Goal: Information Seeking & Learning: Learn about a topic

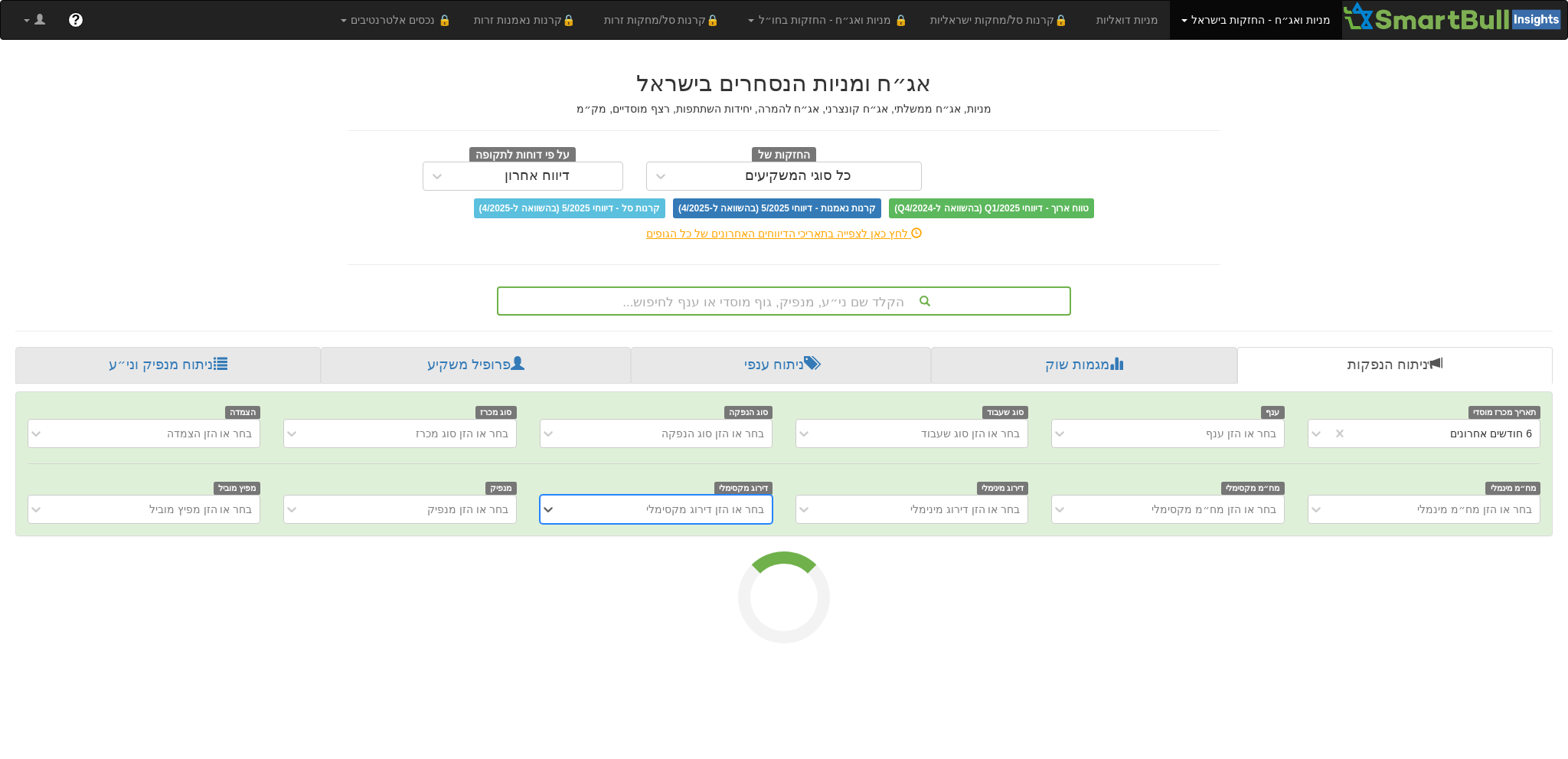
click at [730, 313] on div "הקלד שם ני״ע, מנפיק, גוף מוסדי או ענף לחיפוש..." at bounding box center [784, 301] width 574 height 29
click at [739, 311] on div "הקלד שם ני״ע, מנפיק, גוף מוסדי או ענף לחיפוש..." at bounding box center [784, 301] width 571 height 26
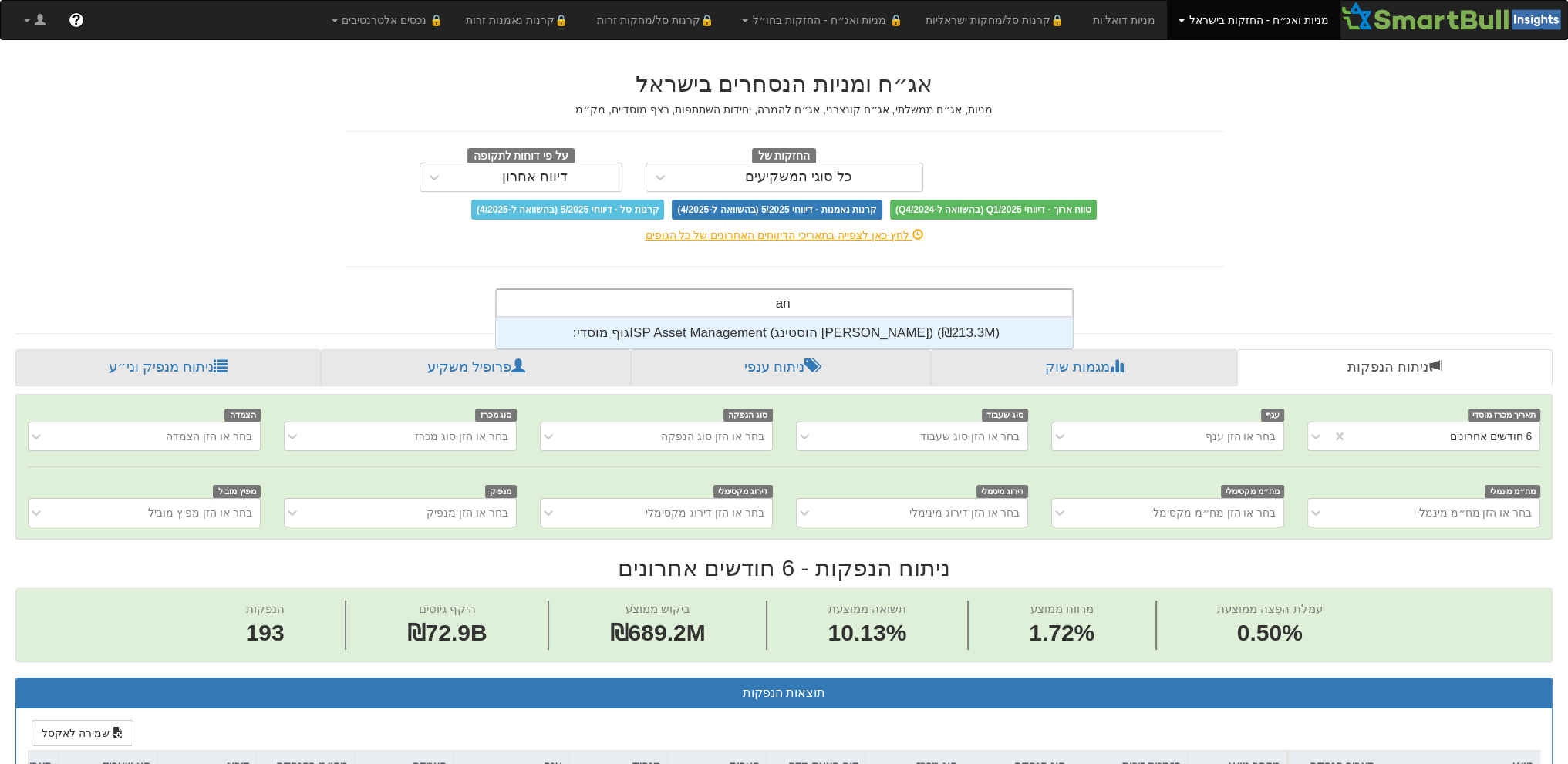
scroll to position [31, 0]
type input "a"
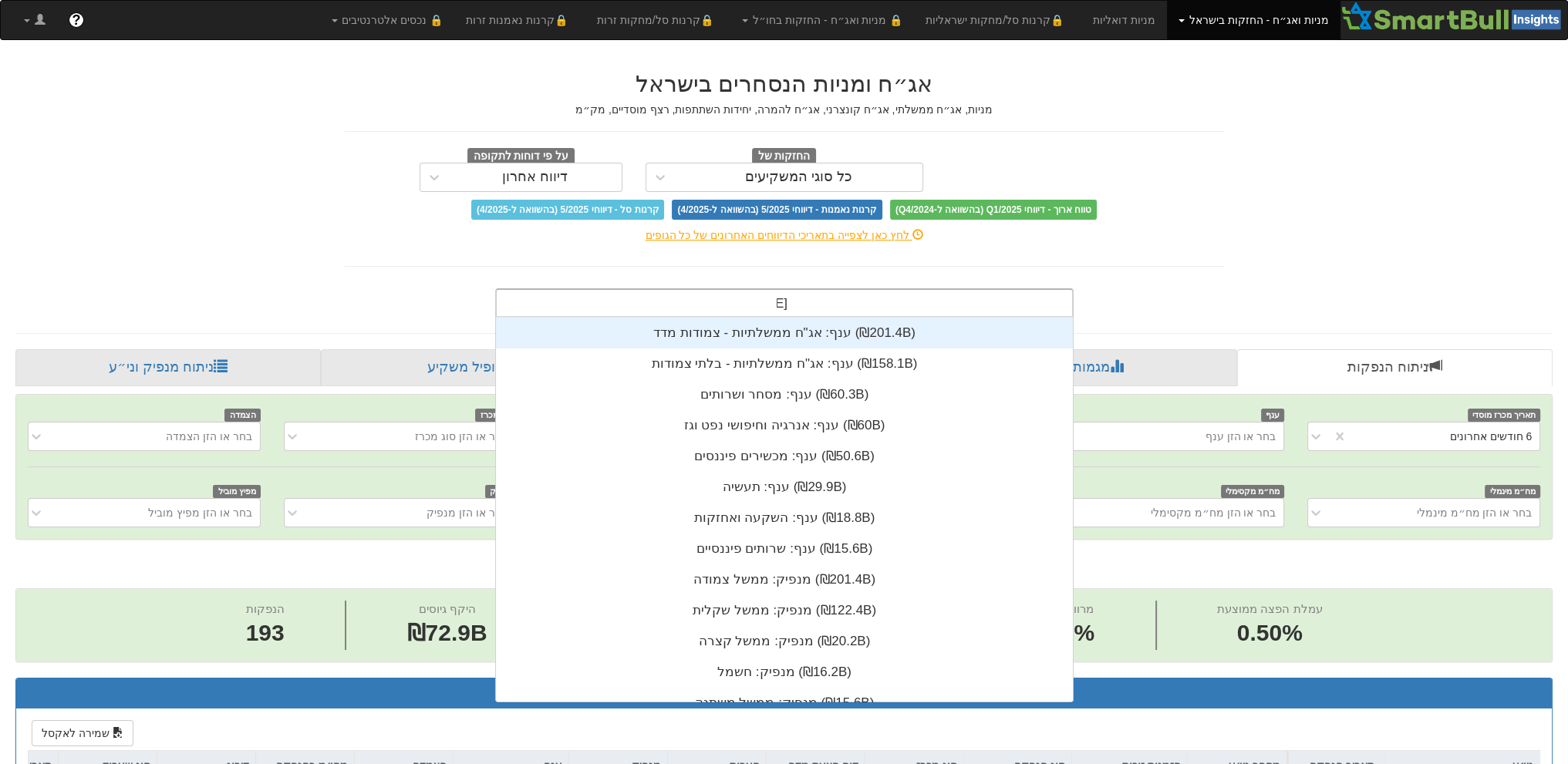
type input "שמן"
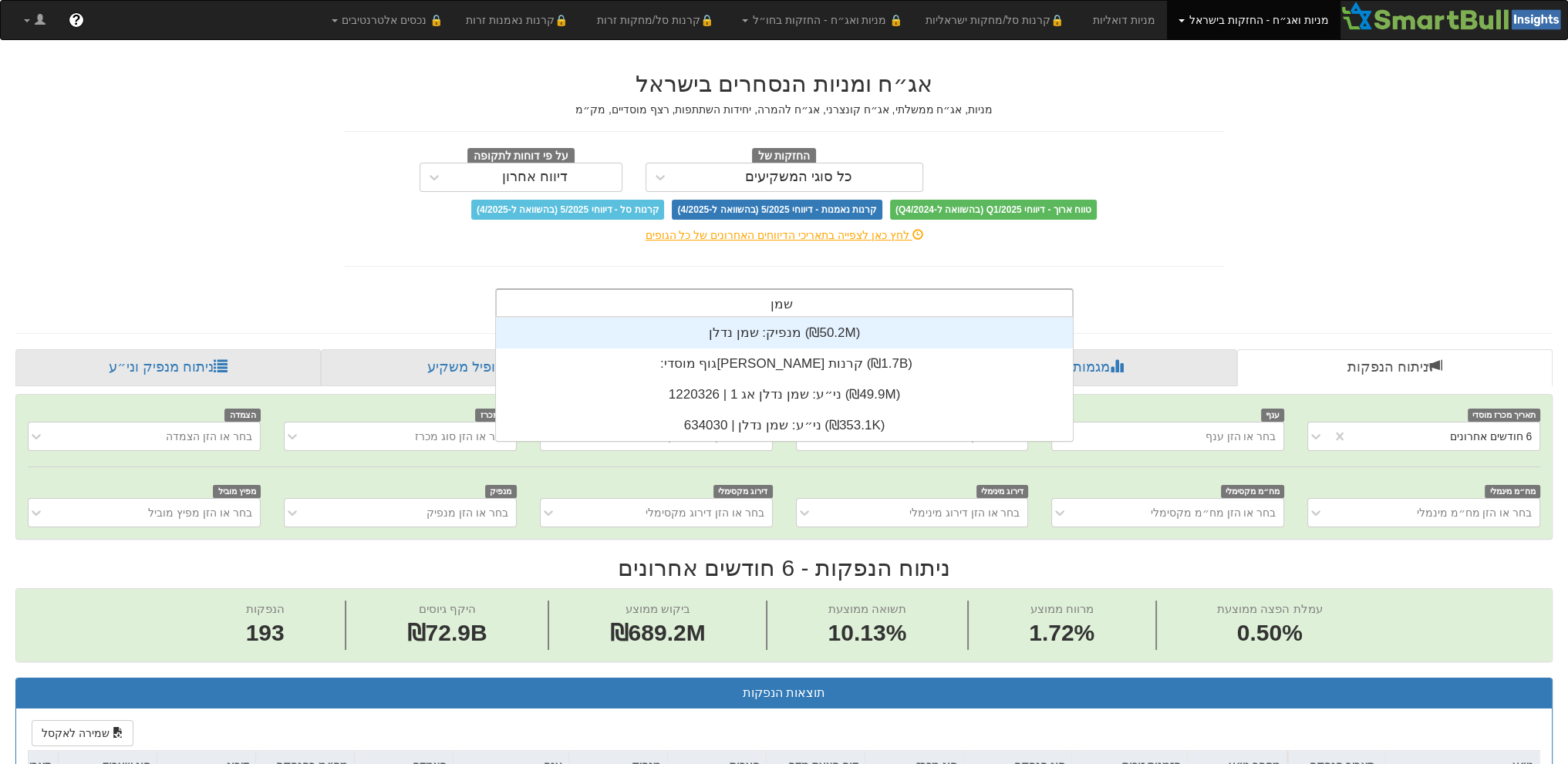
scroll to position [123, 0]
click at [750, 329] on div "מנפיק: ‏שמן נדלן ‎(₪50.2M)‎" at bounding box center [784, 333] width 577 height 31
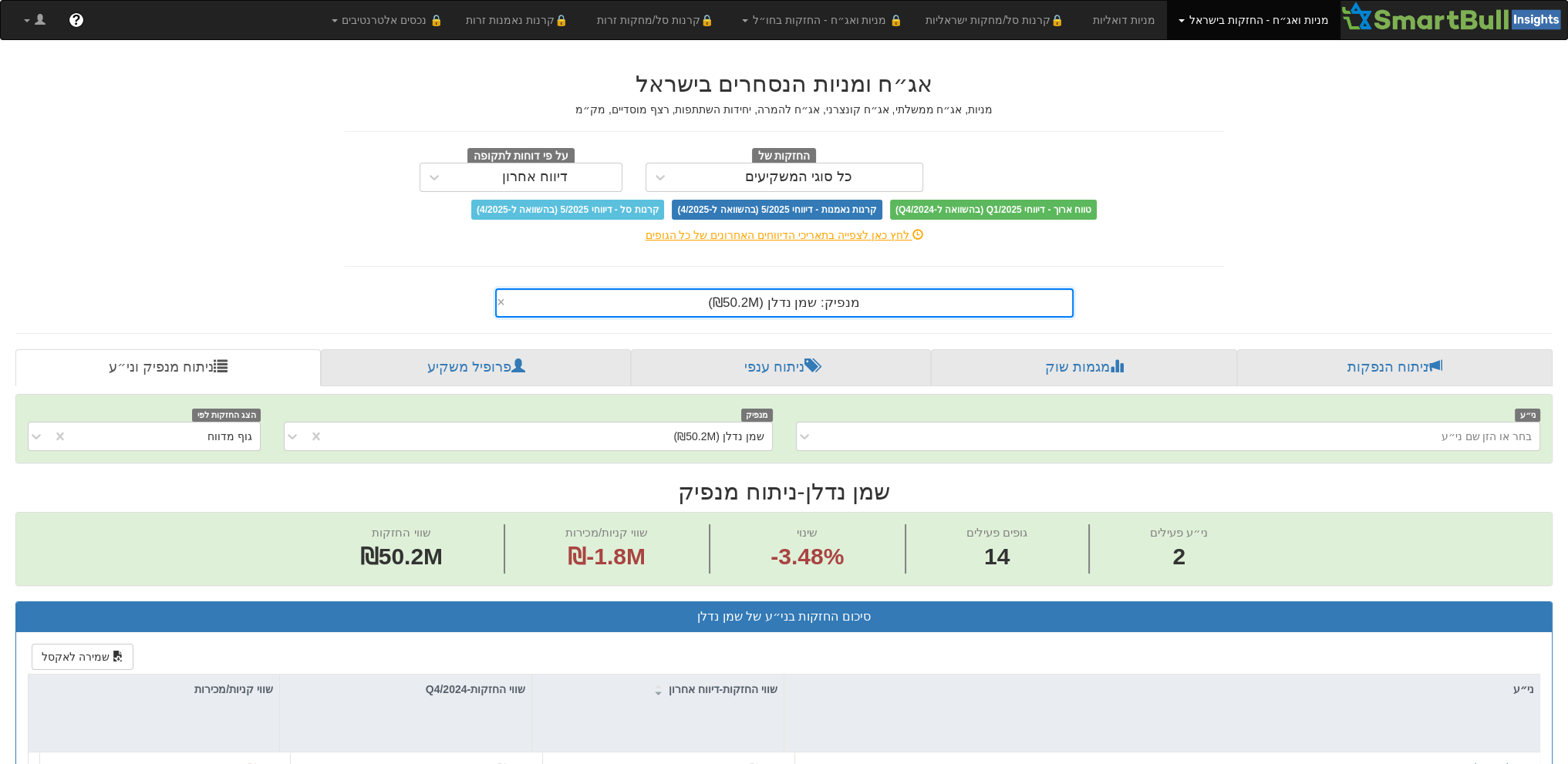
scroll to position [327, 0]
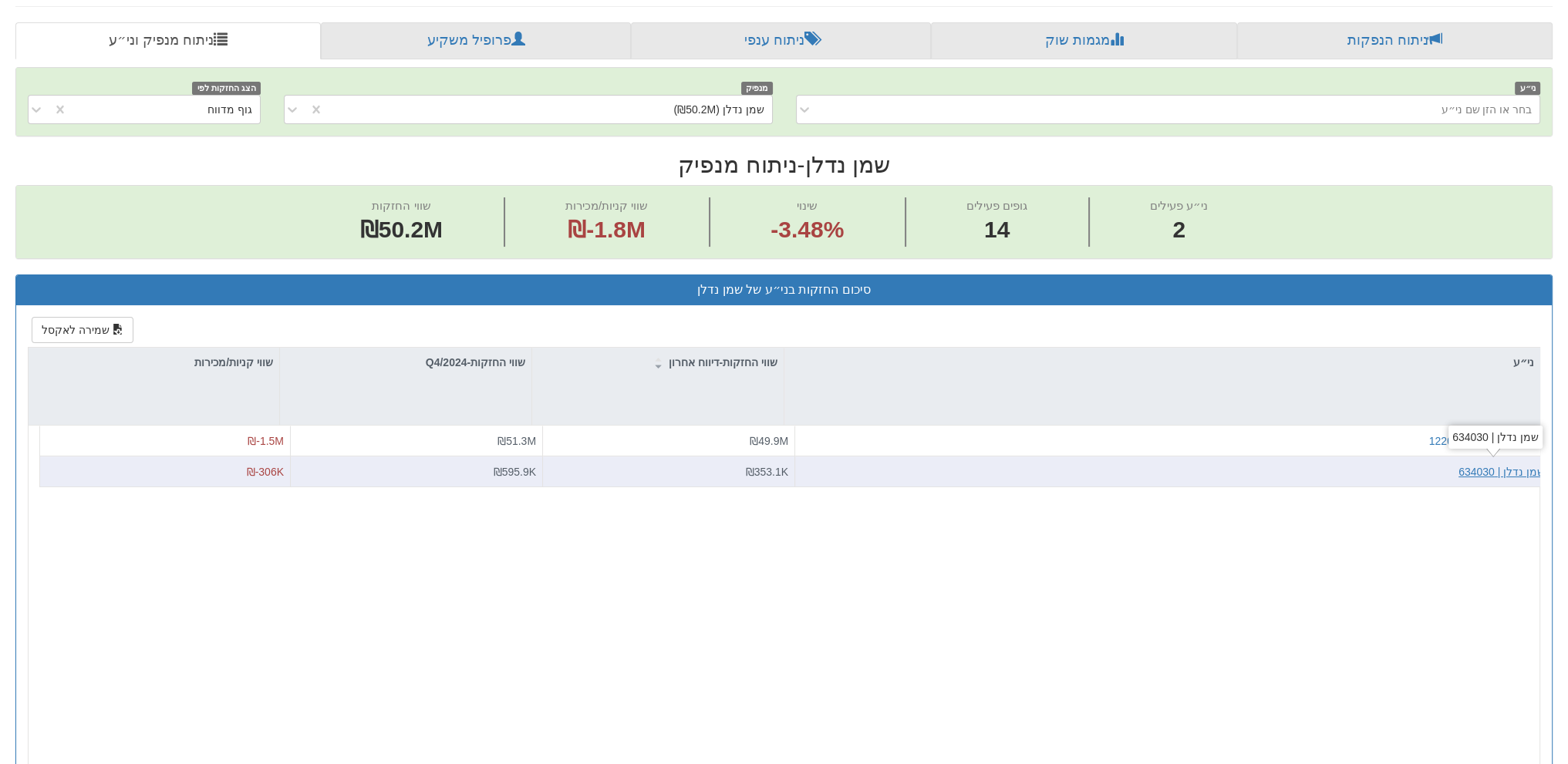
click at [1513, 467] on div "שמן נדלן | 634030" at bounding box center [1502, 471] width 87 height 16
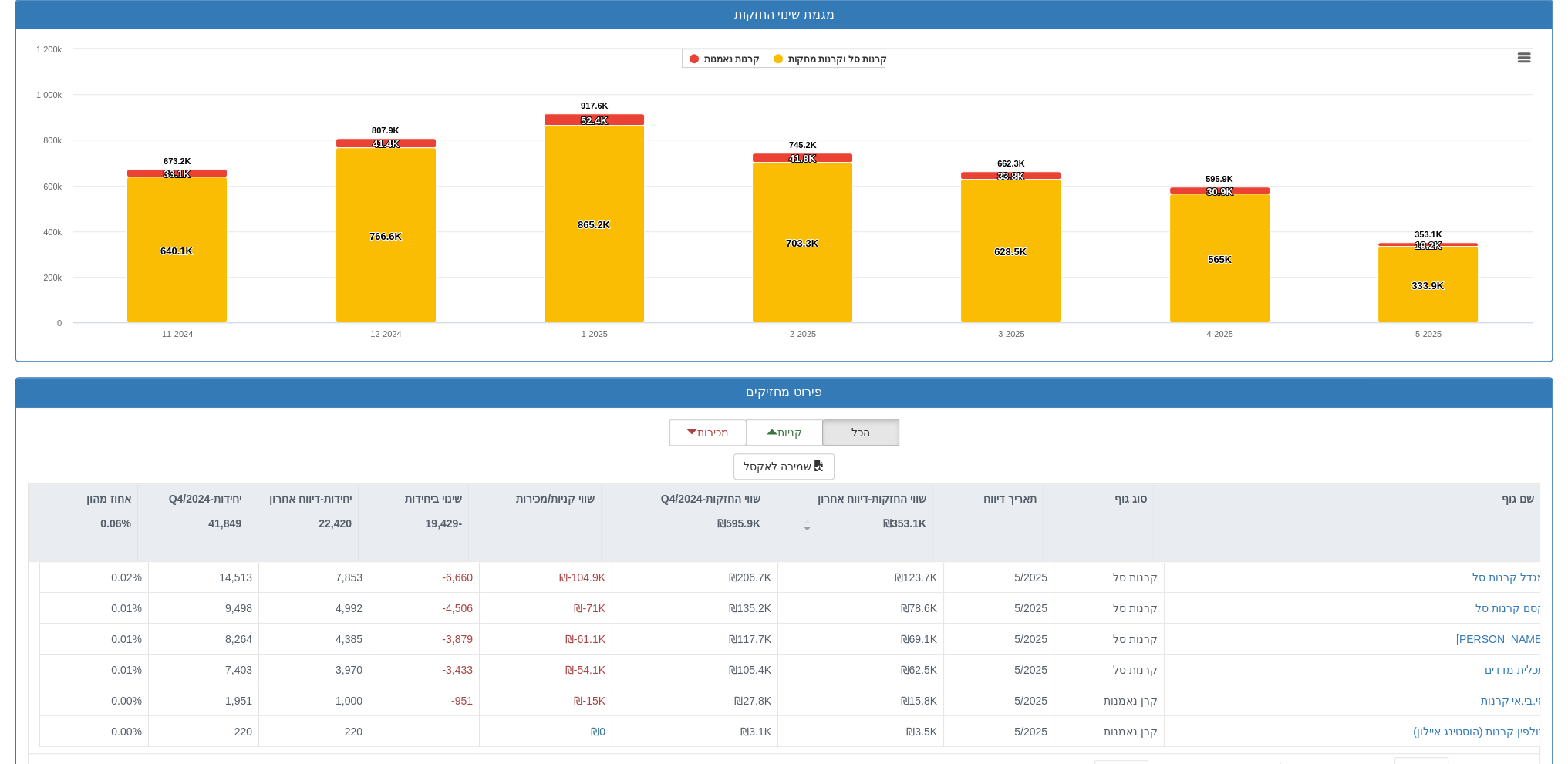
scroll to position [1035, 0]
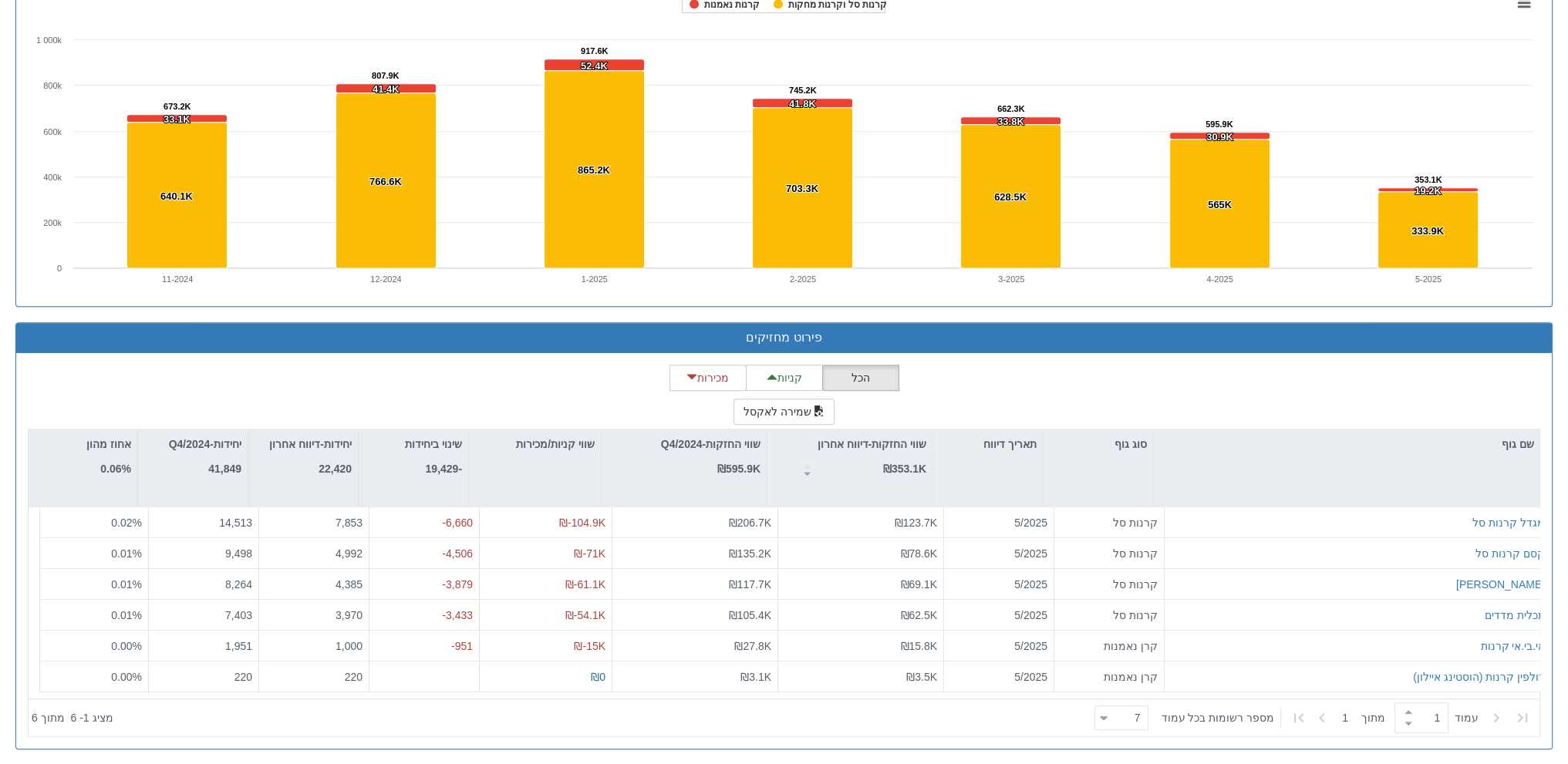
click at [1172, 383] on div "הכל קניות מכירות שמירה לאקסל שם גוף סוג גוף תאריך דיווח שווי החזקות-דיווח אחרון…" at bounding box center [784, 550] width 1513 height 372
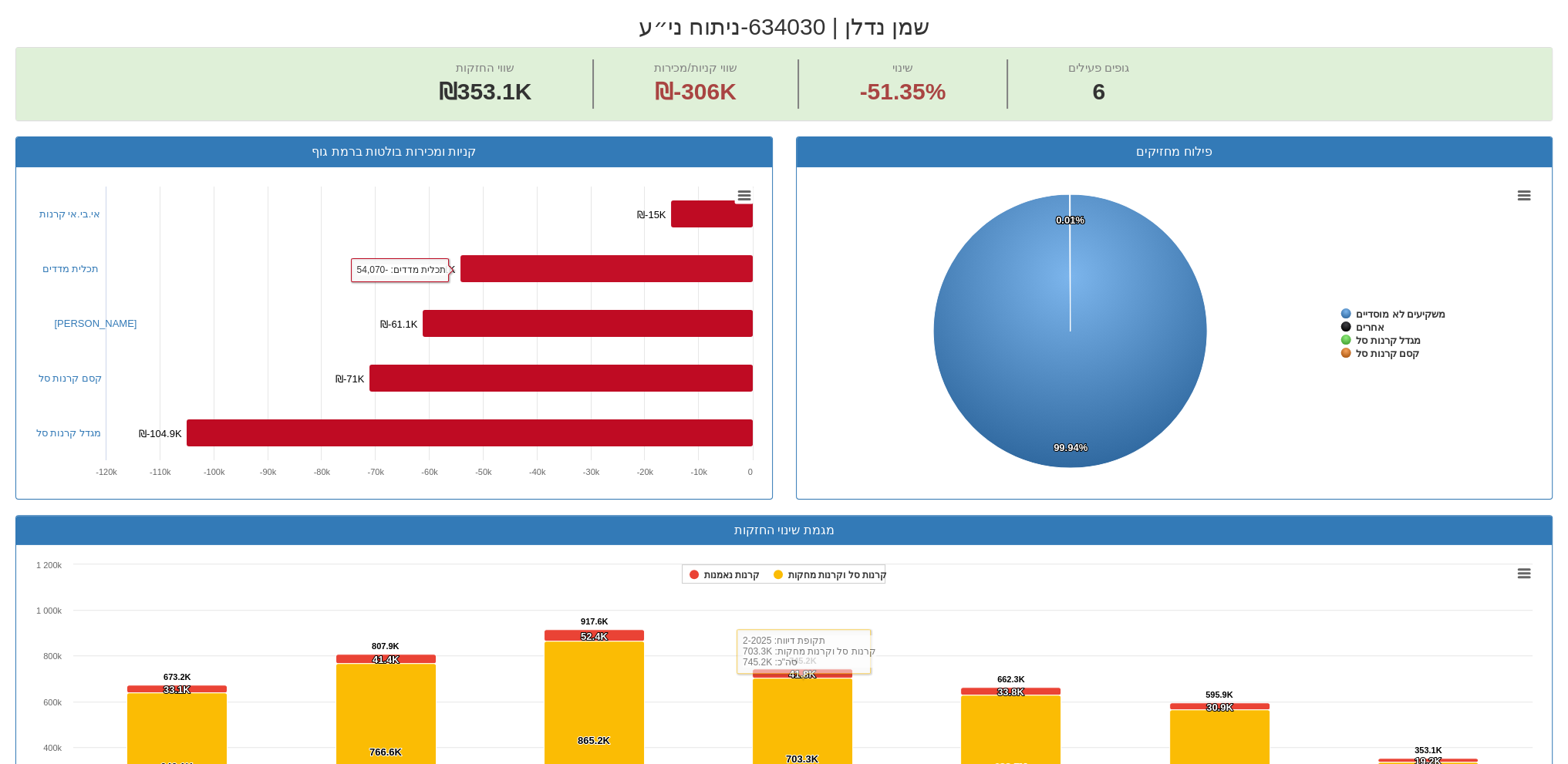
scroll to position [187, 0]
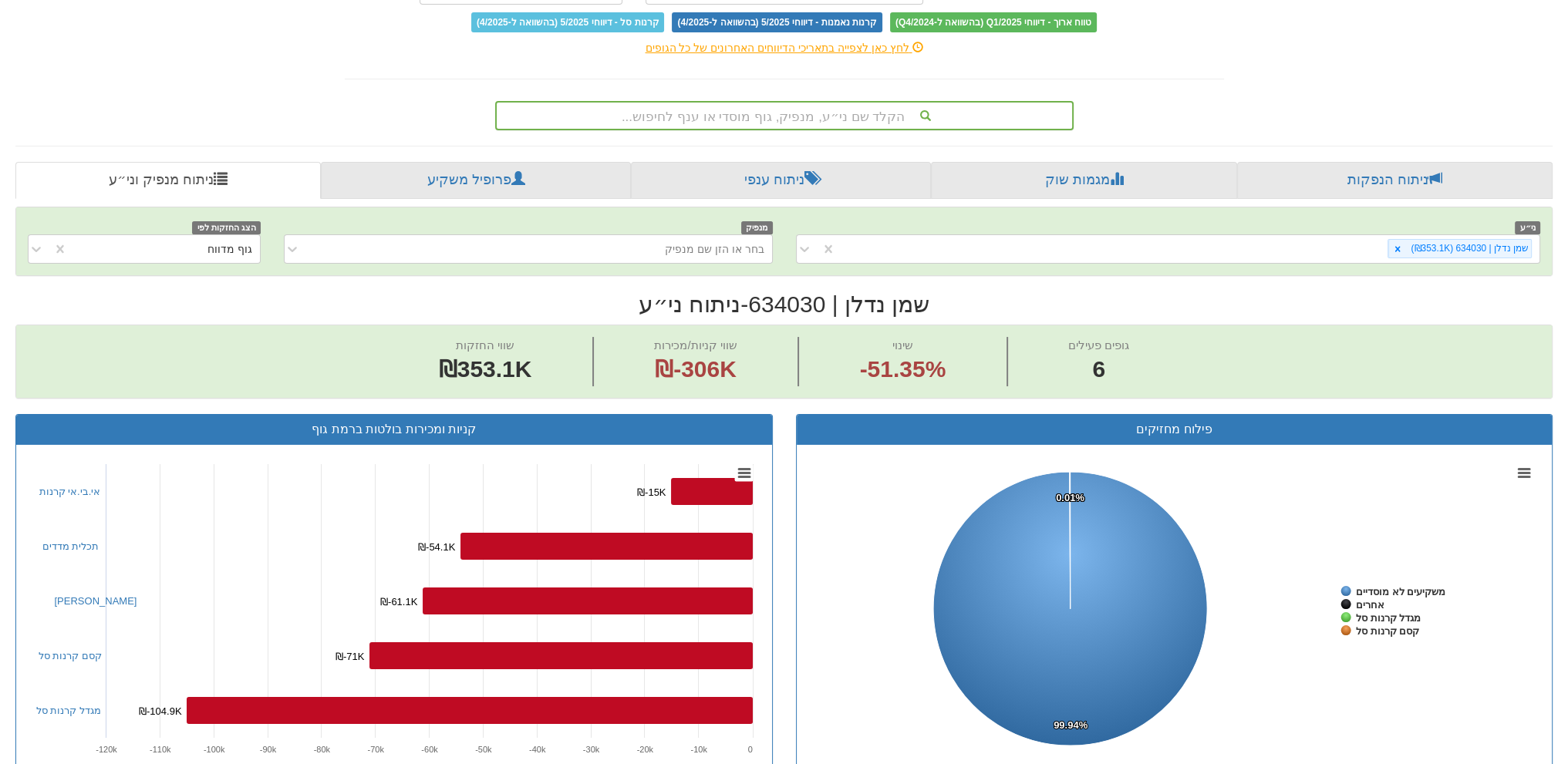
click at [780, 115] on div "הקלד שם ני״ע, מנפיק, גוף מוסדי או ענף לחיפוש..." at bounding box center [784, 115] width 576 height 27
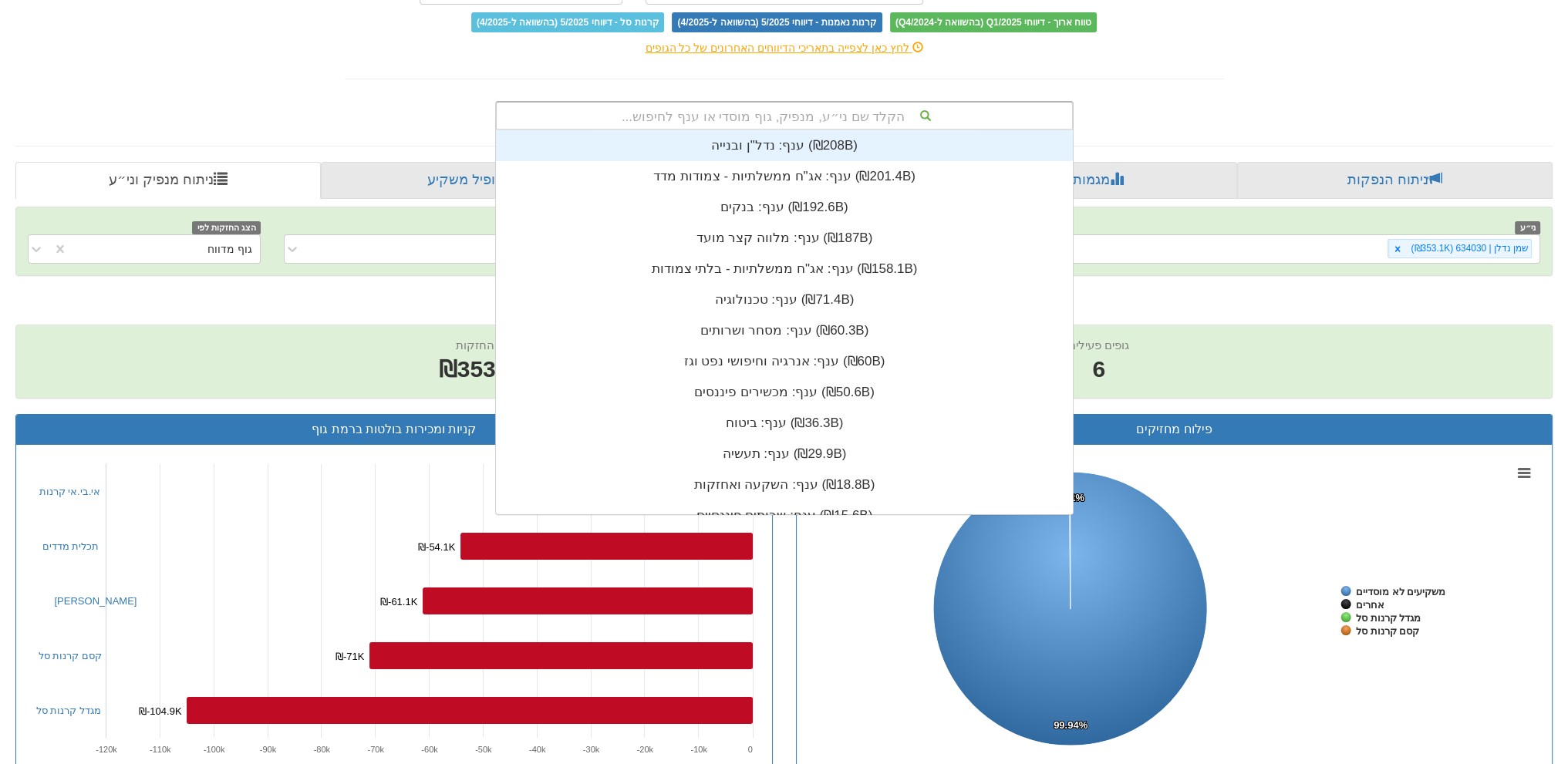
scroll to position [383, 0]
type input "חד"
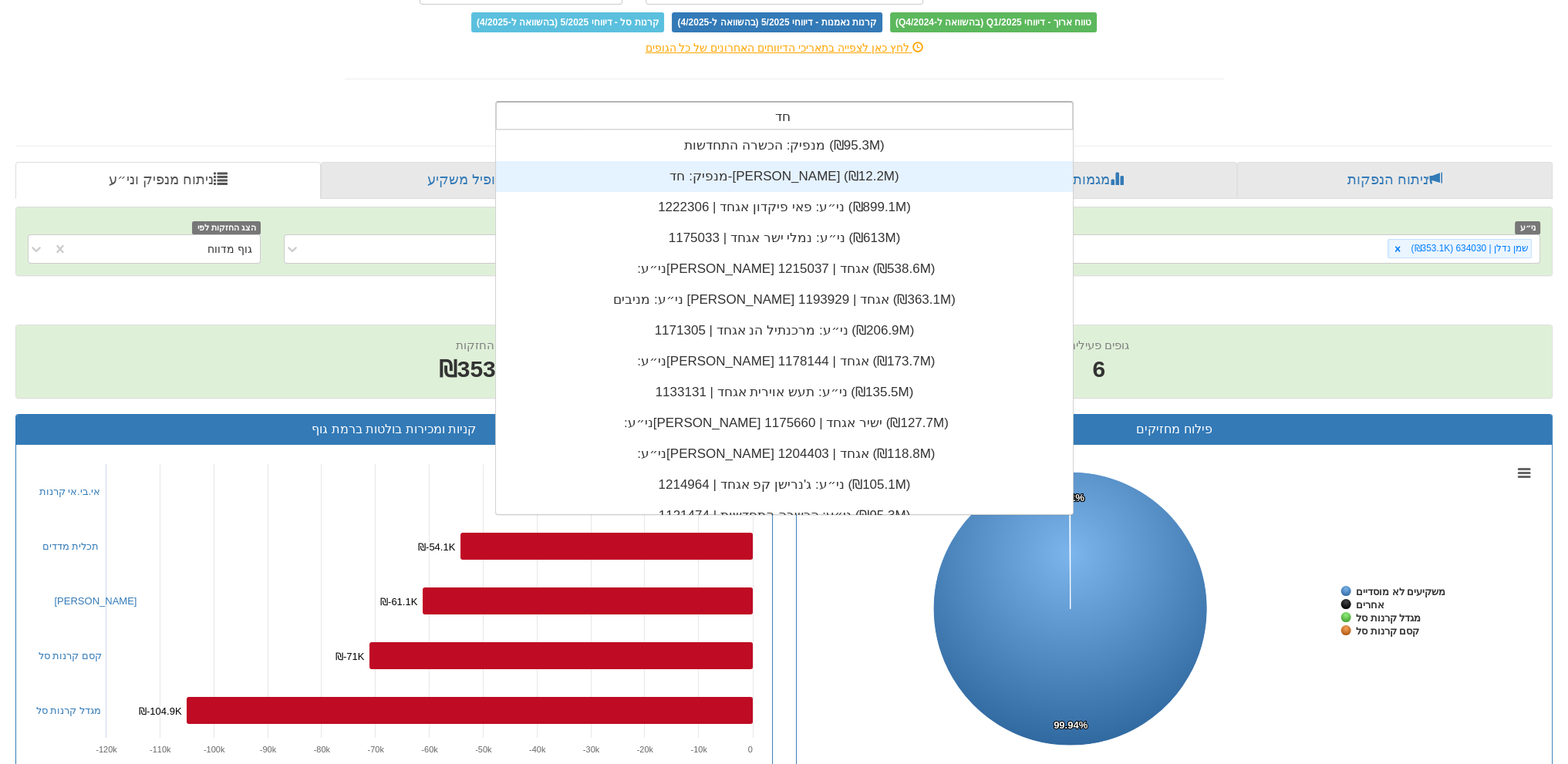
click at [762, 169] on div "מנפיק: ‏חד-[PERSON_NAME] ‎(₪12.2M)‎" at bounding box center [784, 176] width 577 height 31
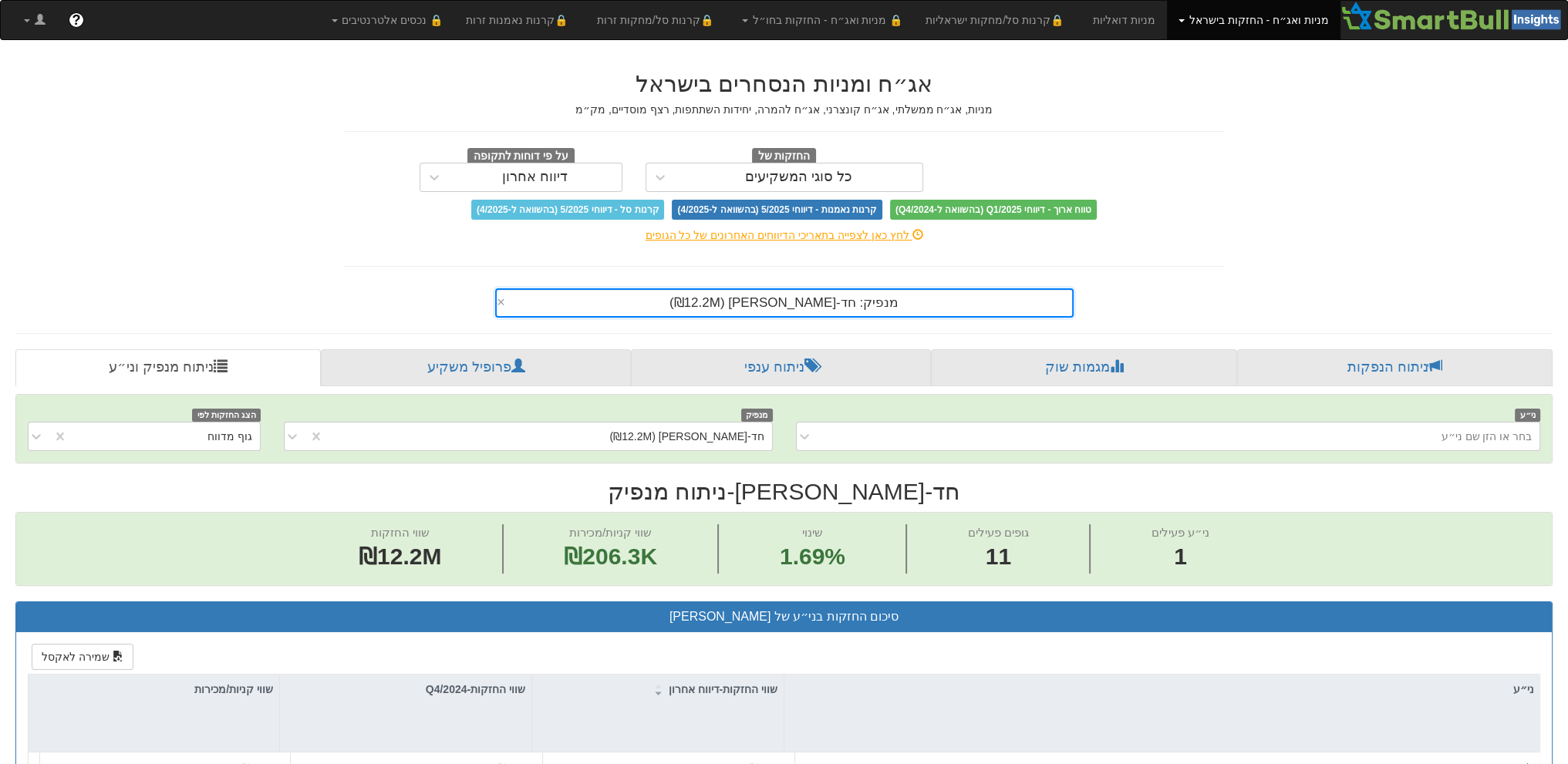
scroll to position [308, 0]
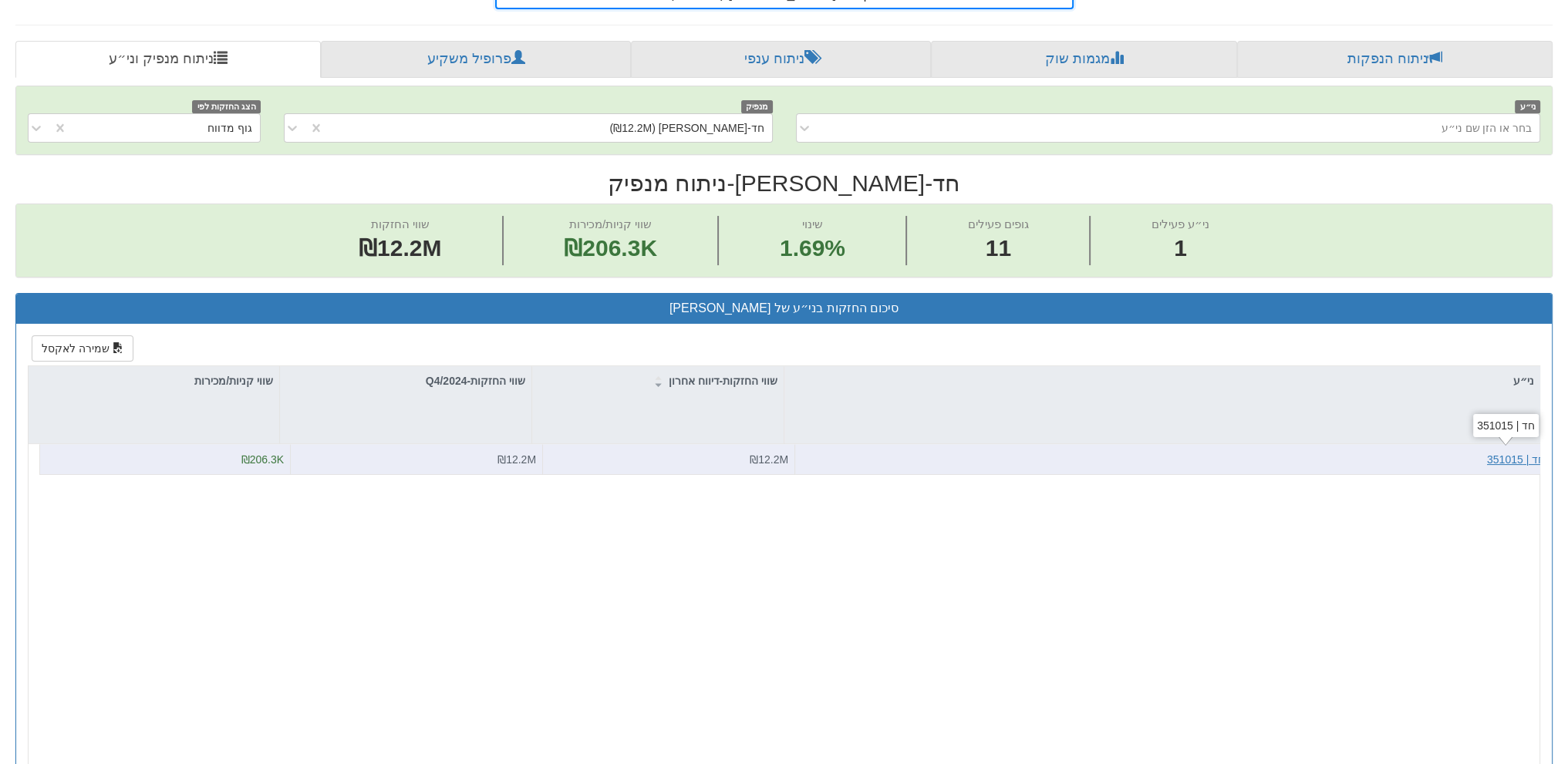
click at [1500, 456] on div "חד | 351015" at bounding box center [1516, 460] width 58 height 16
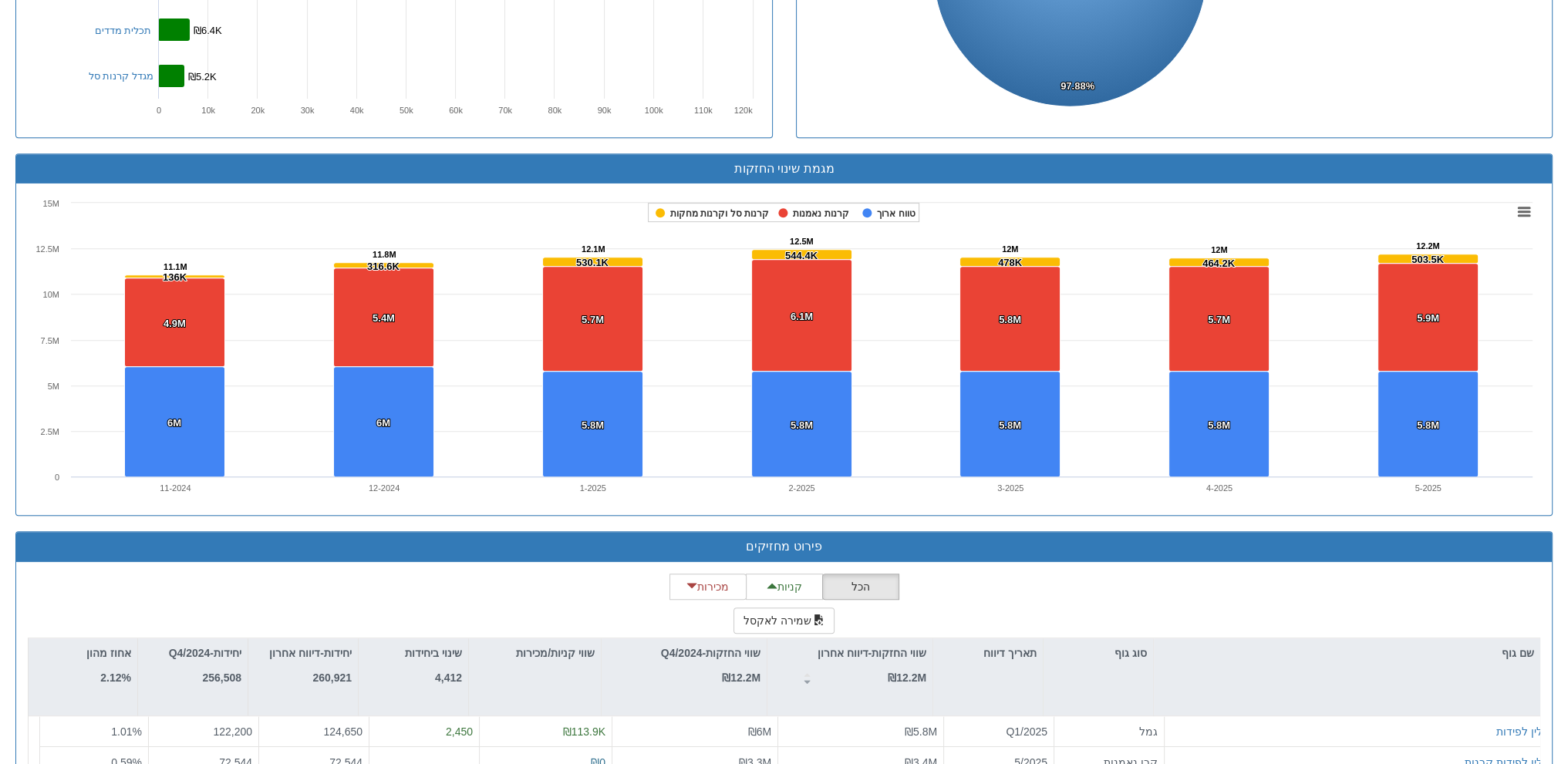
scroll to position [943, 0]
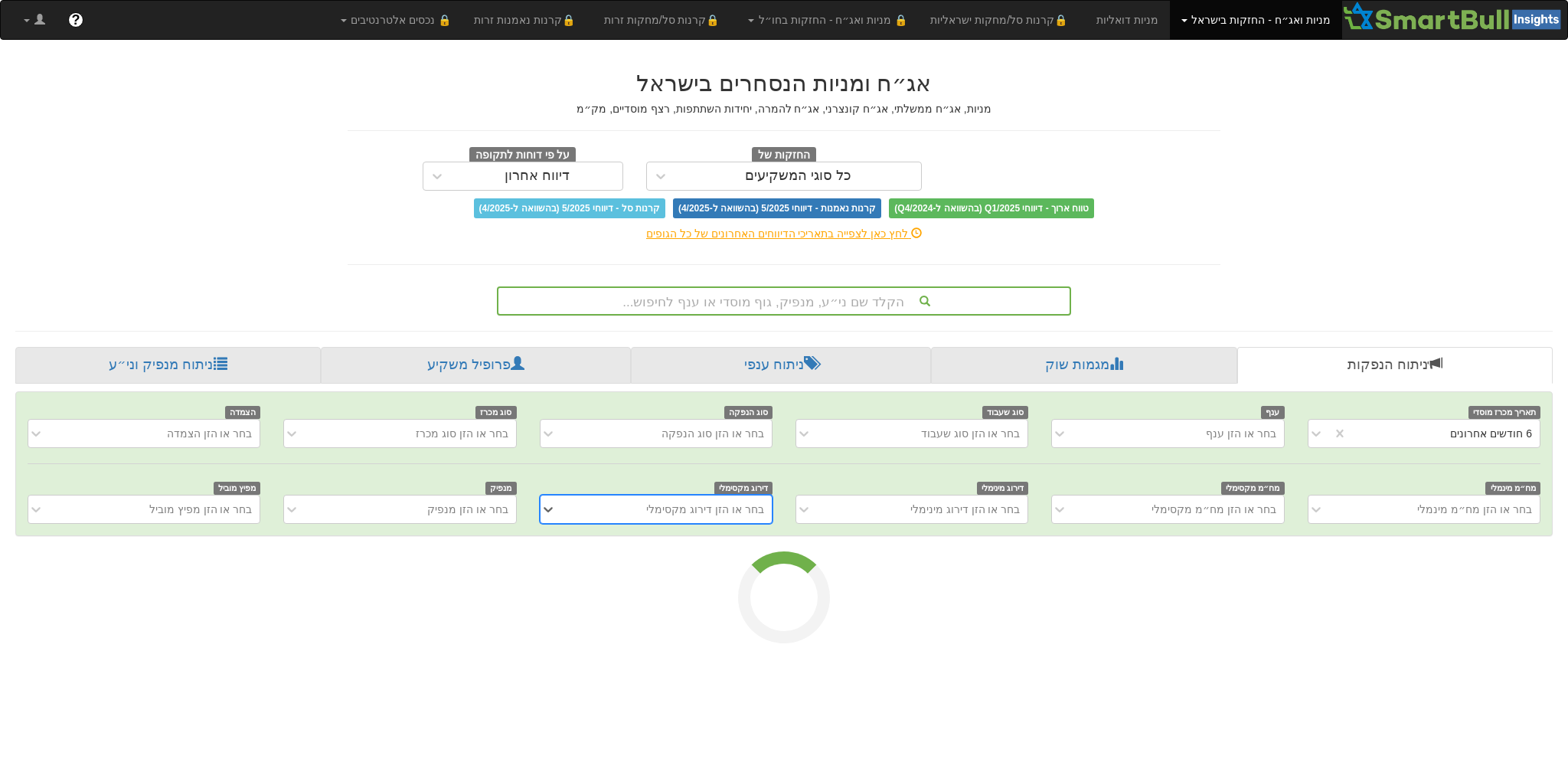
click at [789, 299] on div "הקלד שם ני״ע, מנפיק, גוף מוסדי או ענף לחיפוש..." at bounding box center [784, 301] width 571 height 26
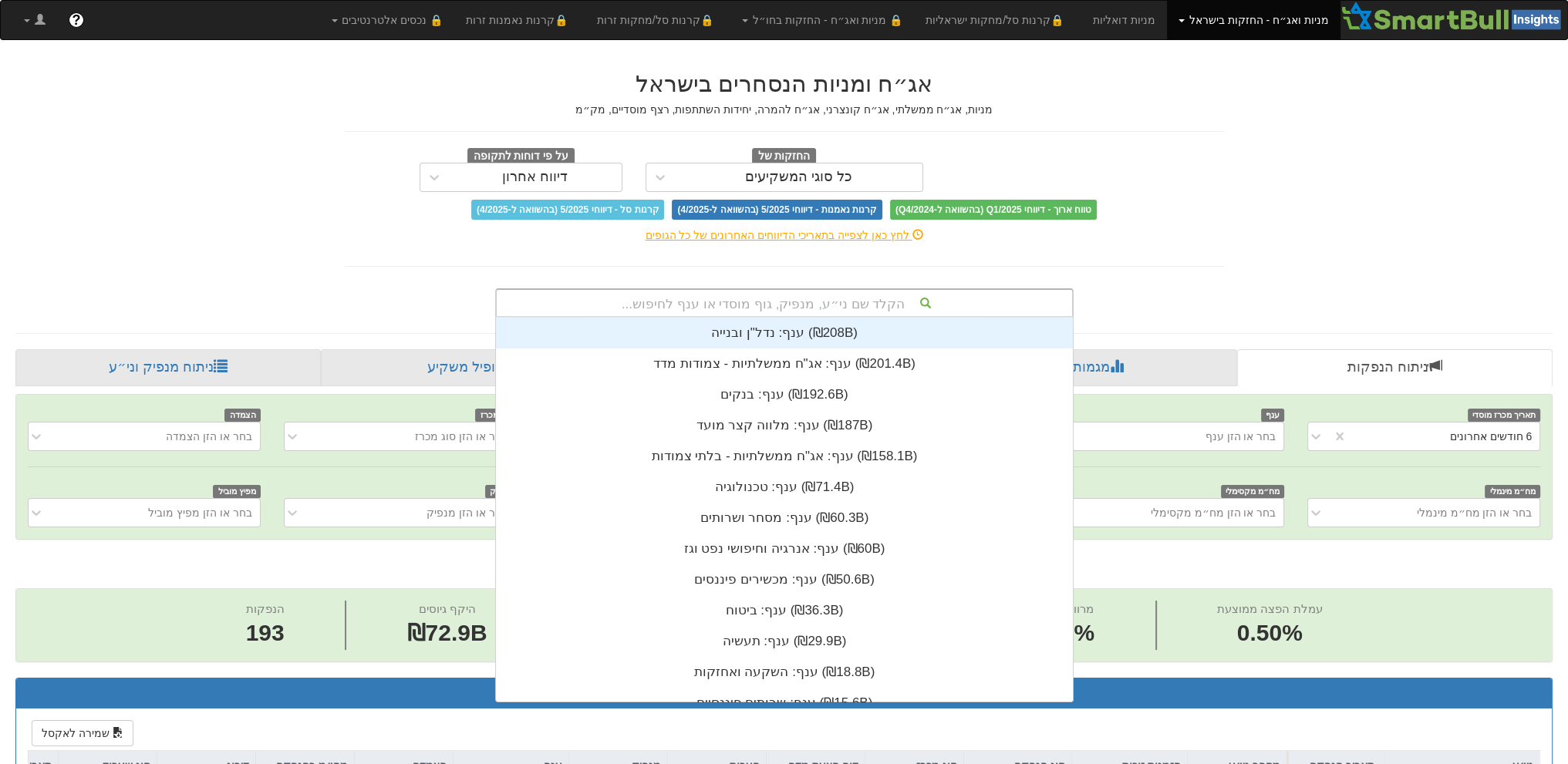
scroll to position [0, 2712]
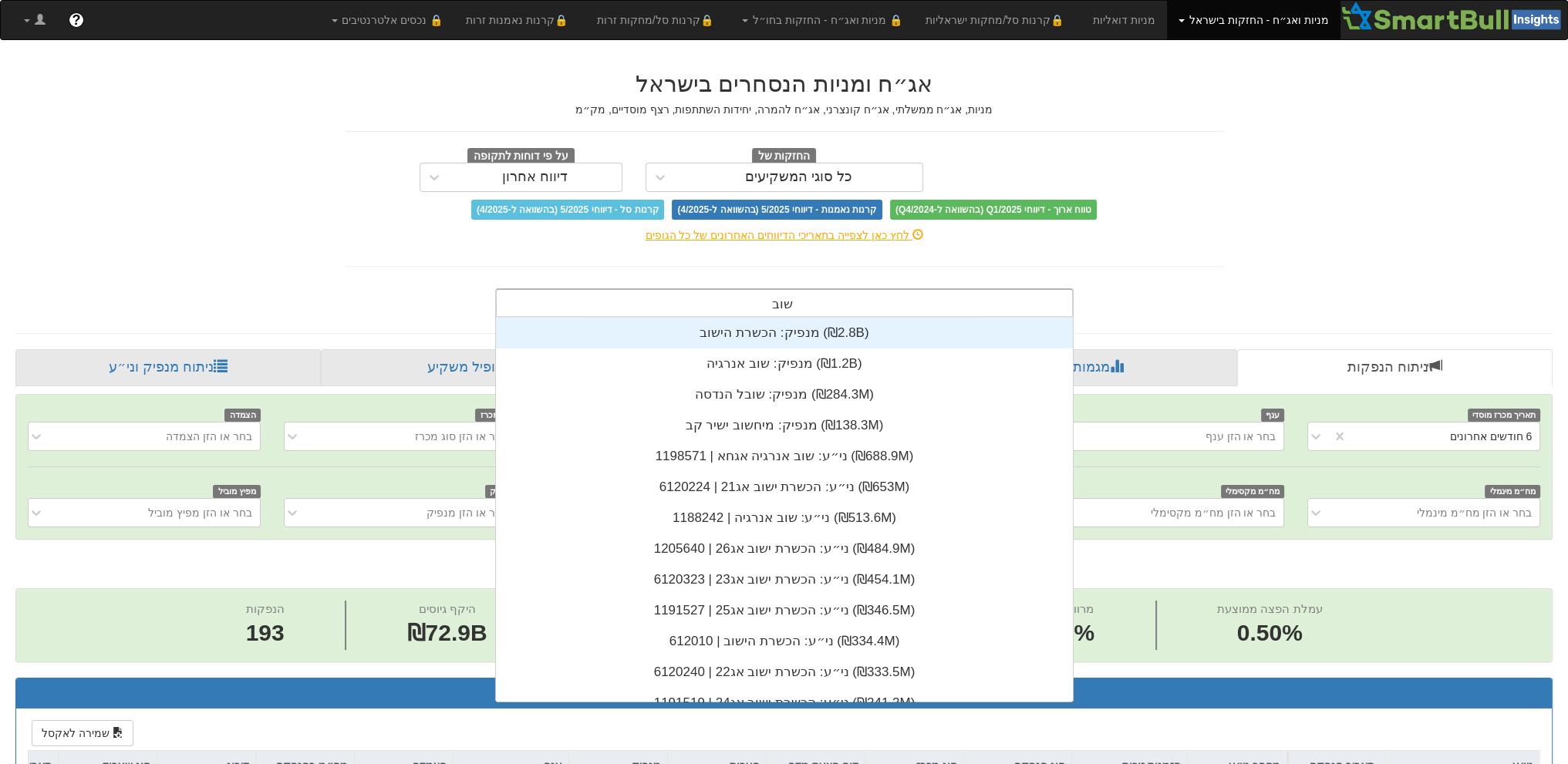
type input "שובל"
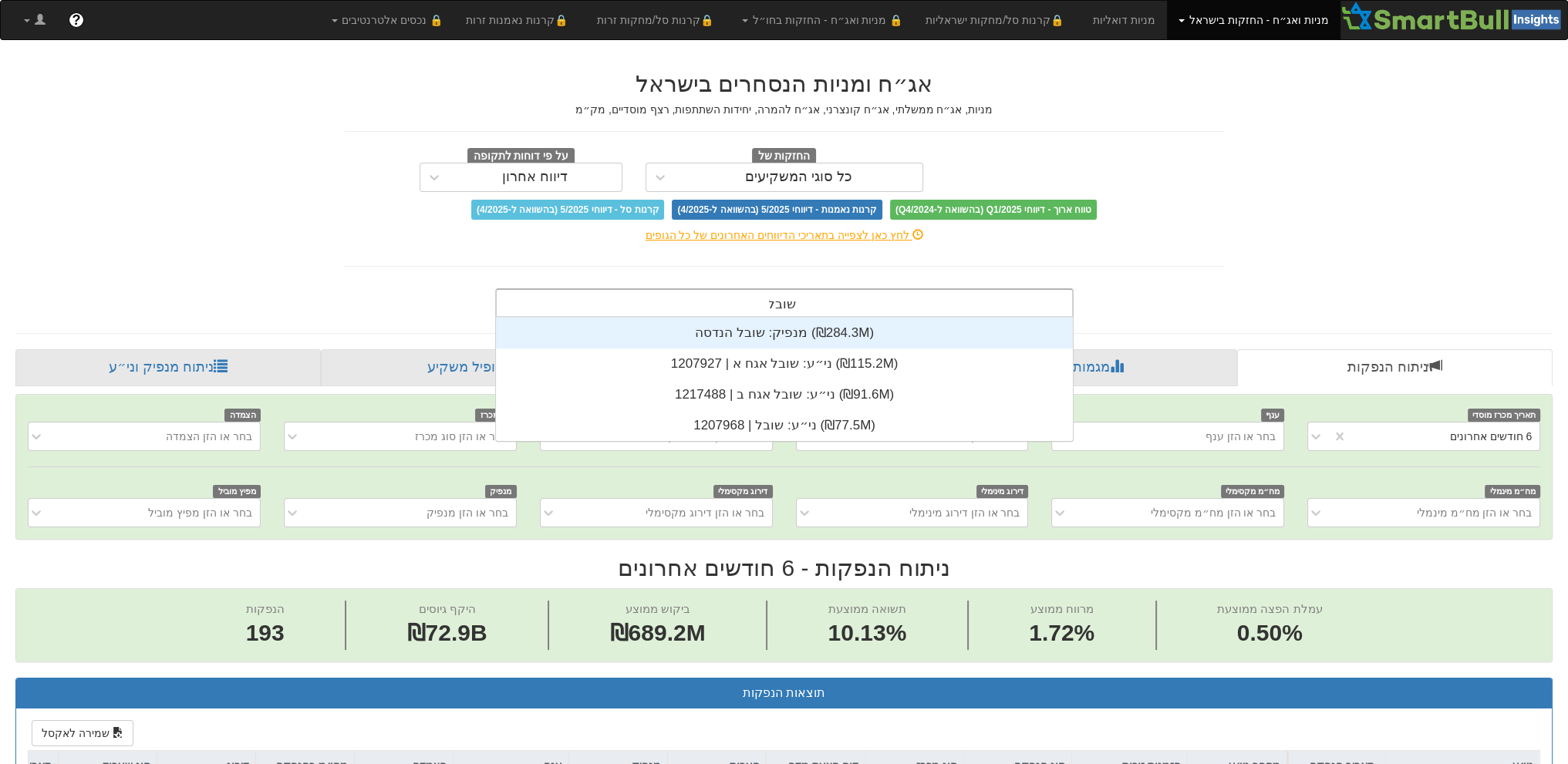
click at [783, 332] on div "מנפיק: ‏שובל הנדסה ‎(₪284.3M)‎" at bounding box center [784, 333] width 577 height 31
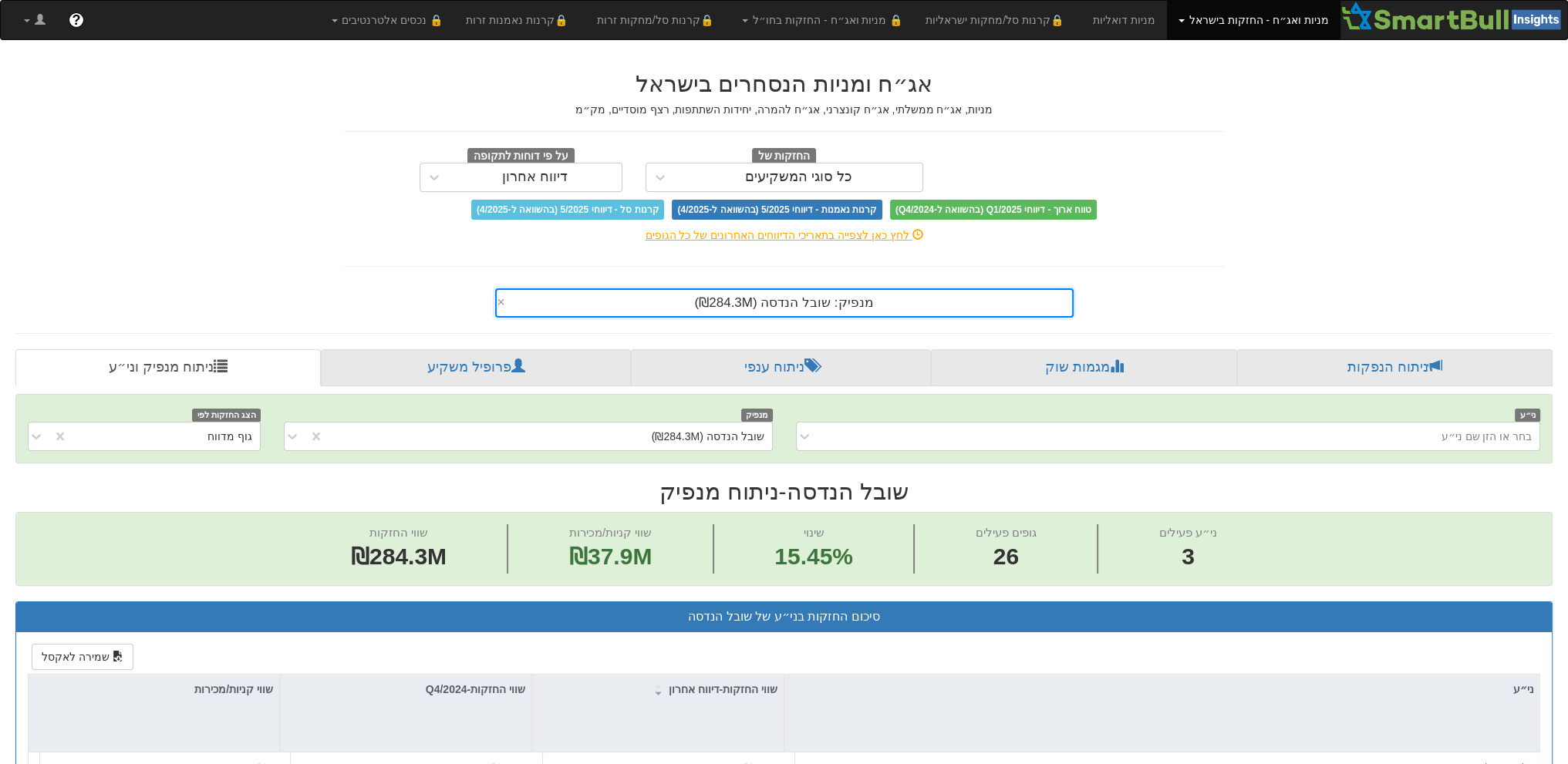
scroll to position [270, 0]
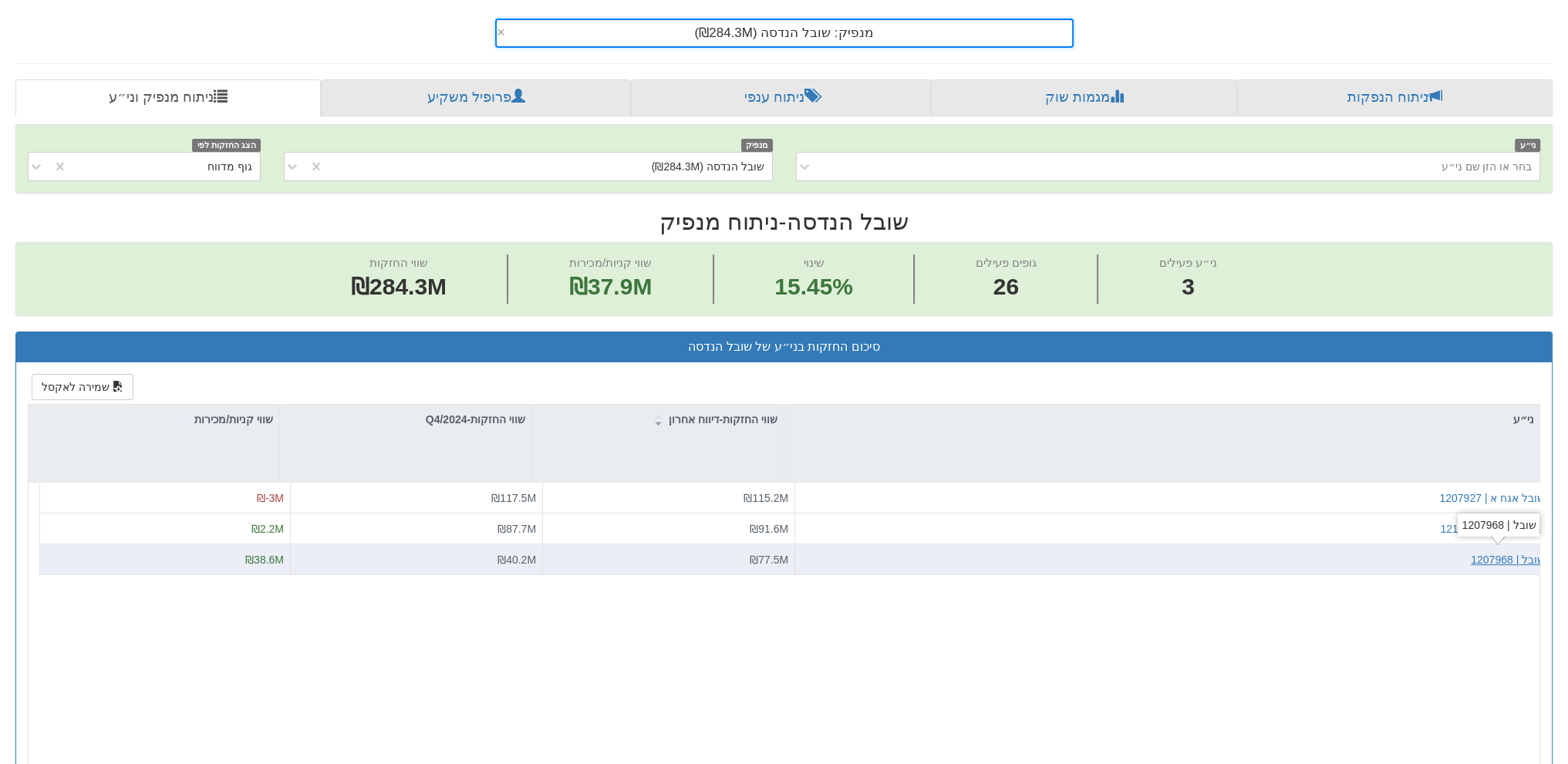
click at [1481, 552] on div "שובל | 1207968" at bounding box center [1507, 559] width 74 height 16
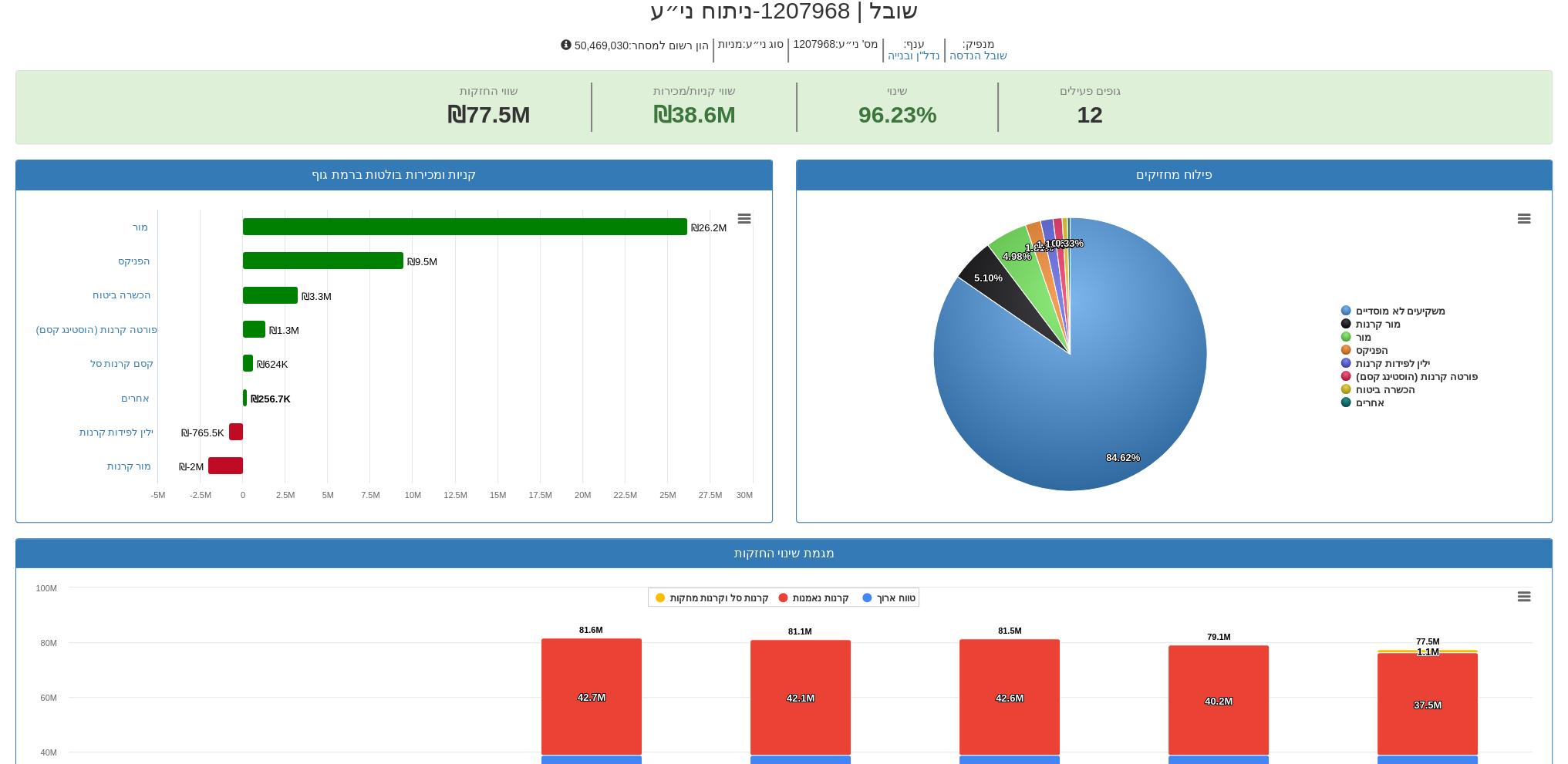
scroll to position [346, 0]
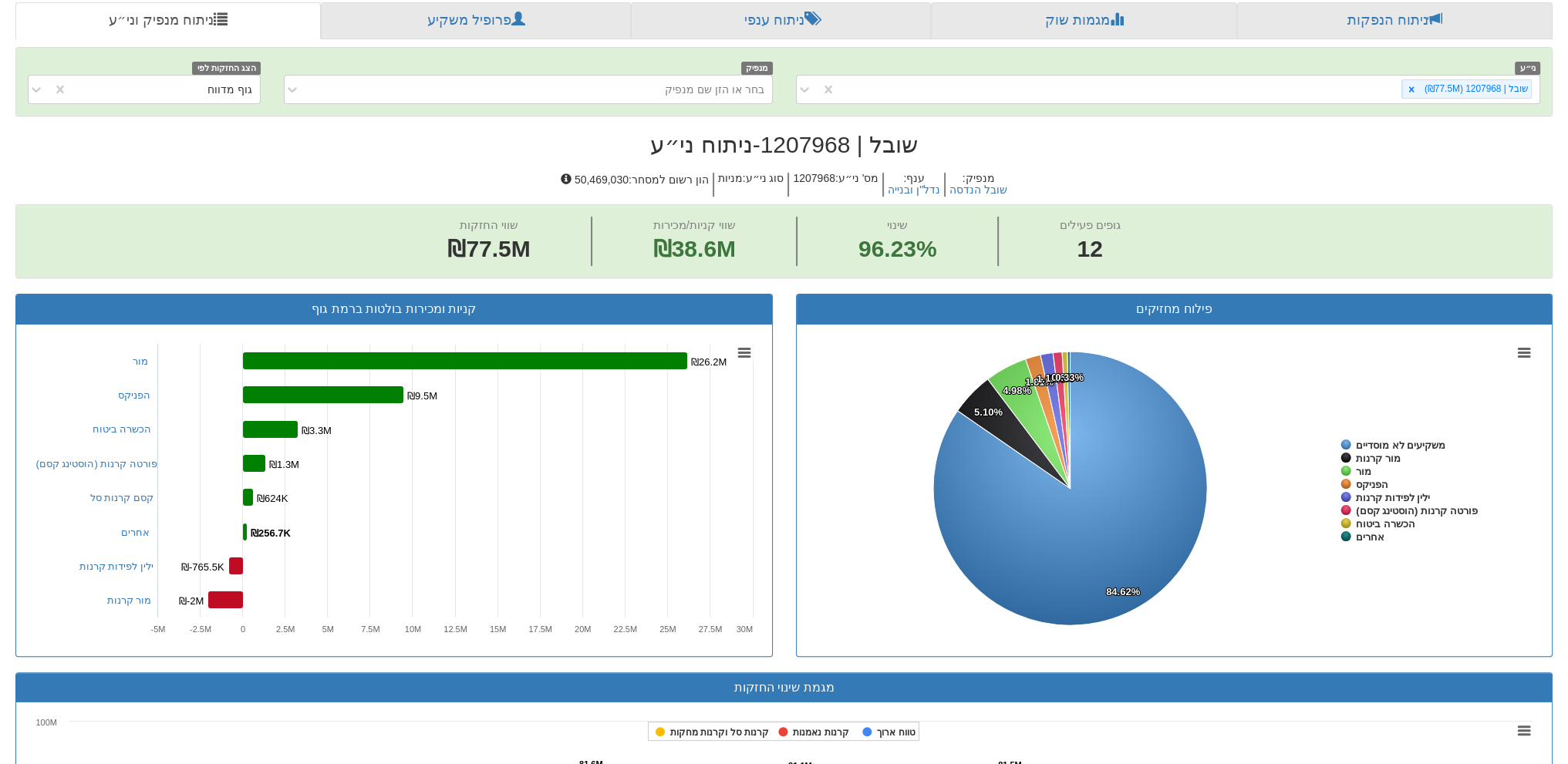
click at [383, 170] on span "מנפיק : שובל הנדסה ענף : נדל"ן ובנייה [PERSON_NAME]' ני״ע : 1207968 סוג ני״ע : …" at bounding box center [784, 184] width 1537 height 39
click at [376, 165] on span "מנפיק : שובל הנדסה ענף : נדל"ן ובנייה [PERSON_NAME]' ני״ע : 1207968 סוג ני״ע : …" at bounding box center [784, 184] width 1537 height 39
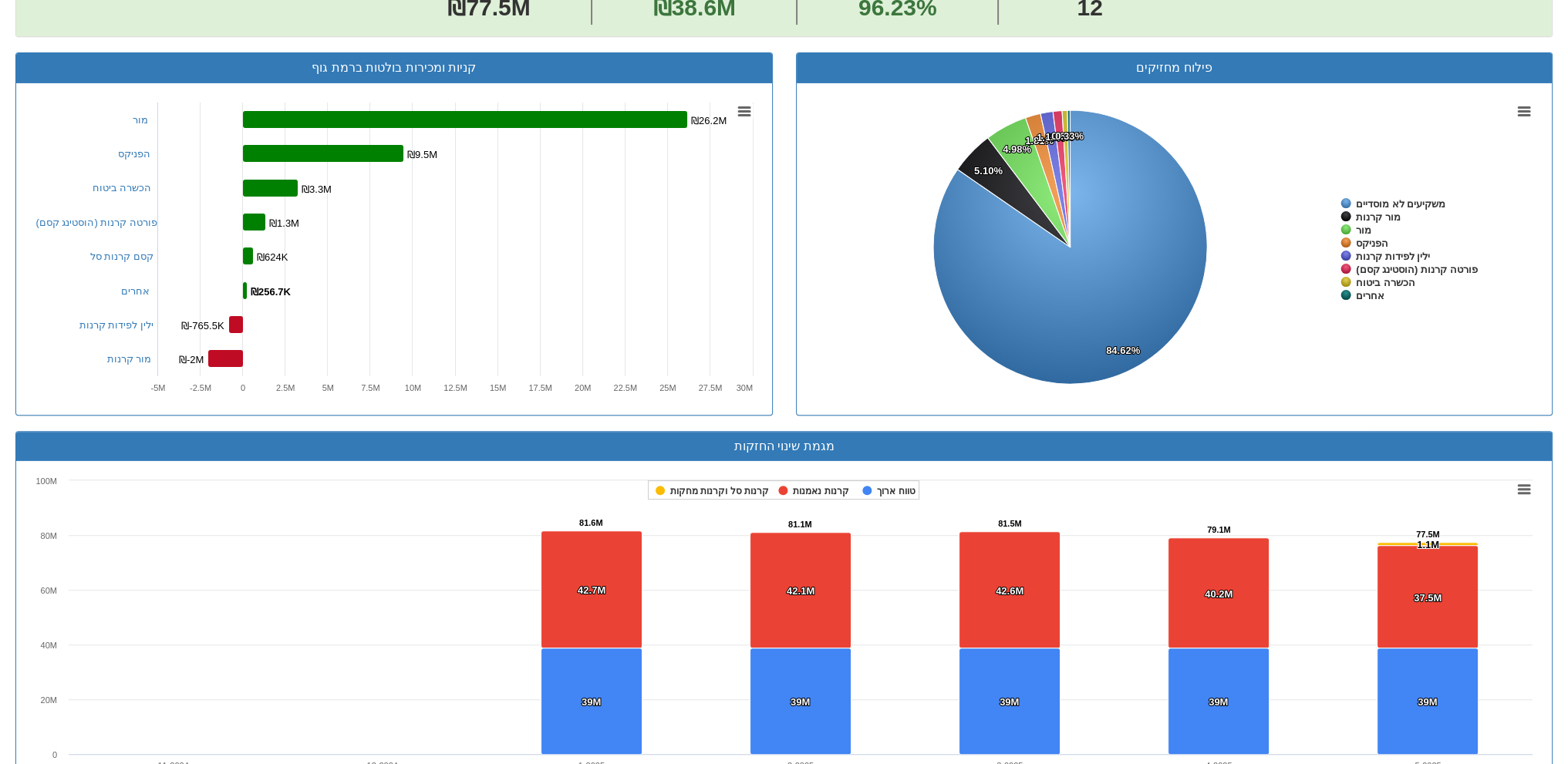
scroll to position [463, 0]
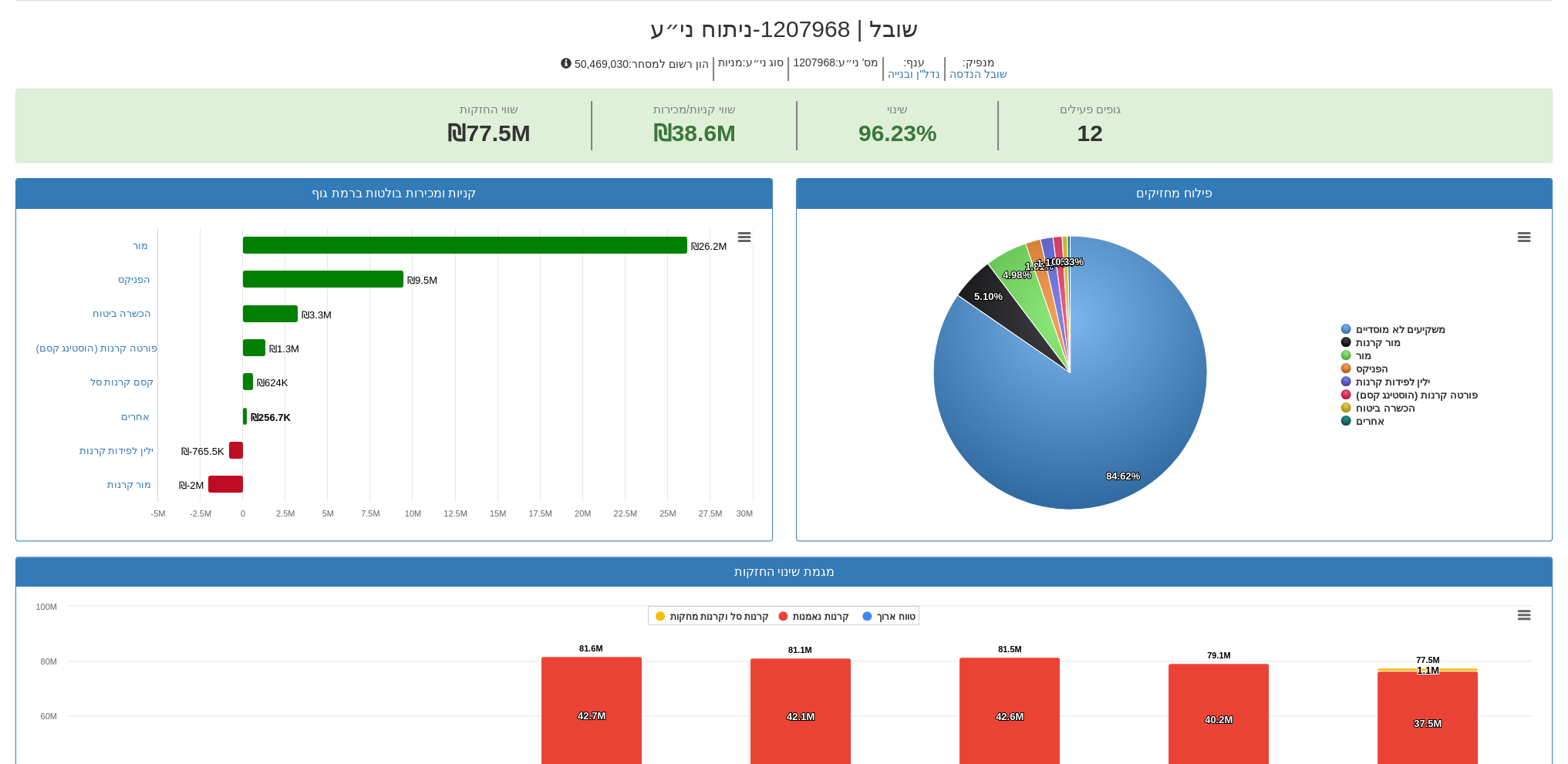
click at [782, 382] on div "קניות ומכירות בולטות ברמת גוף Created with Highcharts 8.2.2 Chart context menu …" at bounding box center [394, 367] width 780 height 378
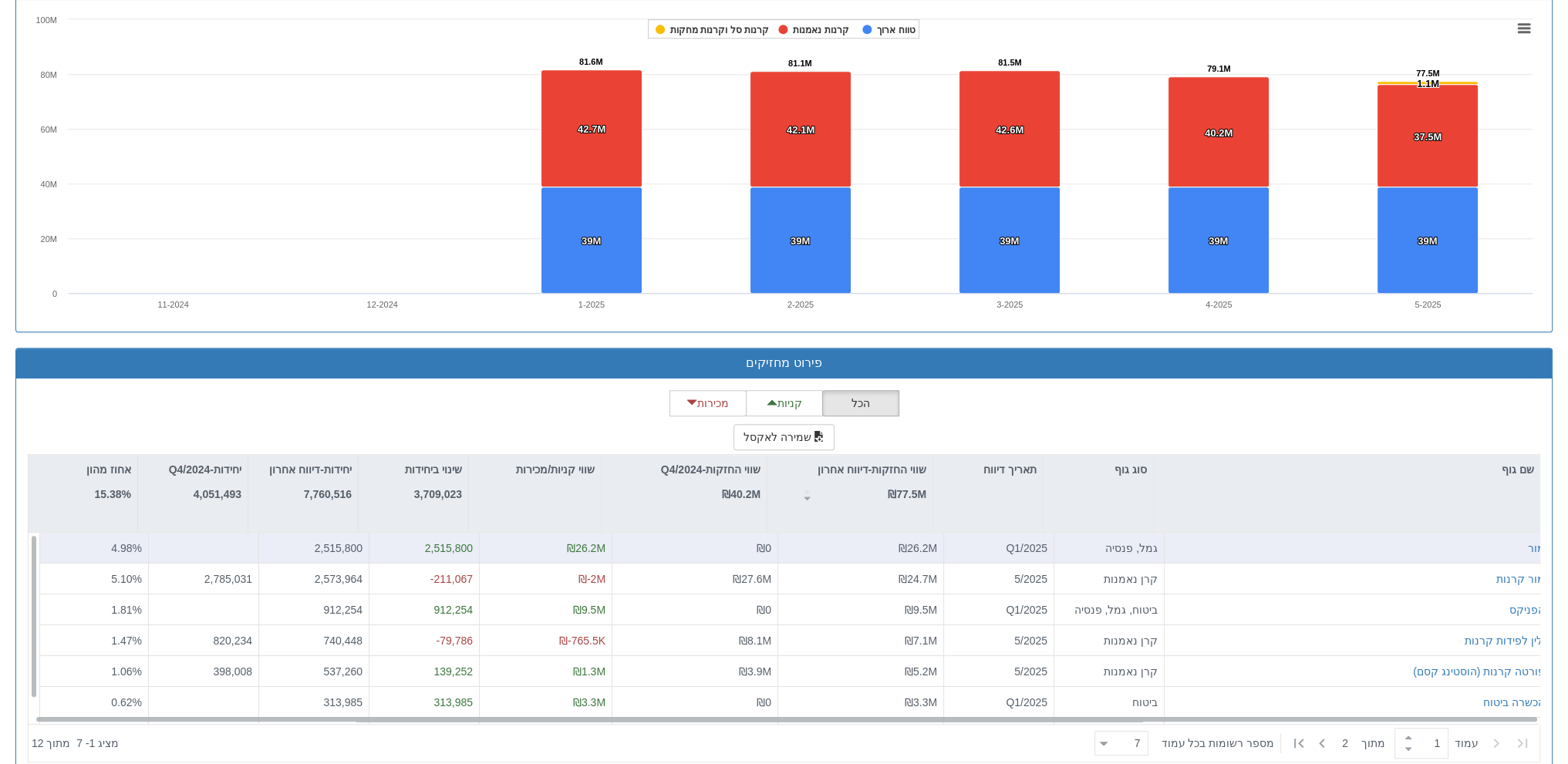
scroll to position [1074, 0]
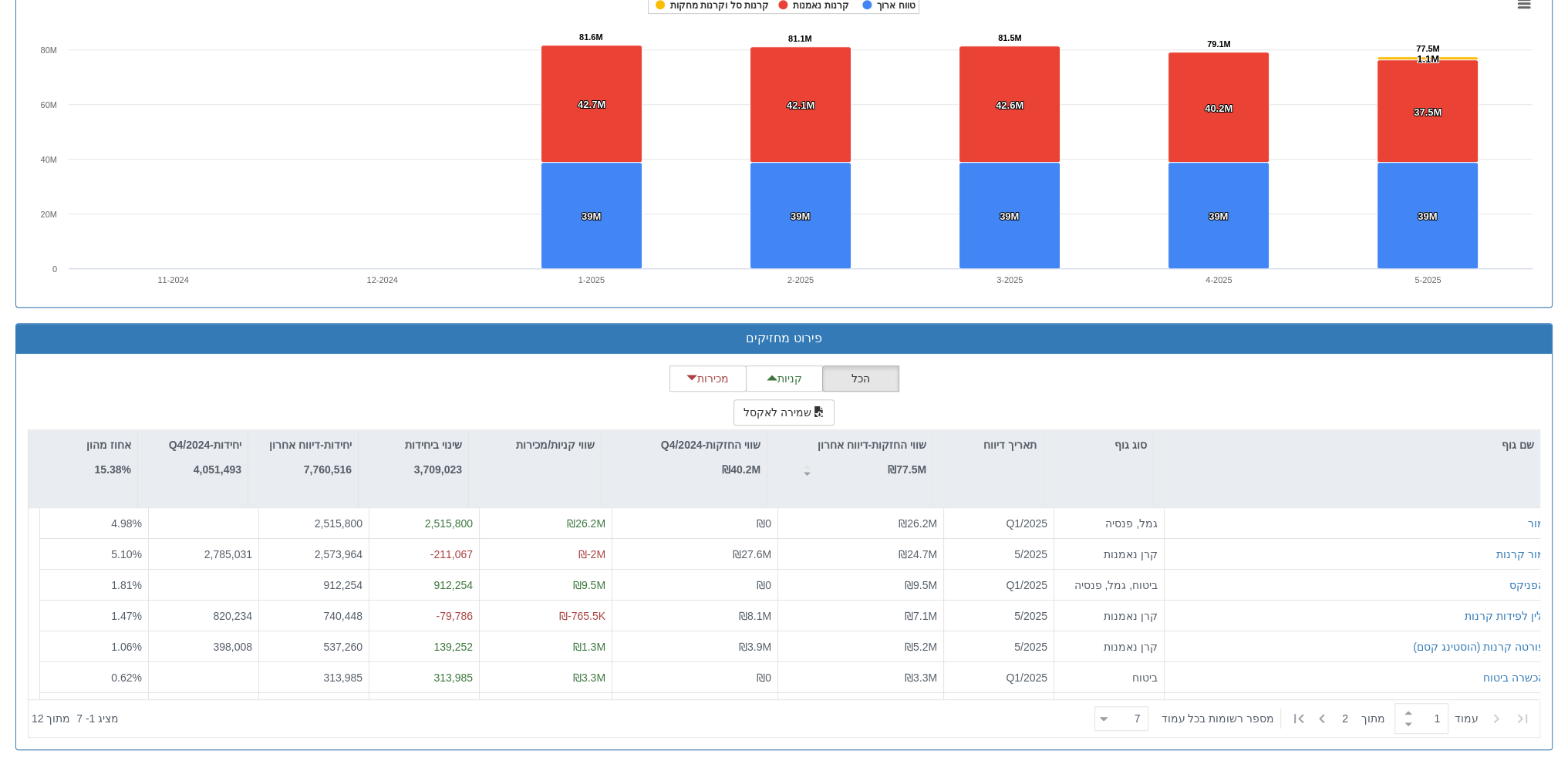
click at [588, 385] on div "הכל קניות מכירות שמירה לאקסל שם גוף סוג גוף תאריך דיווח שווי החזקות-דיווח אחרון…" at bounding box center [784, 551] width 1513 height 372
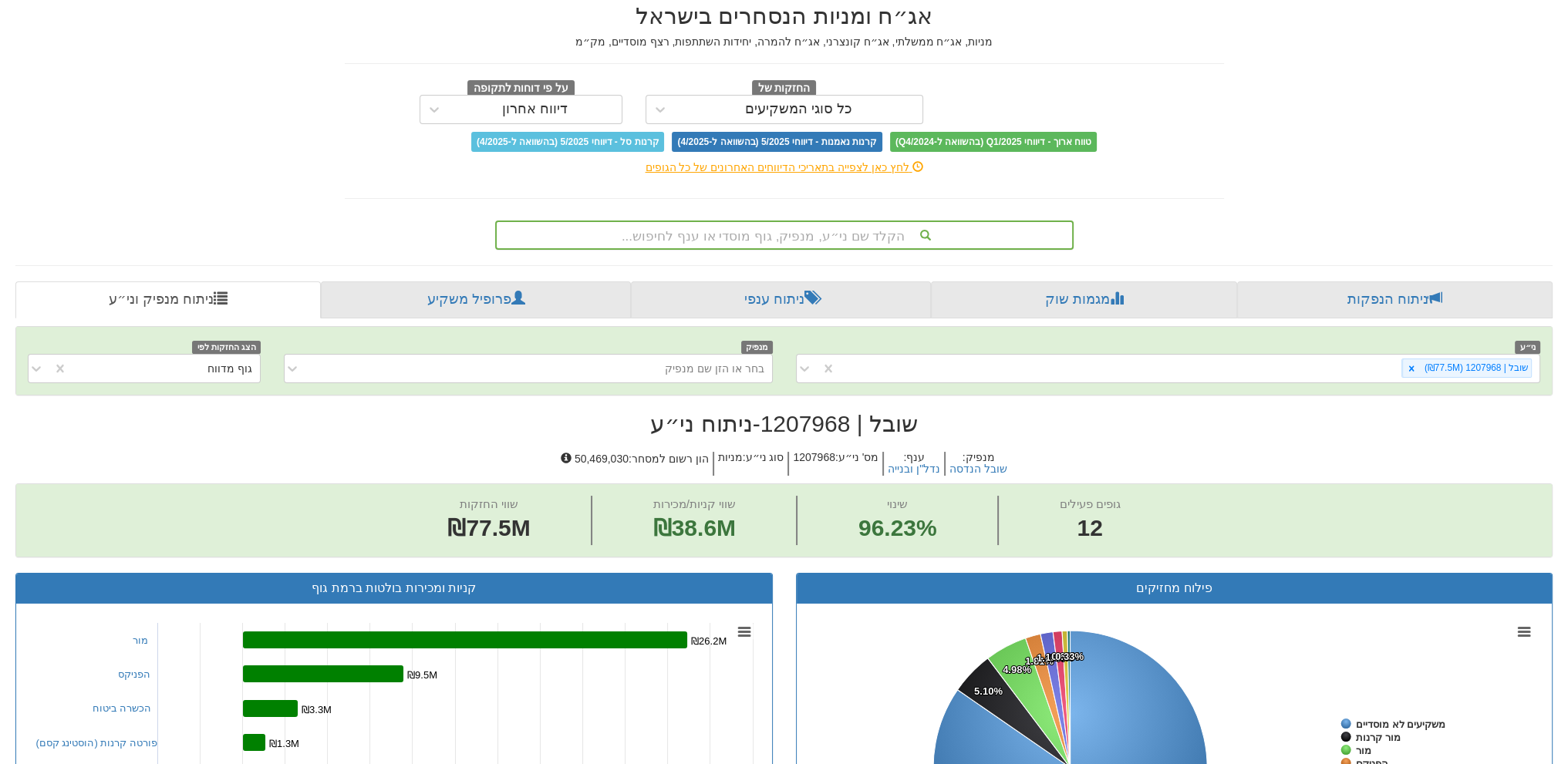
scroll to position [0, 0]
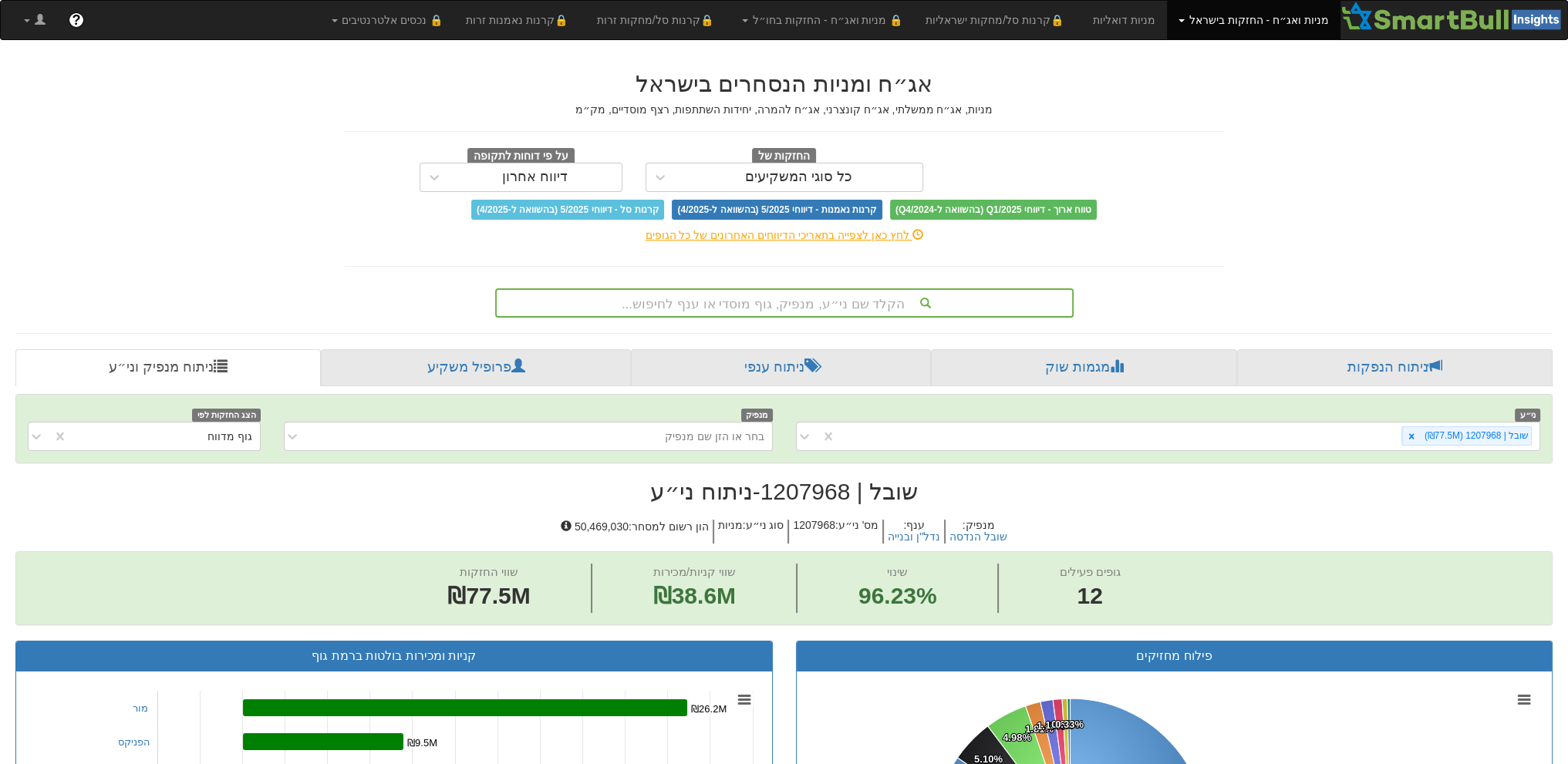
click at [810, 293] on div "הקלד שם ני״ע, מנפיק, גוף מוסדי או ענף לחיפוש..." at bounding box center [784, 303] width 576 height 27
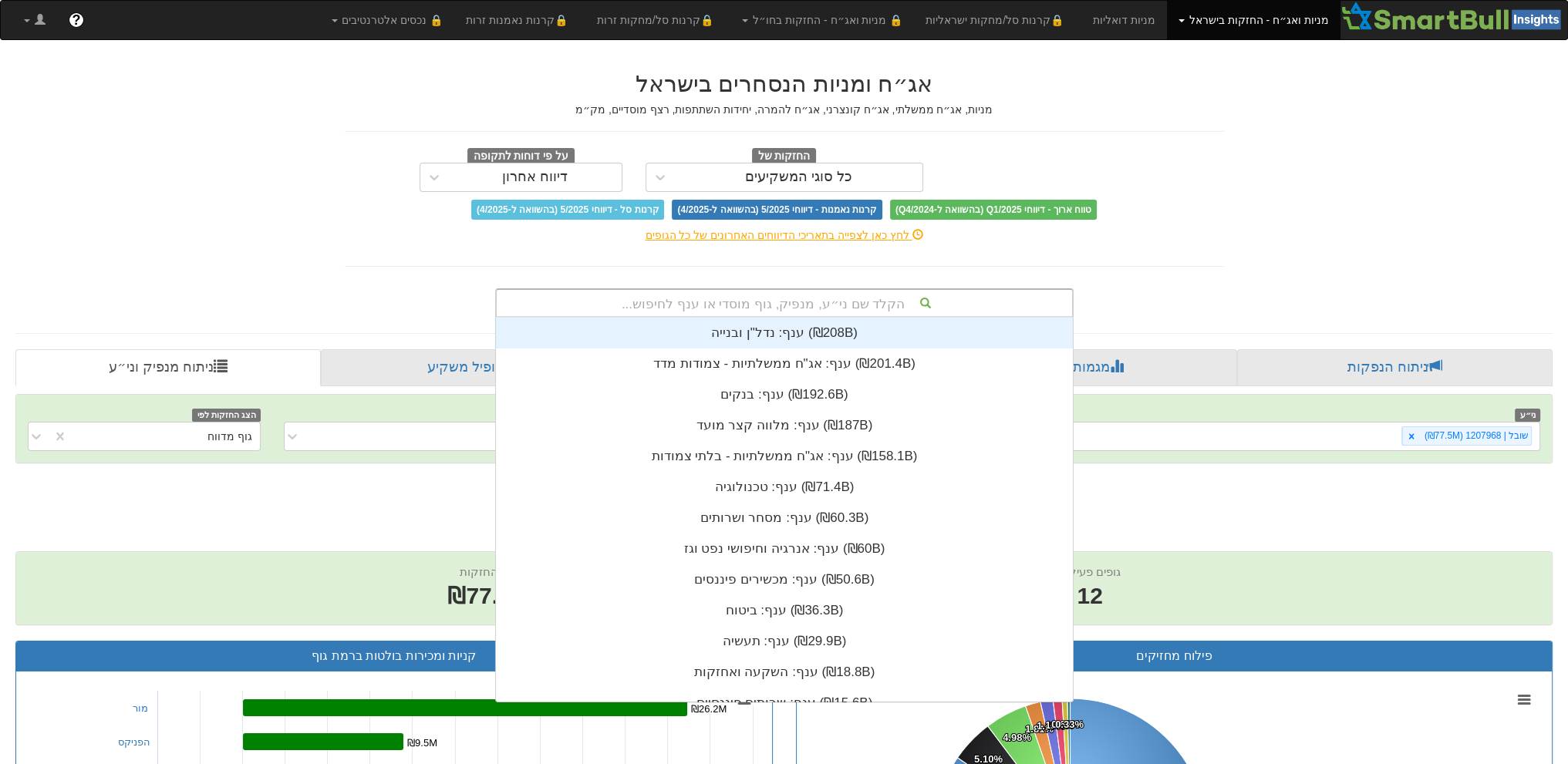
scroll to position [383, 0]
type input "מ"
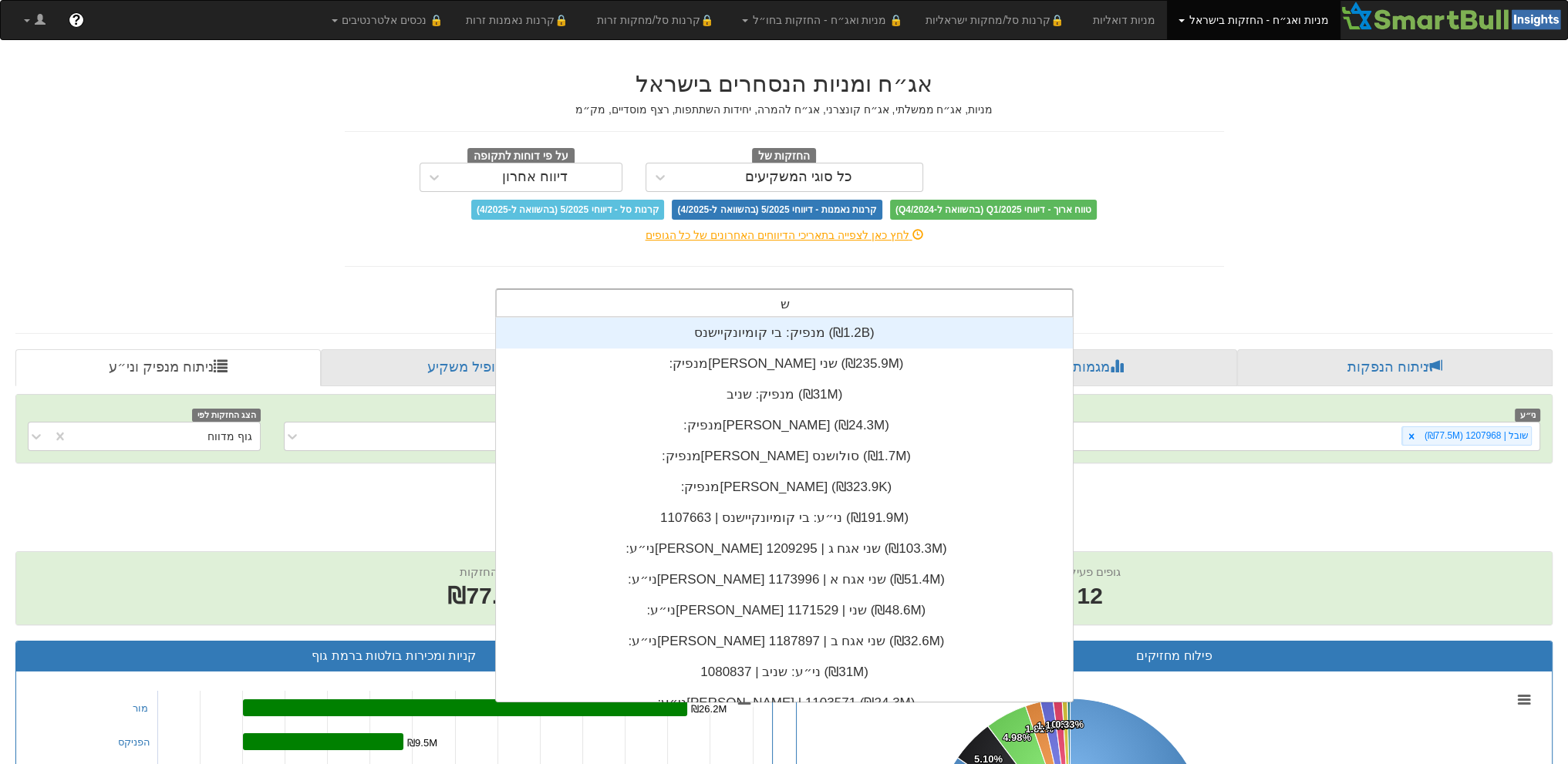
scroll to position [12, 0]
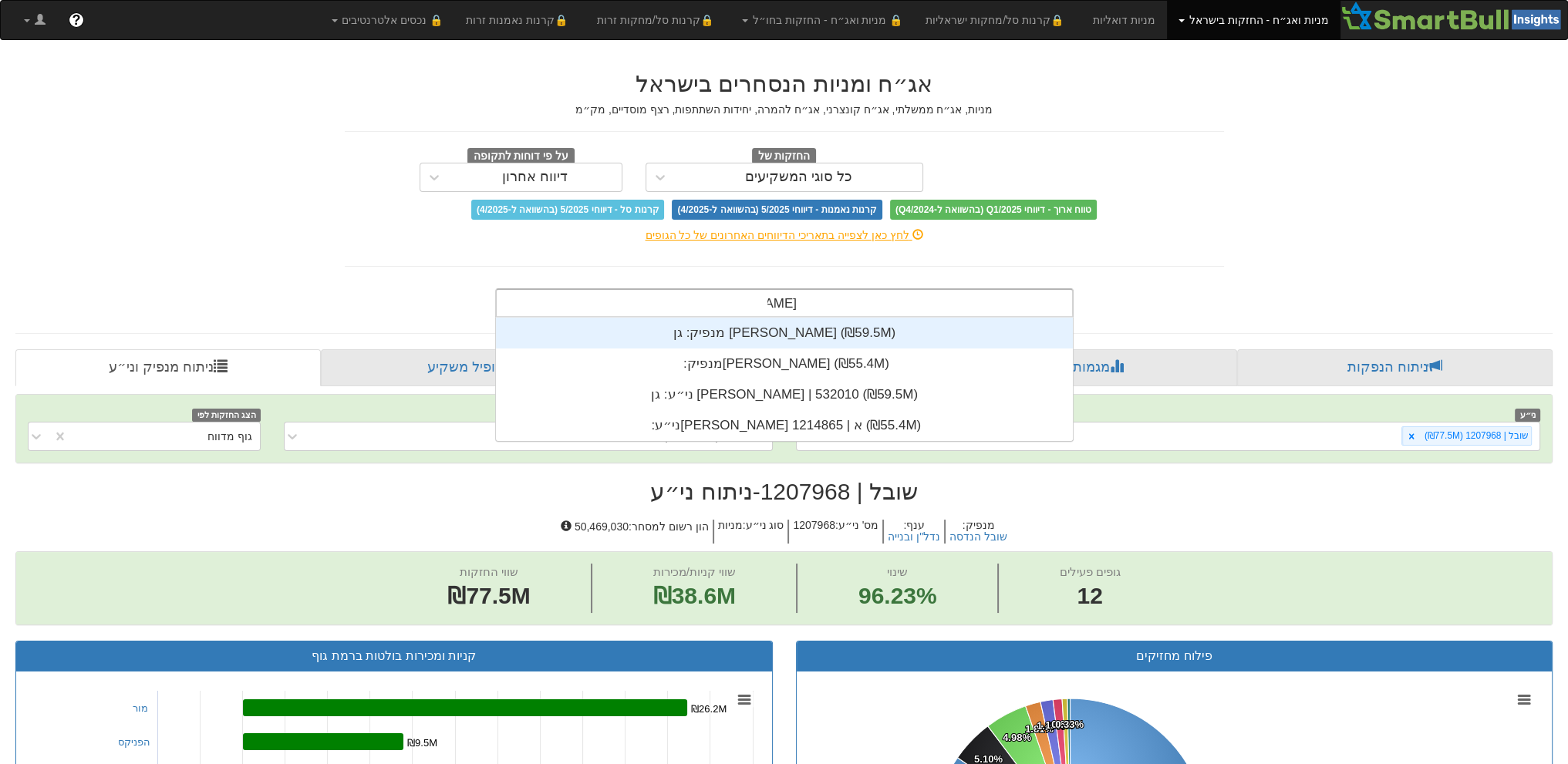
type input "[PERSON_NAME]"
click at [804, 339] on div "מנפיק: ‏גן [PERSON_NAME] ‎(₪59.5M)‎" at bounding box center [784, 333] width 577 height 31
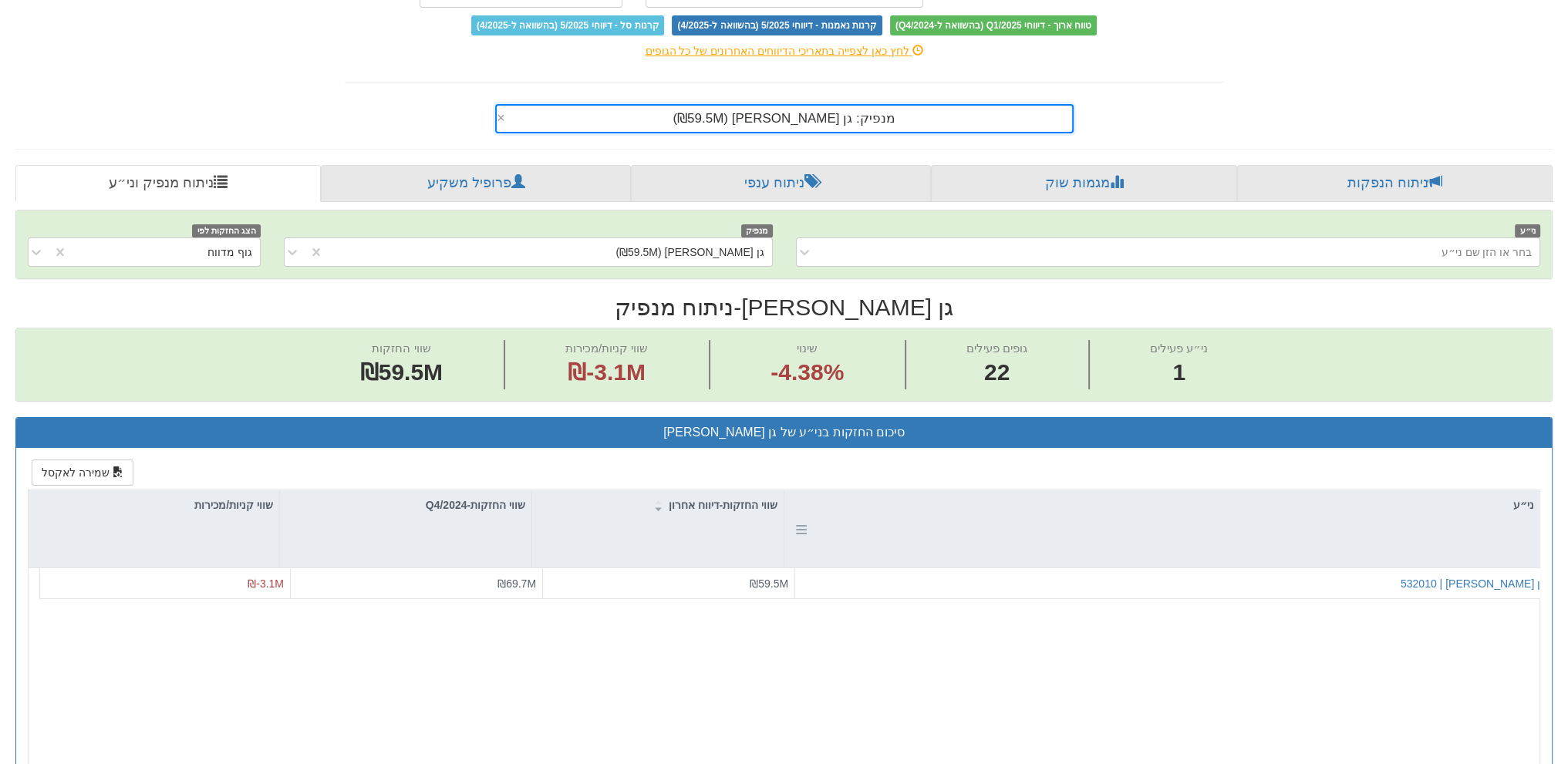
scroll to position [443, 0]
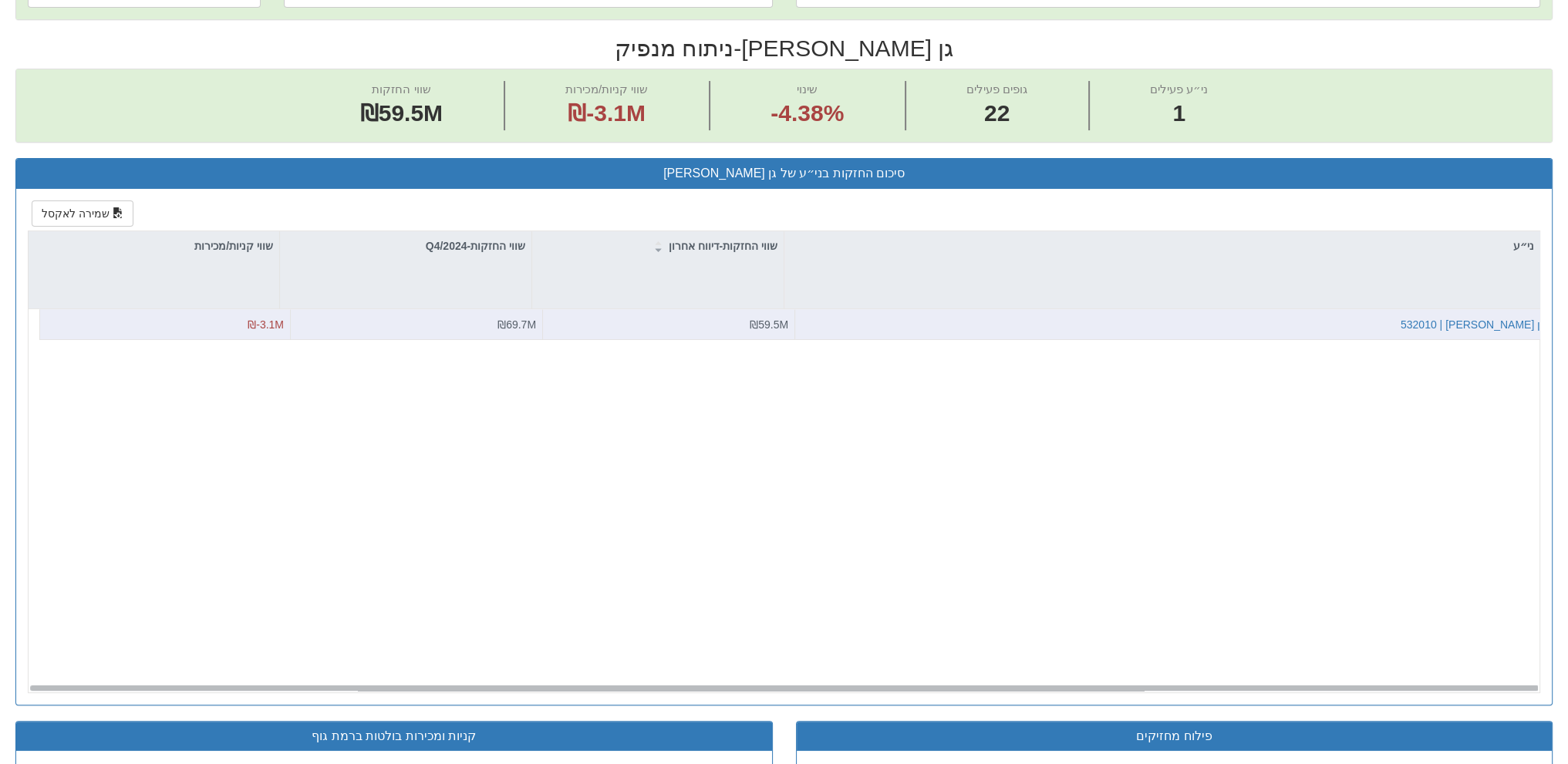
click at [1445, 326] on div "גן [PERSON_NAME] | 532010" at bounding box center [1173, 325] width 743 height 16
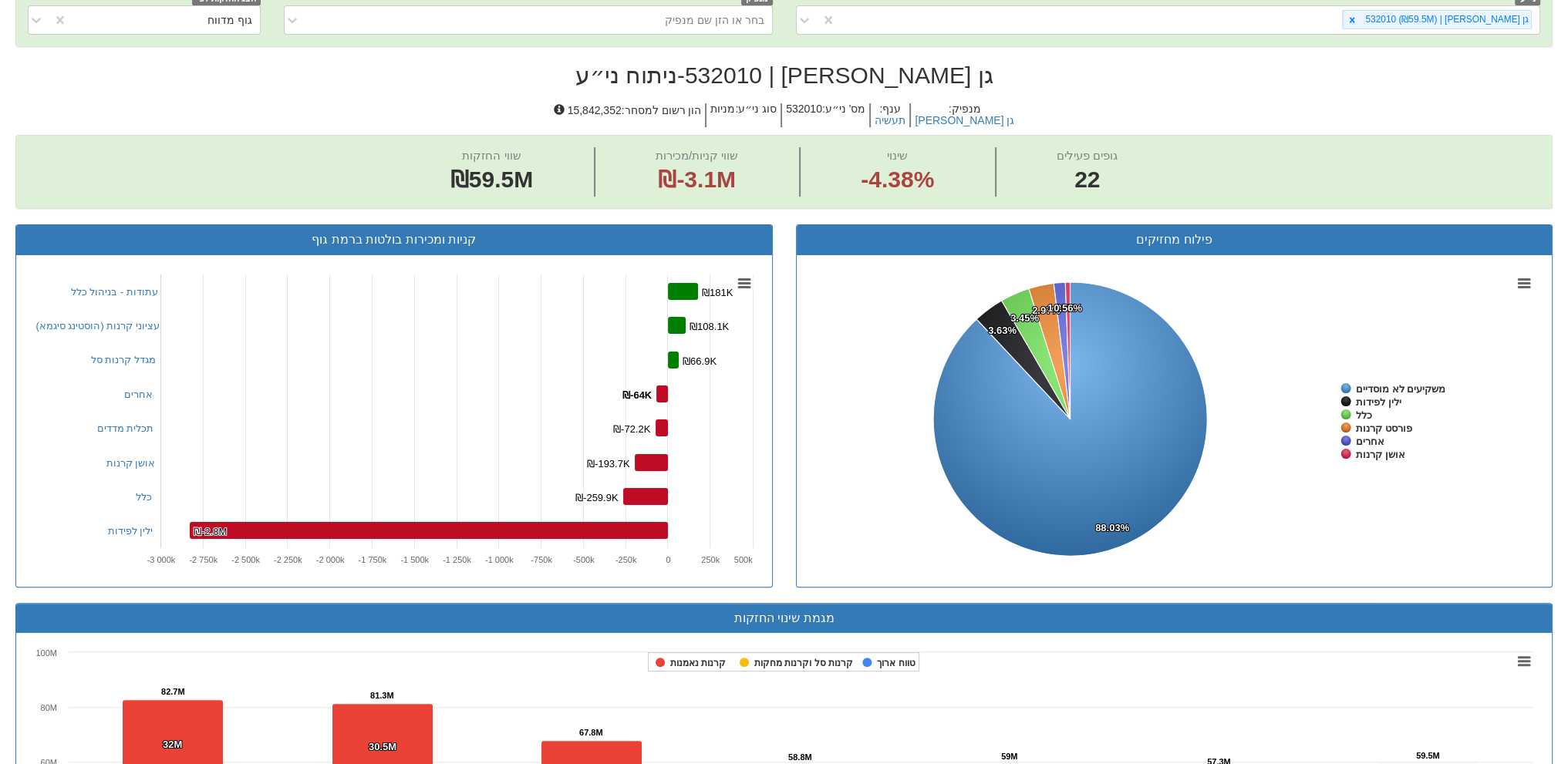
scroll to position [245, 0]
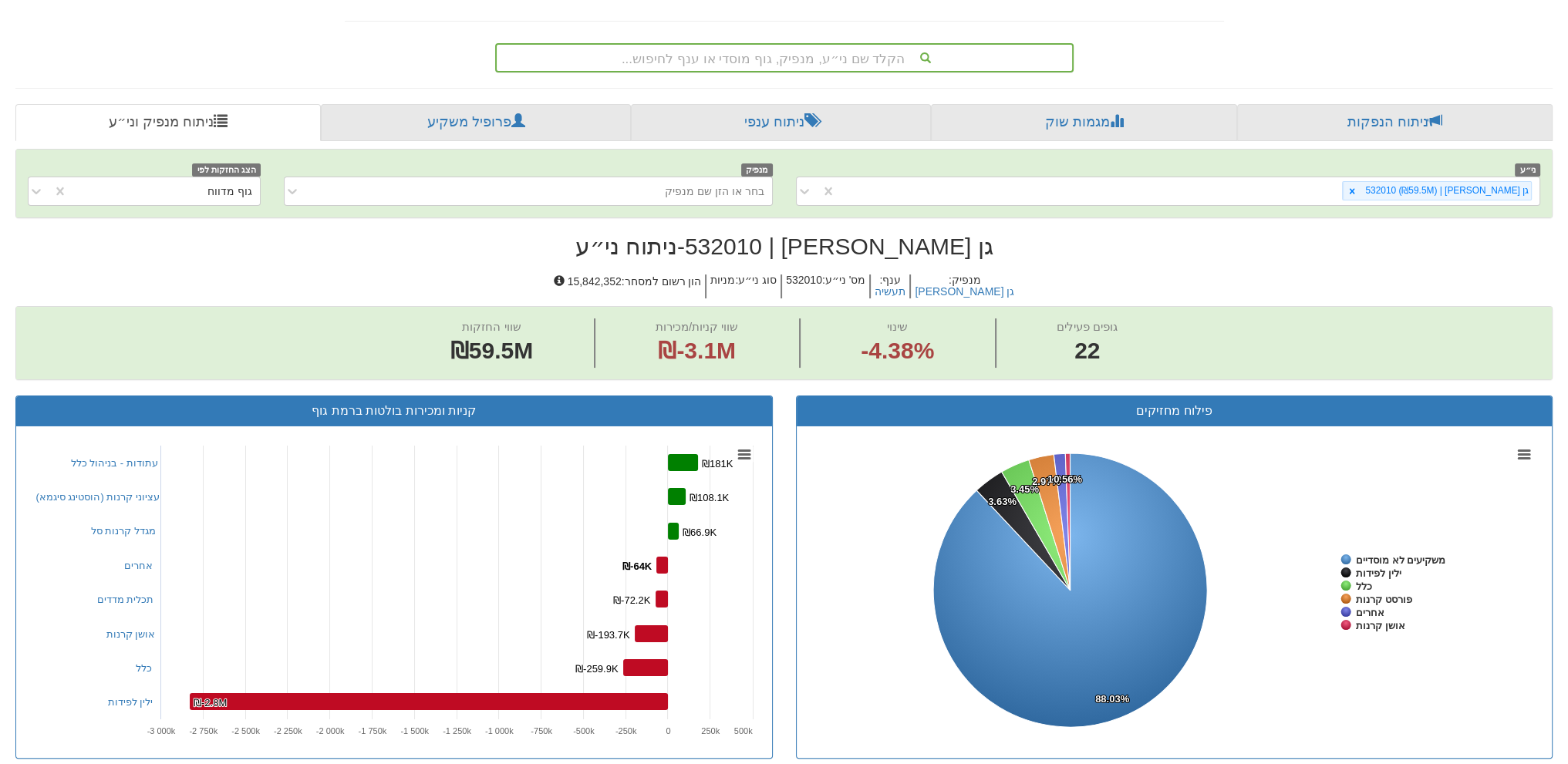
click at [725, 67] on div "הקלד שם ני״ע, מנפיק, גוף מוסדי או ענף לחיפוש..." at bounding box center [784, 58] width 576 height 27
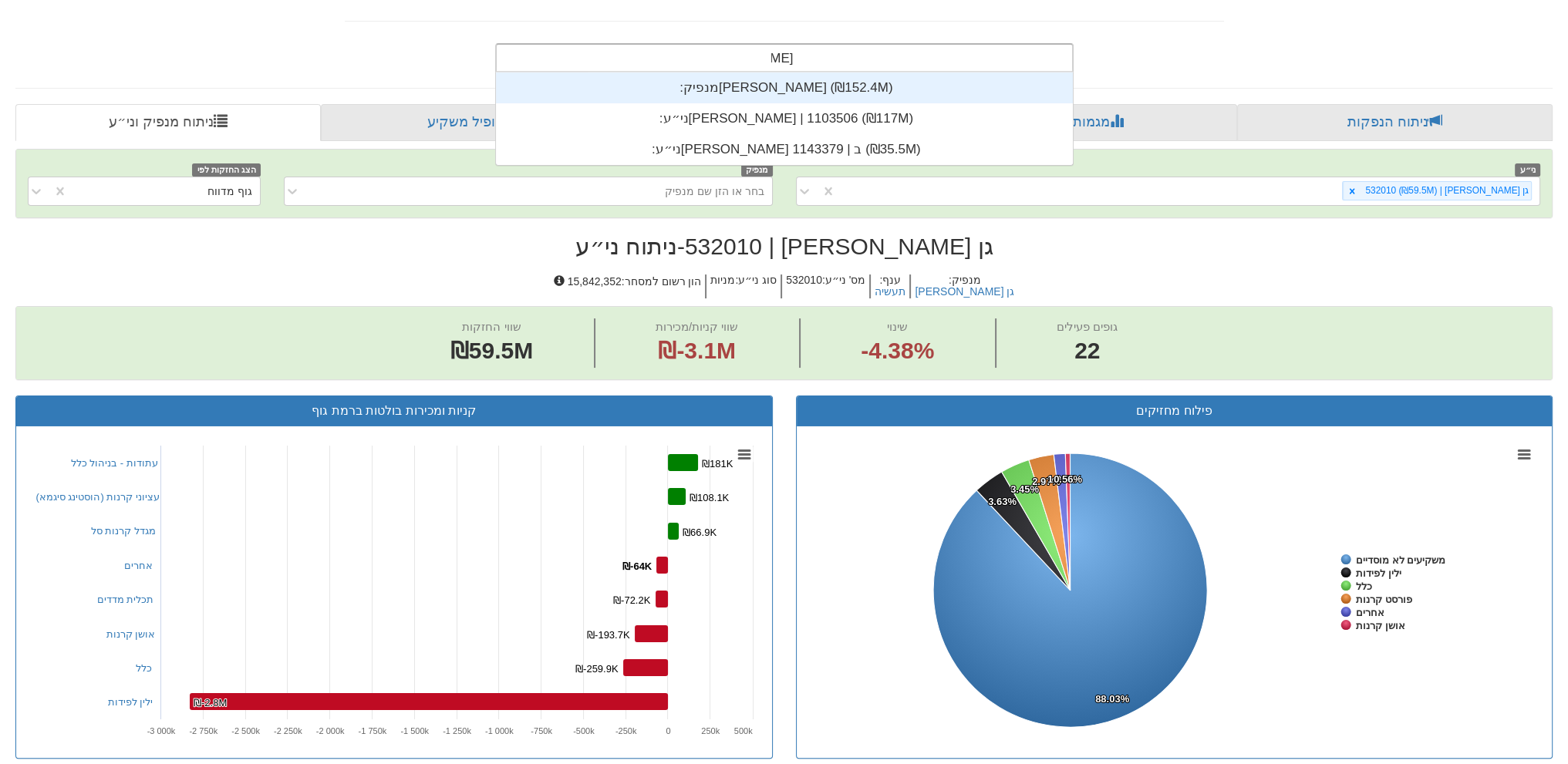
scroll to position [93, 0]
type input "[PERSON_NAME]"
click at [765, 84] on div "מנפיק: ‏[PERSON_NAME] ‎(₪152.4M)‎" at bounding box center [784, 88] width 577 height 31
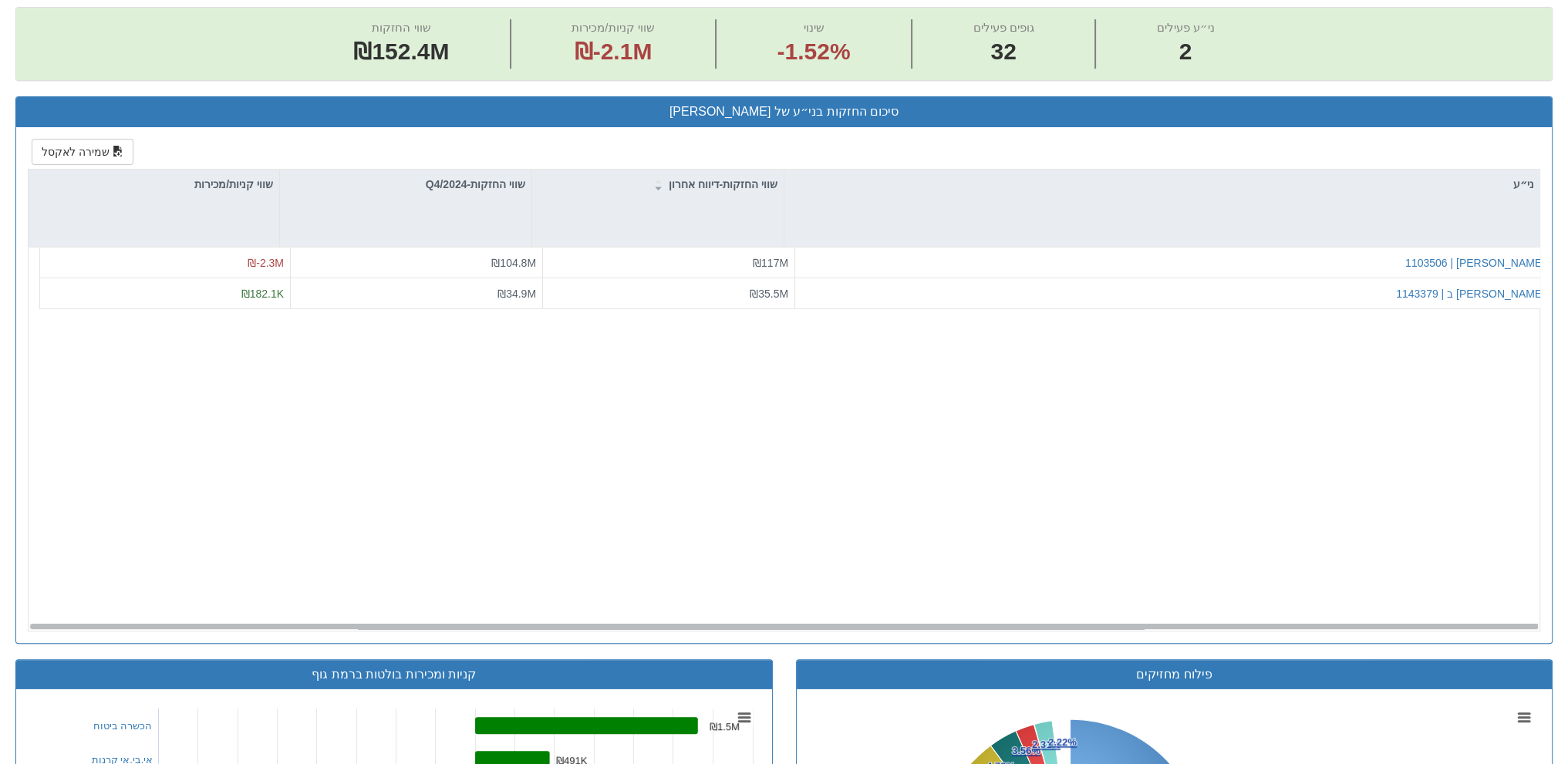
scroll to position [539, 0]
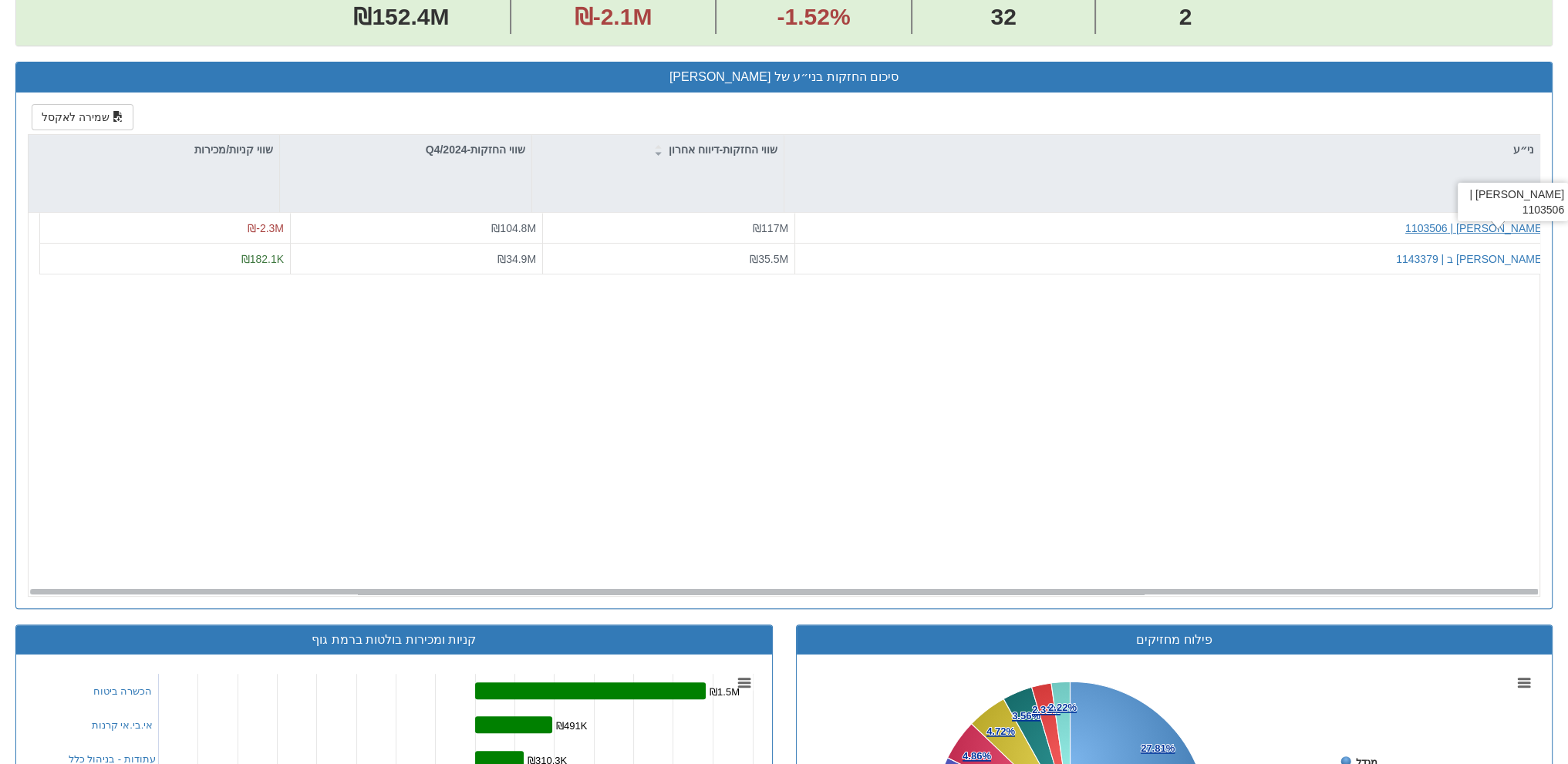
click at [1491, 220] on div "[PERSON_NAME] | 1103506" at bounding box center [1474, 228] width 140 height 16
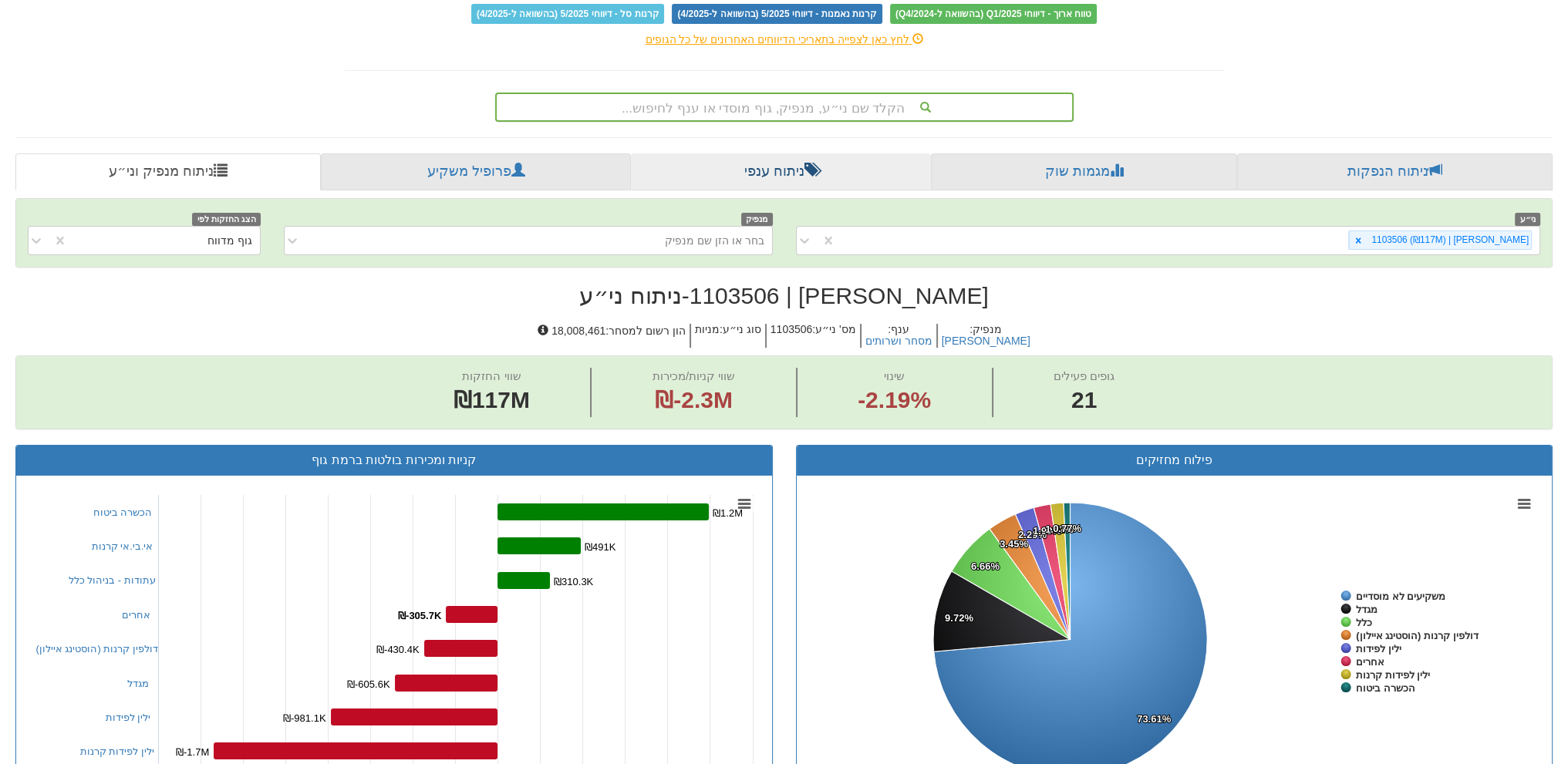
scroll to position [19, 0]
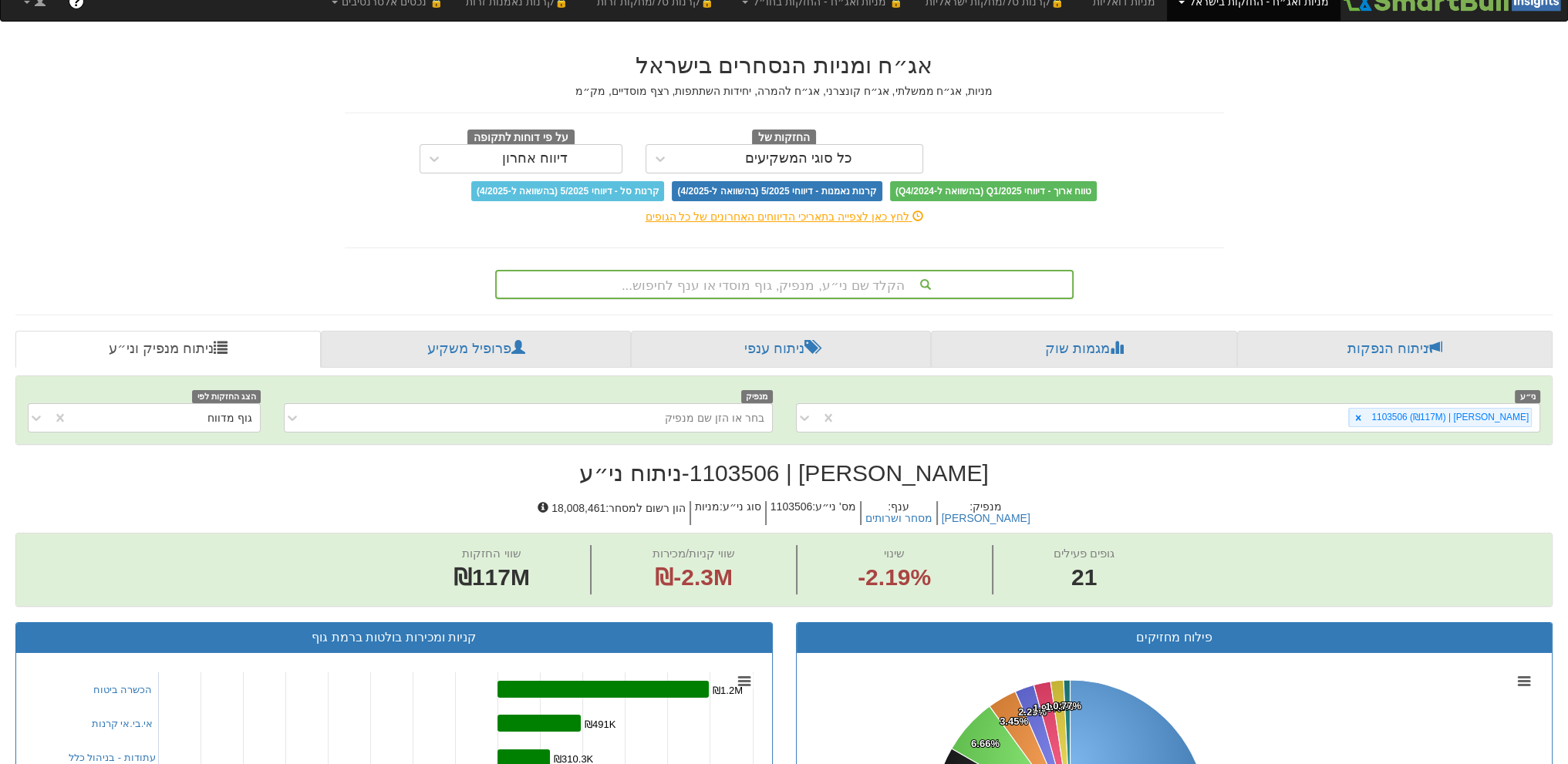
click at [704, 285] on div "הקלד שם ני״ע, מנפיק, גוף מוסדי או ענף לחיפוש..." at bounding box center [784, 285] width 576 height 27
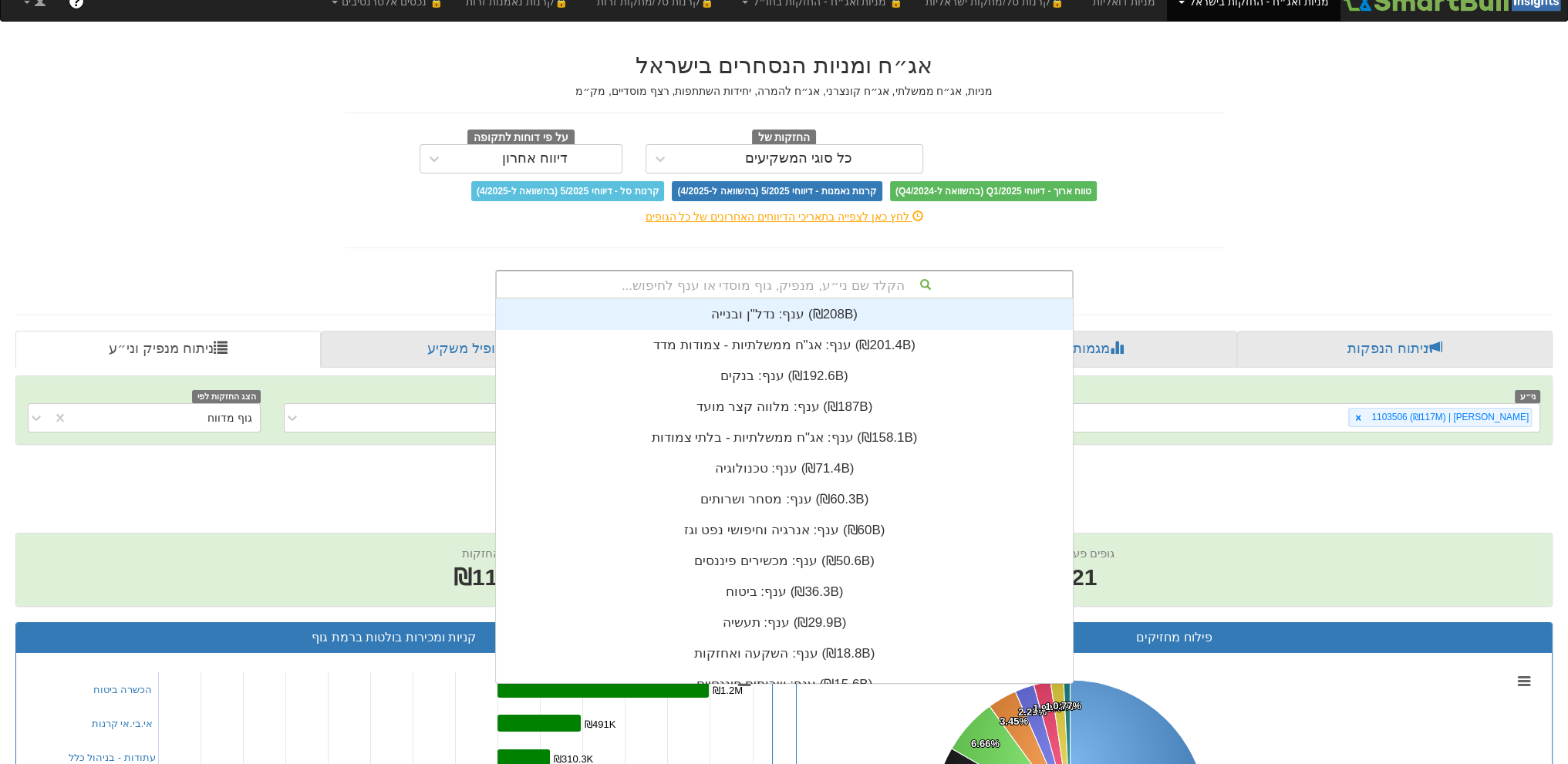
scroll to position [383, 0]
type input "אב"
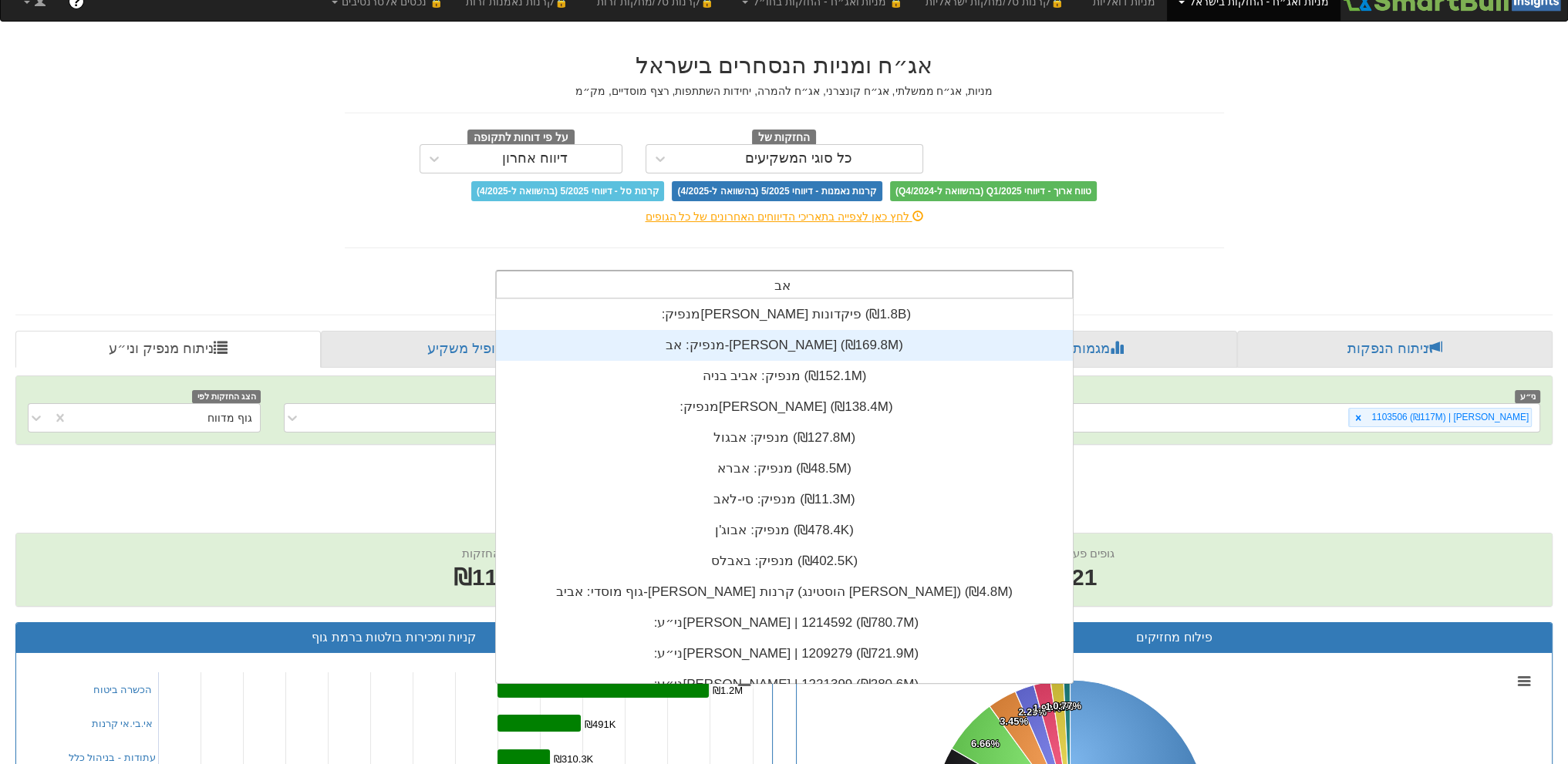
click at [707, 336] on div "מנפיק: ‏אב-[PERSON_NAME] ‎(₪169.8M)‎" at bounding box center [784, 346] width 577 height 31
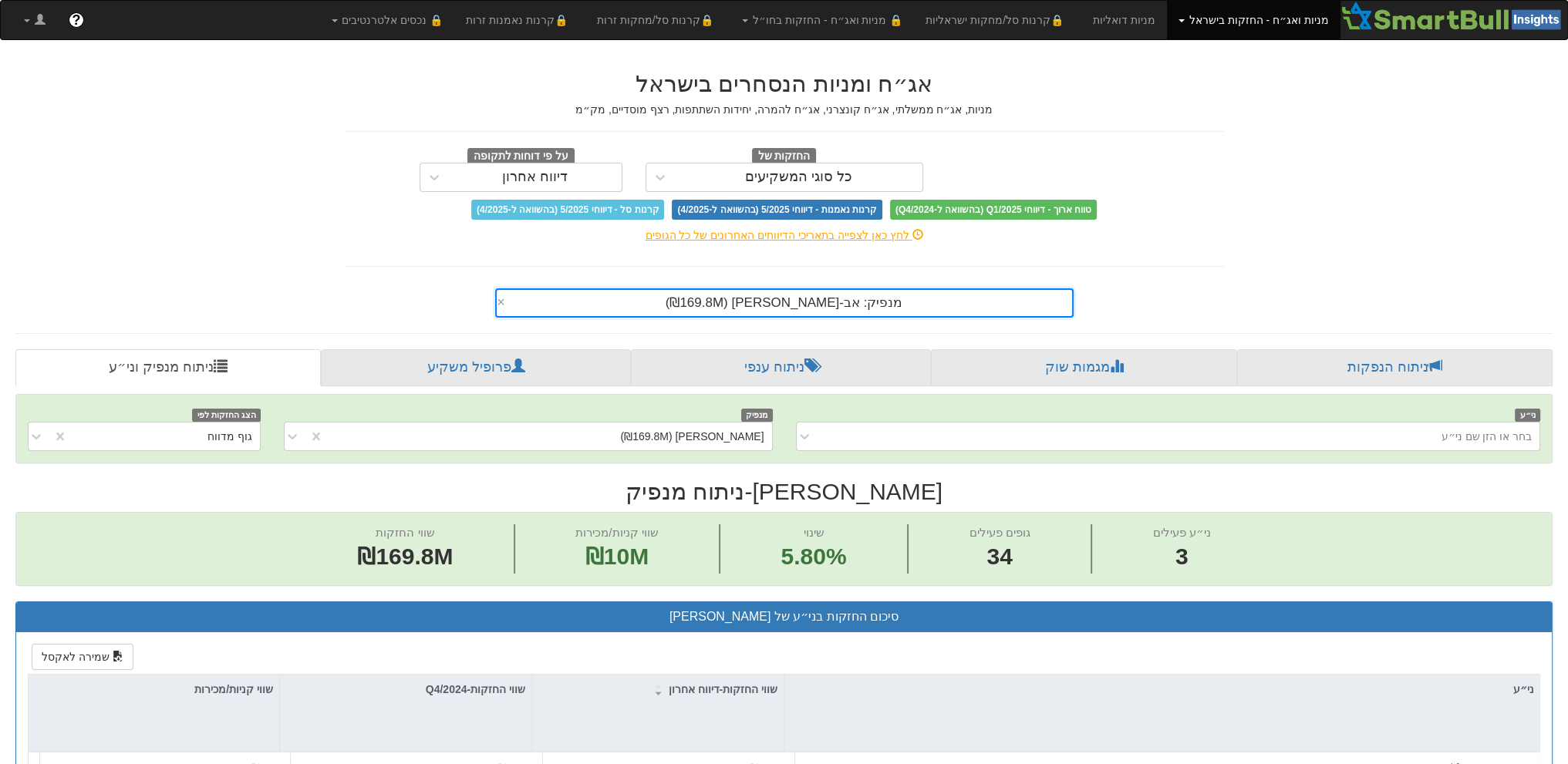
scroll to position [424, 0]
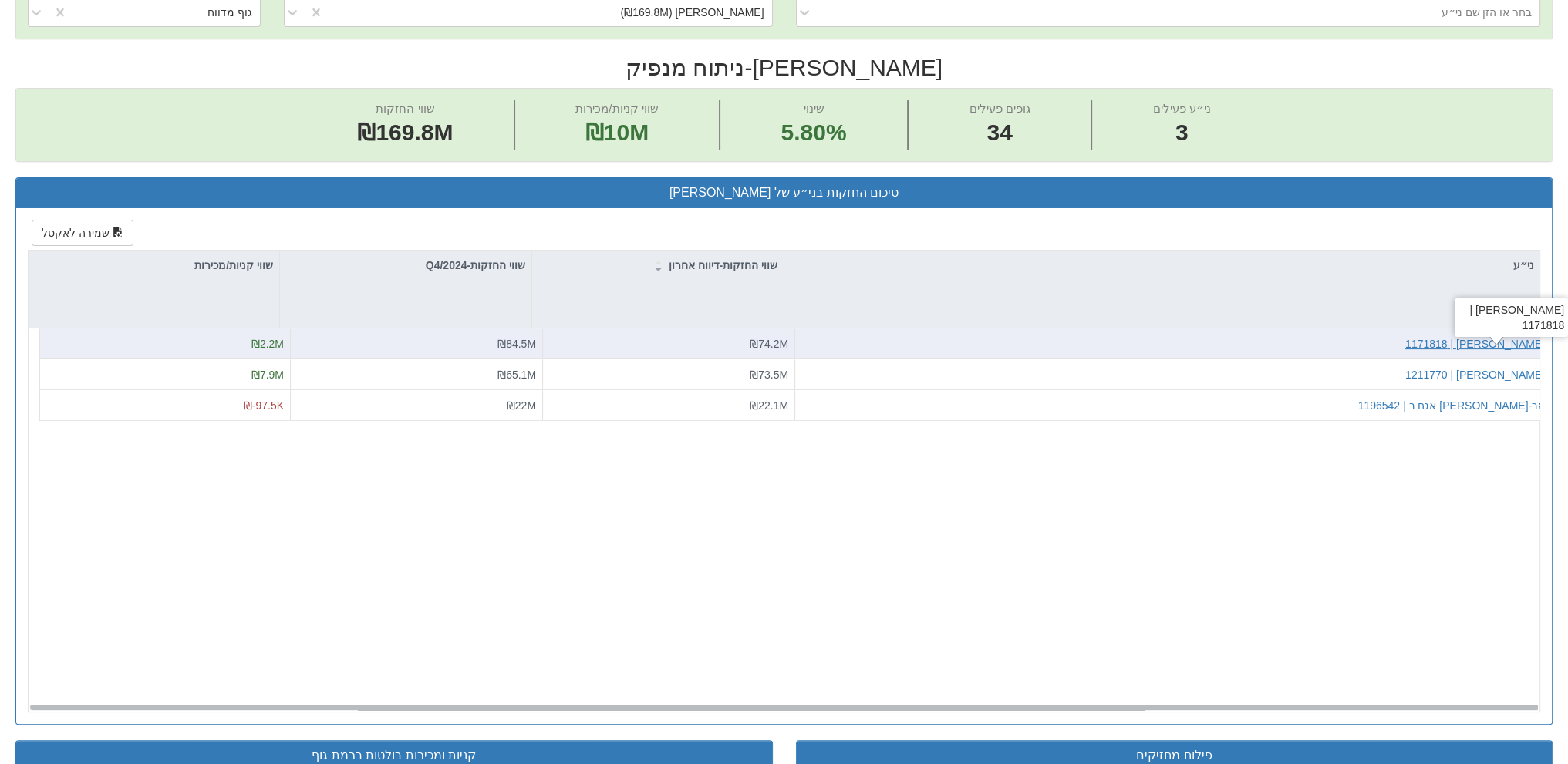
click at [1502, 336] on div "[PERSON_NAME] | 1171818" at bounding box center [1474, 344] width 140 height 16
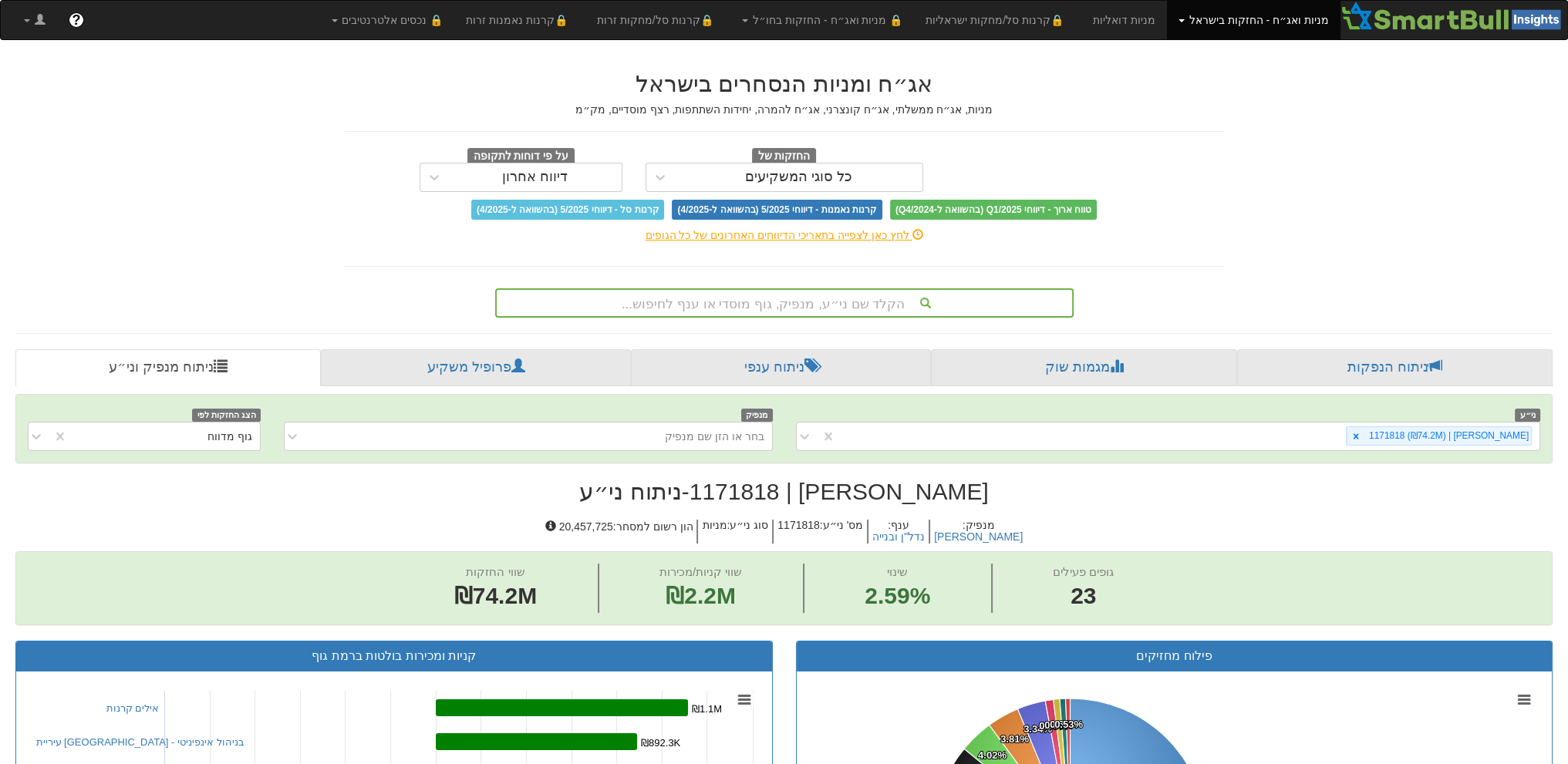
click at [775, 292] on div "הקלד שם ני״ע, מנפיק, גוף מוסדי או ענף לחיפוש..." at bounding box center [784, 303] width 576 height 27
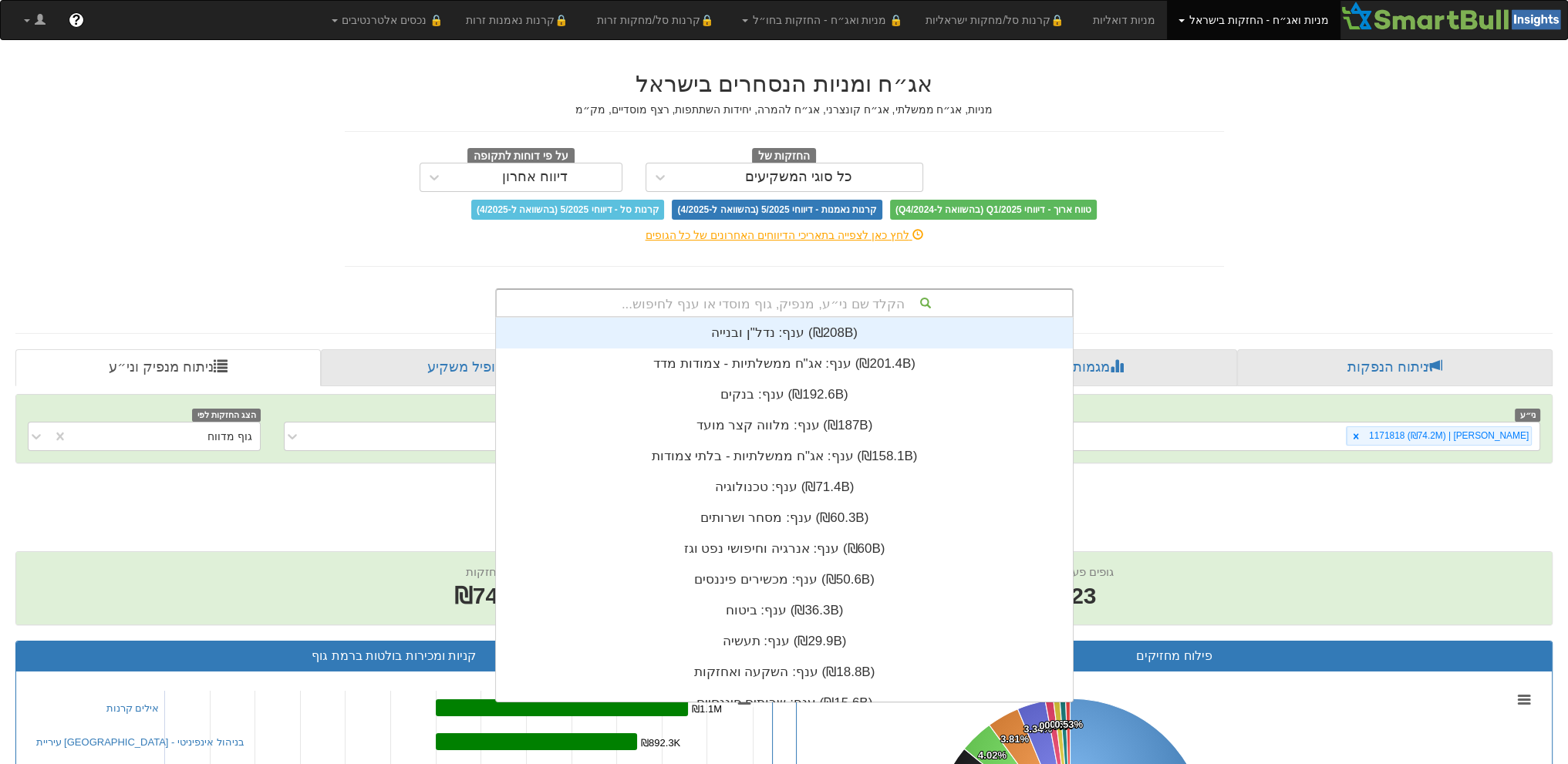
scroll to position [383, 0]
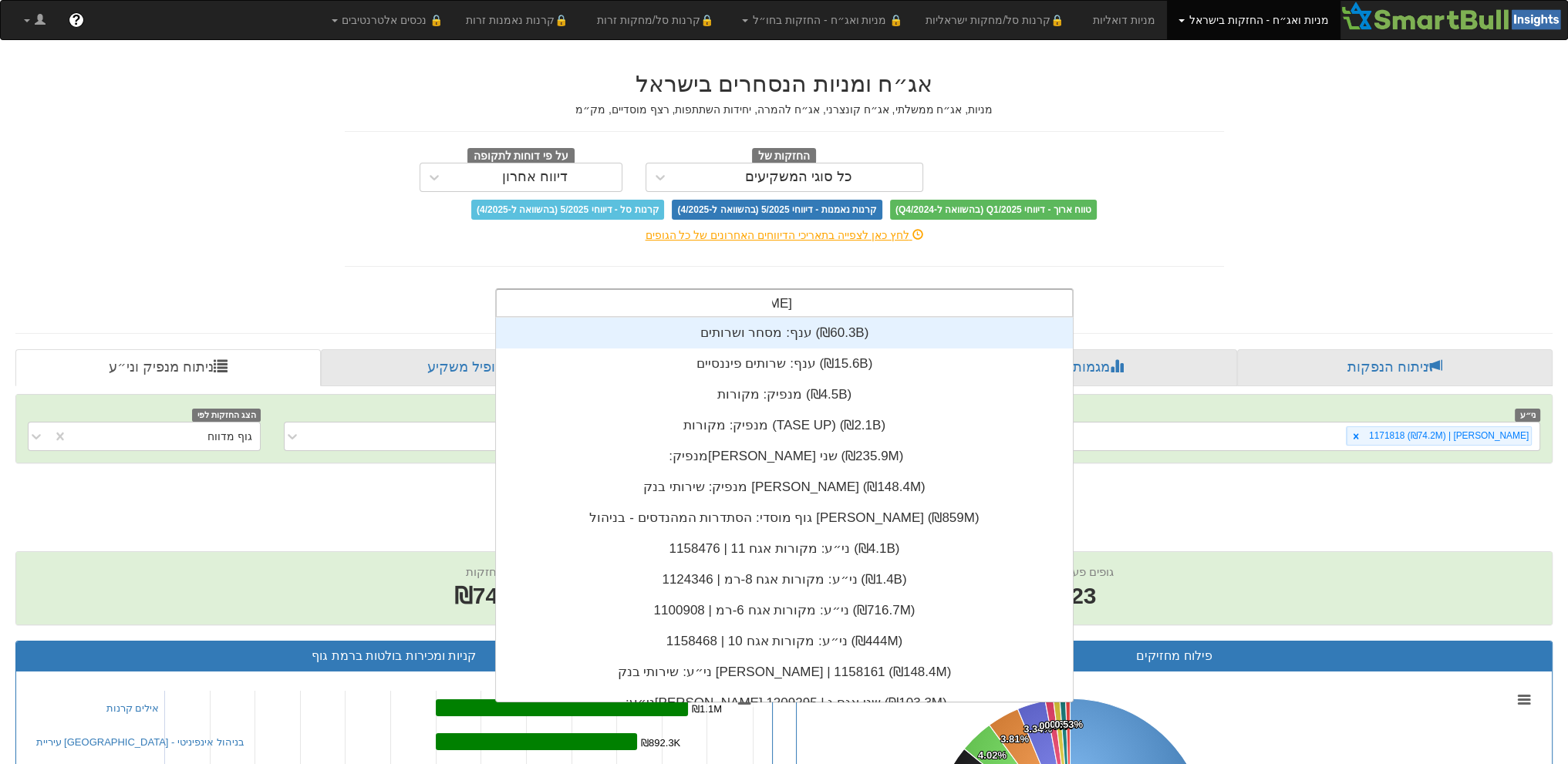
type input "[PERSON_NAME]"
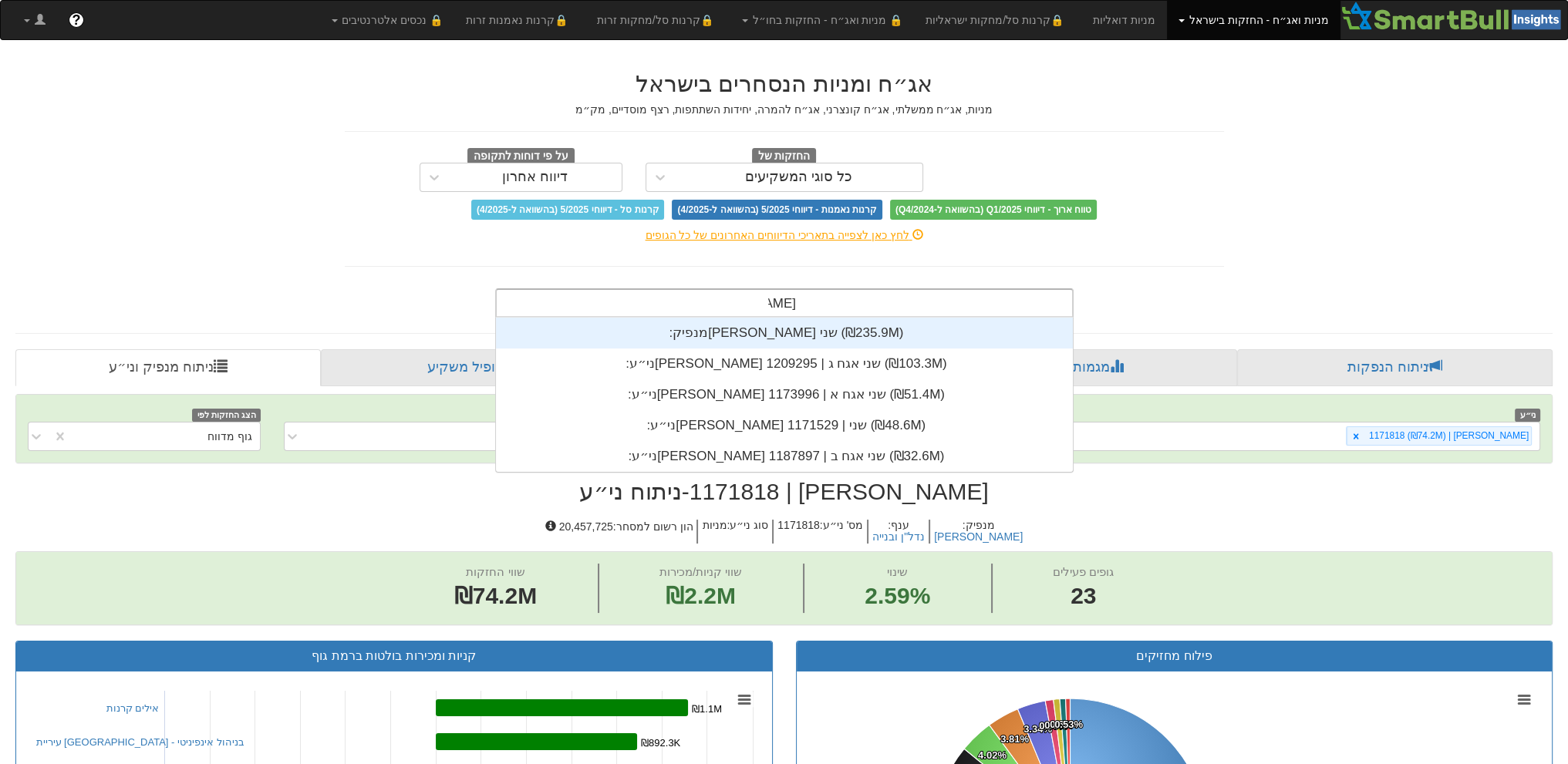
click at [787, 335] on div "מנפיק: ‏[PERSON_NAME] שני ‎(₪235.9M)‎" at bounding box center [784, 333] width 577 height 31
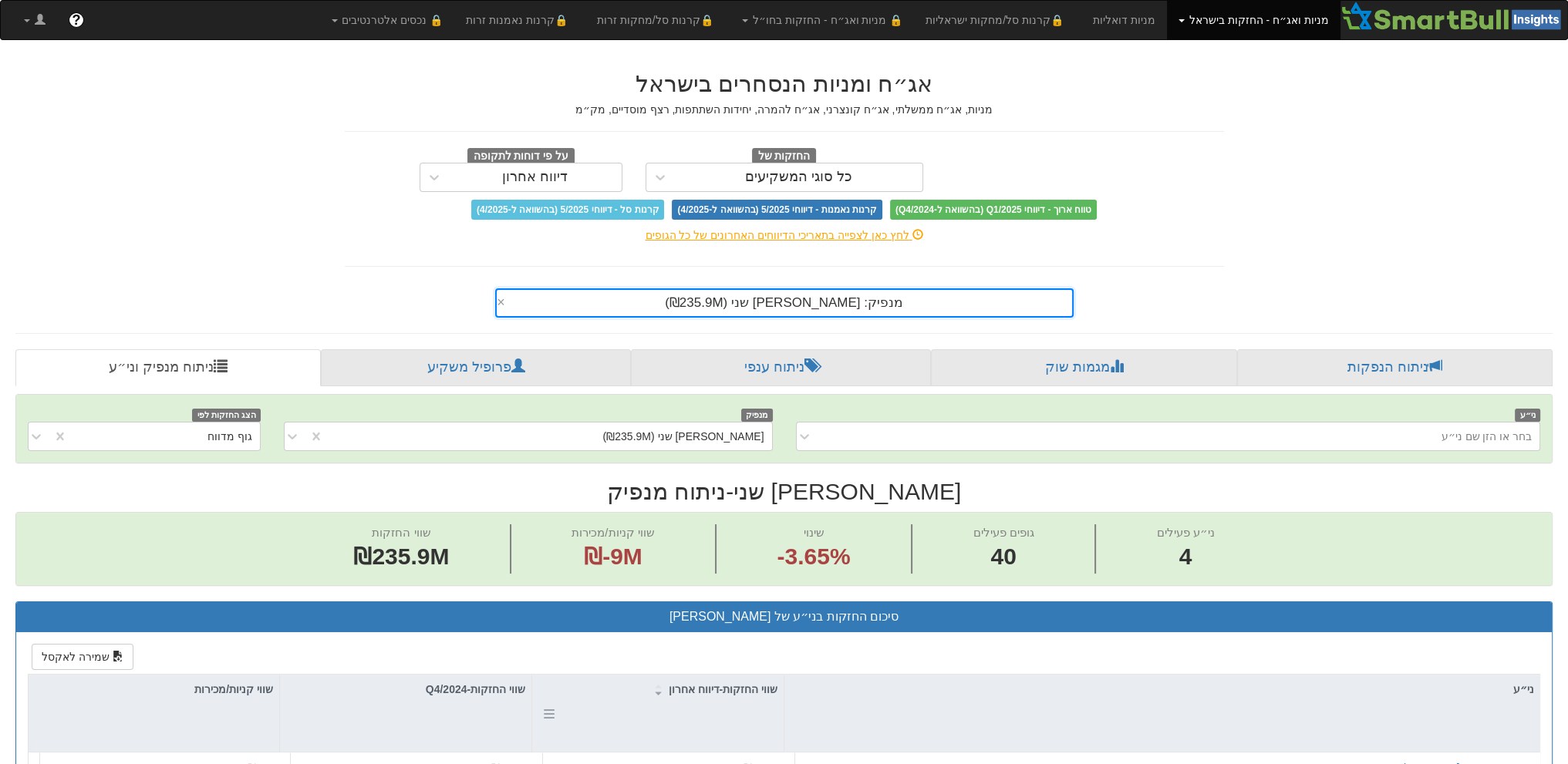
scroll to position [212, 0]
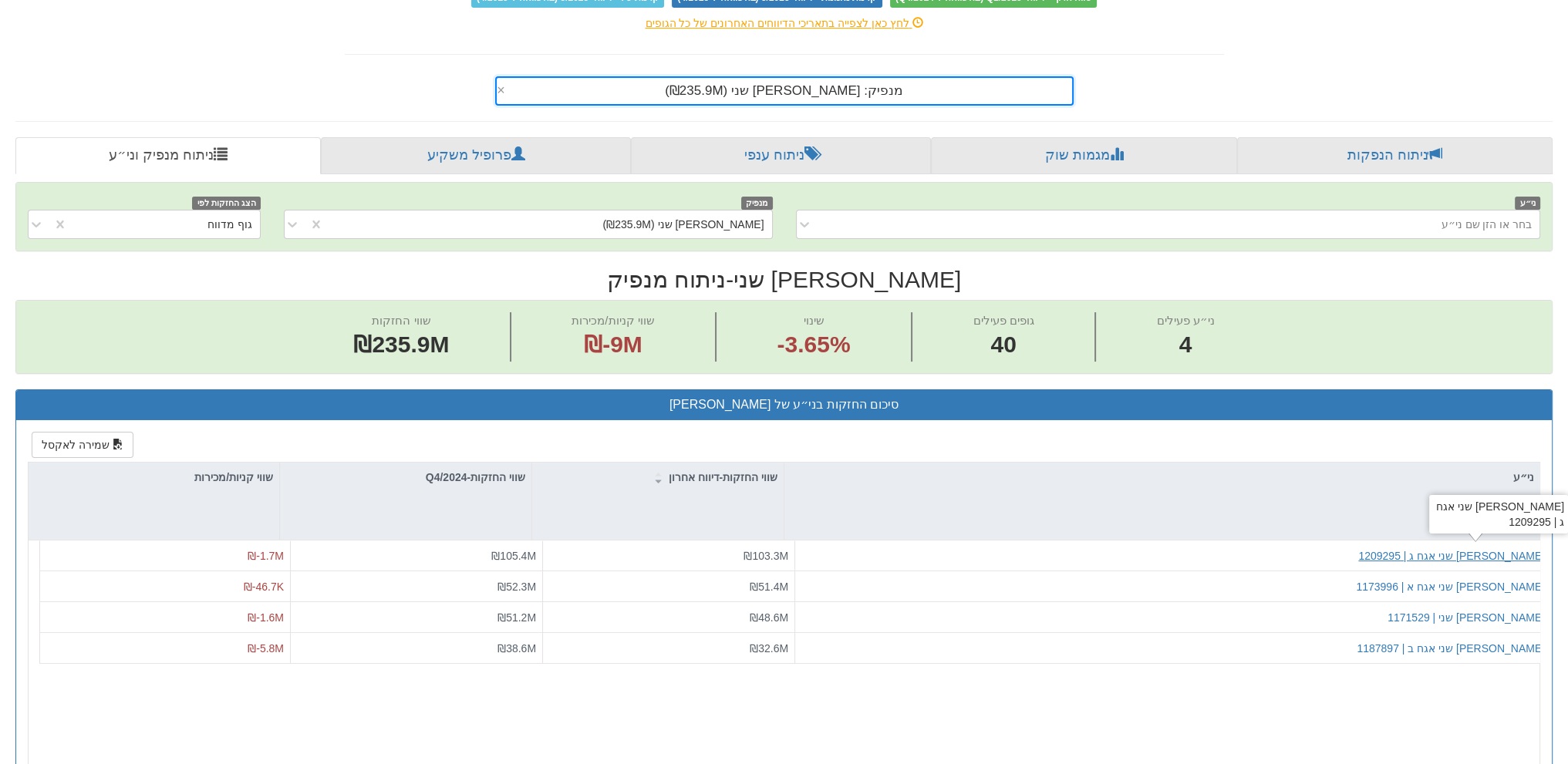
click at [1491, 552] on div "[PERSON_NAME] שני אגח ג | 1209295" at bounding box center [1451, 556] width 187 height 16
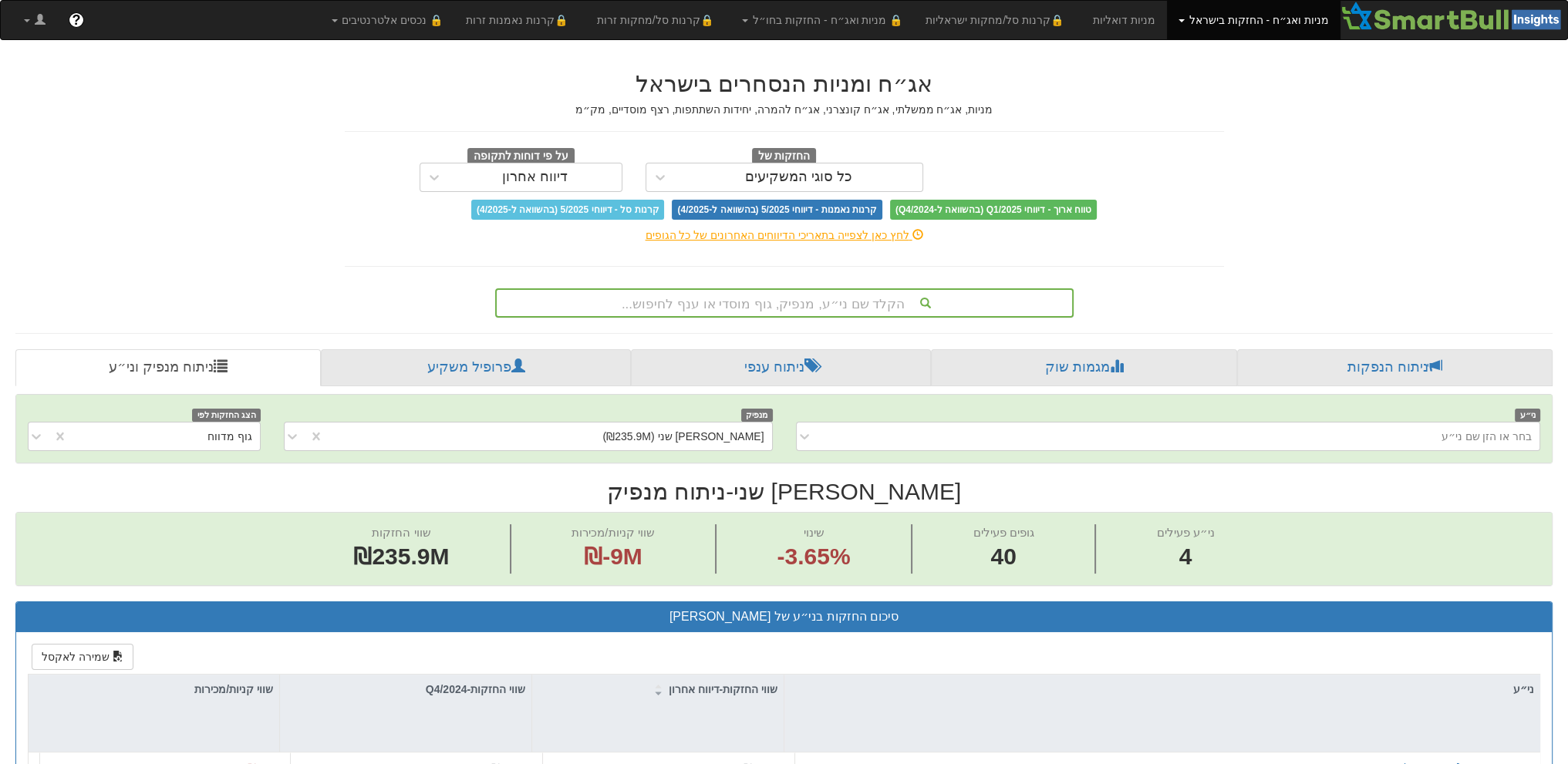
scroll to position [212, 0]
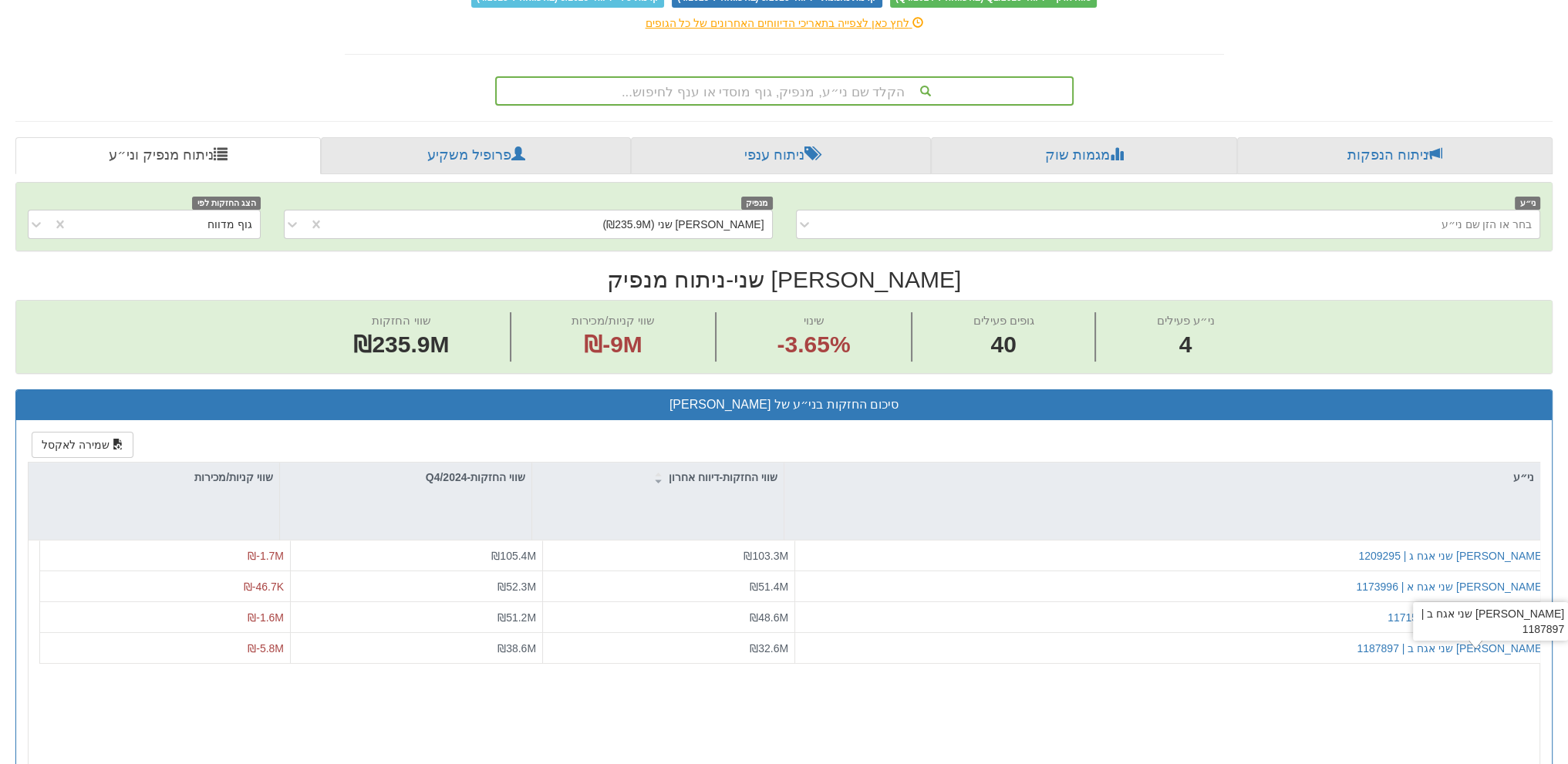
click at [1500, 617] on div "[PERSON_NAME] שני אגח ב | 1187897" at bounding box center [1490, 620] width 155 height 38
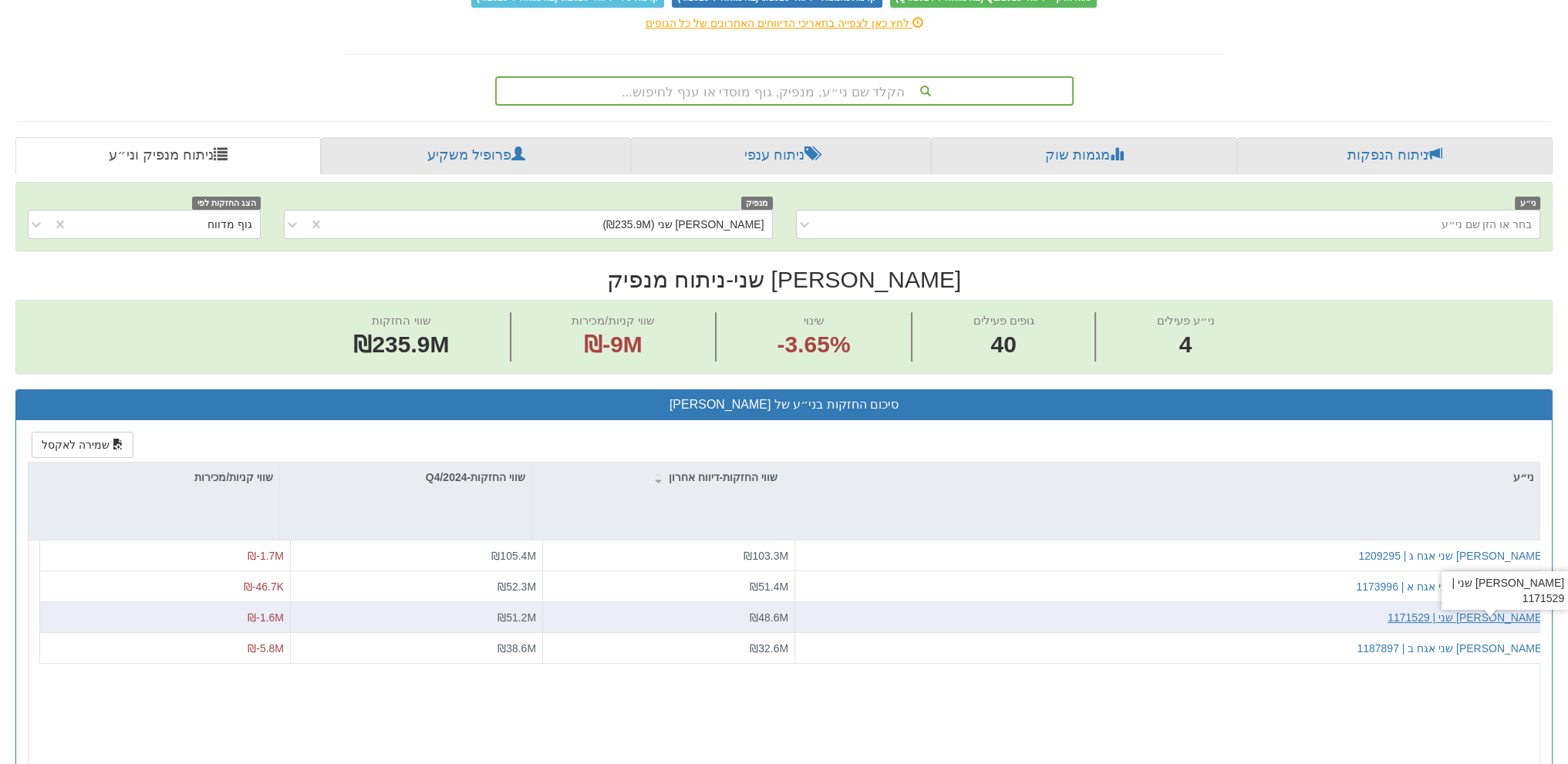
click at [1481, 613] on div "[PERSON_NAME] שני | 1171529" at bounding box center [1466, 617] width 157 height 16
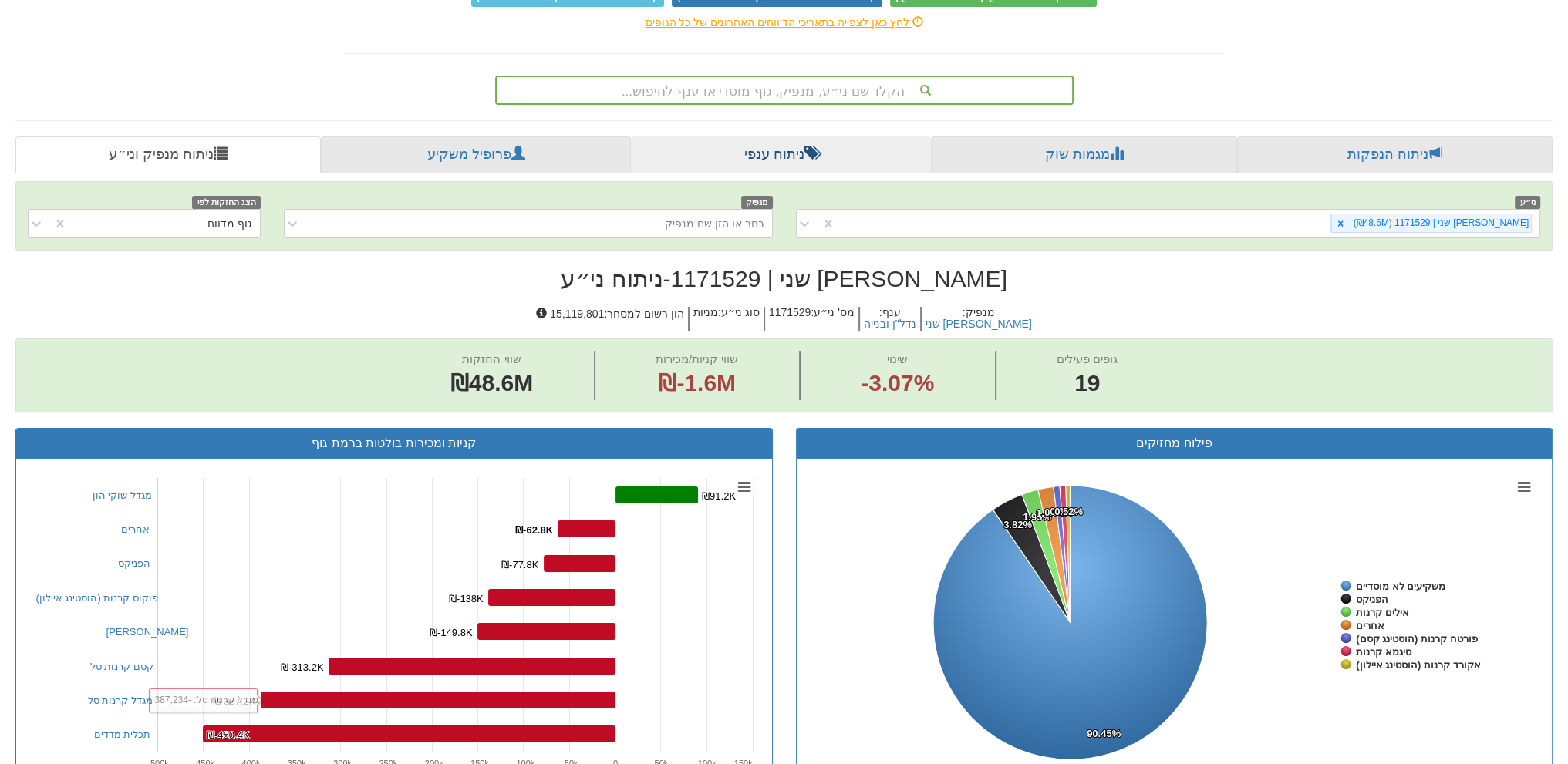
scroll to position [77, 0]
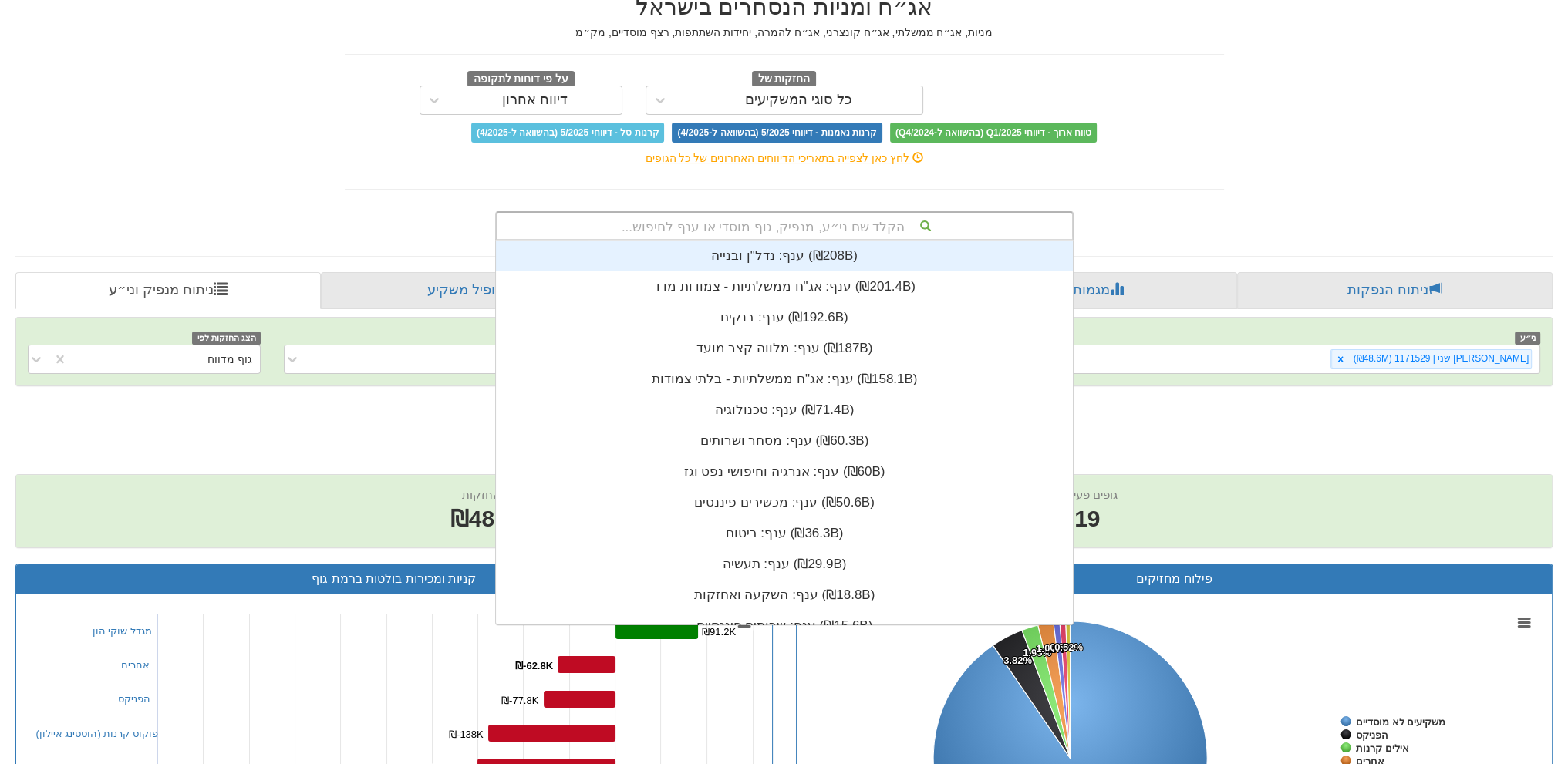
click at [761, 215] on div "הקלד שם ני״ע, מנפיק, גוף מוסדי או ענף לחיפוש..." at bounding box center [784, 226] width 576 height 27
click at [715, 228] on div "הקלד שם ני״ע, מנפיק, גוף מוסדי או ענף לחיפוש..." at bounding box center [784, 226] width 576 height 27
type input "[PERSON_NAME]"
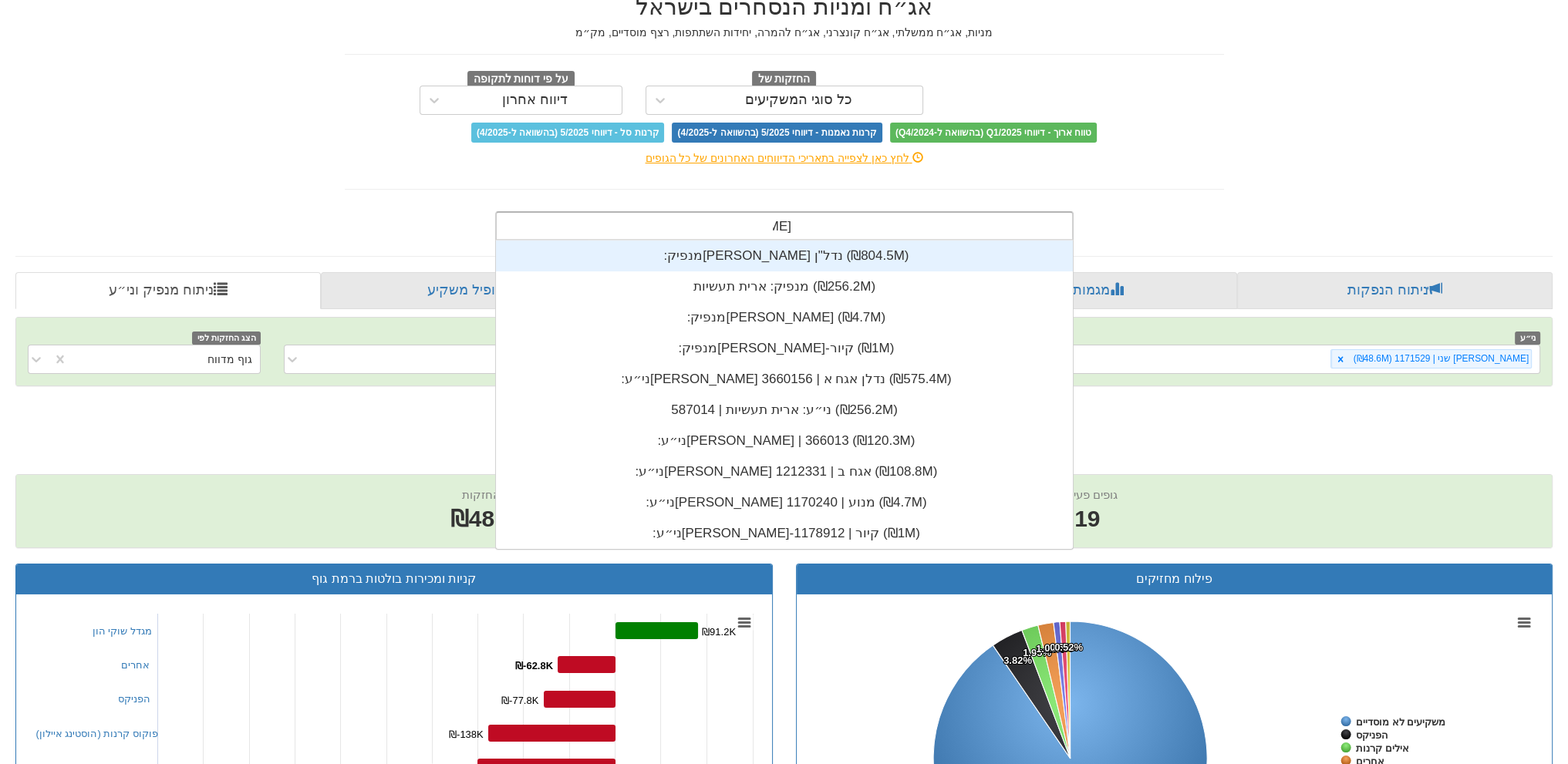
click at [708, 254] on div "מנפיק: ‏[PERSON_NAME] נדל"ן ‎(₪804.5M)‎" at bounding box center [784, 256] width 577 height 31
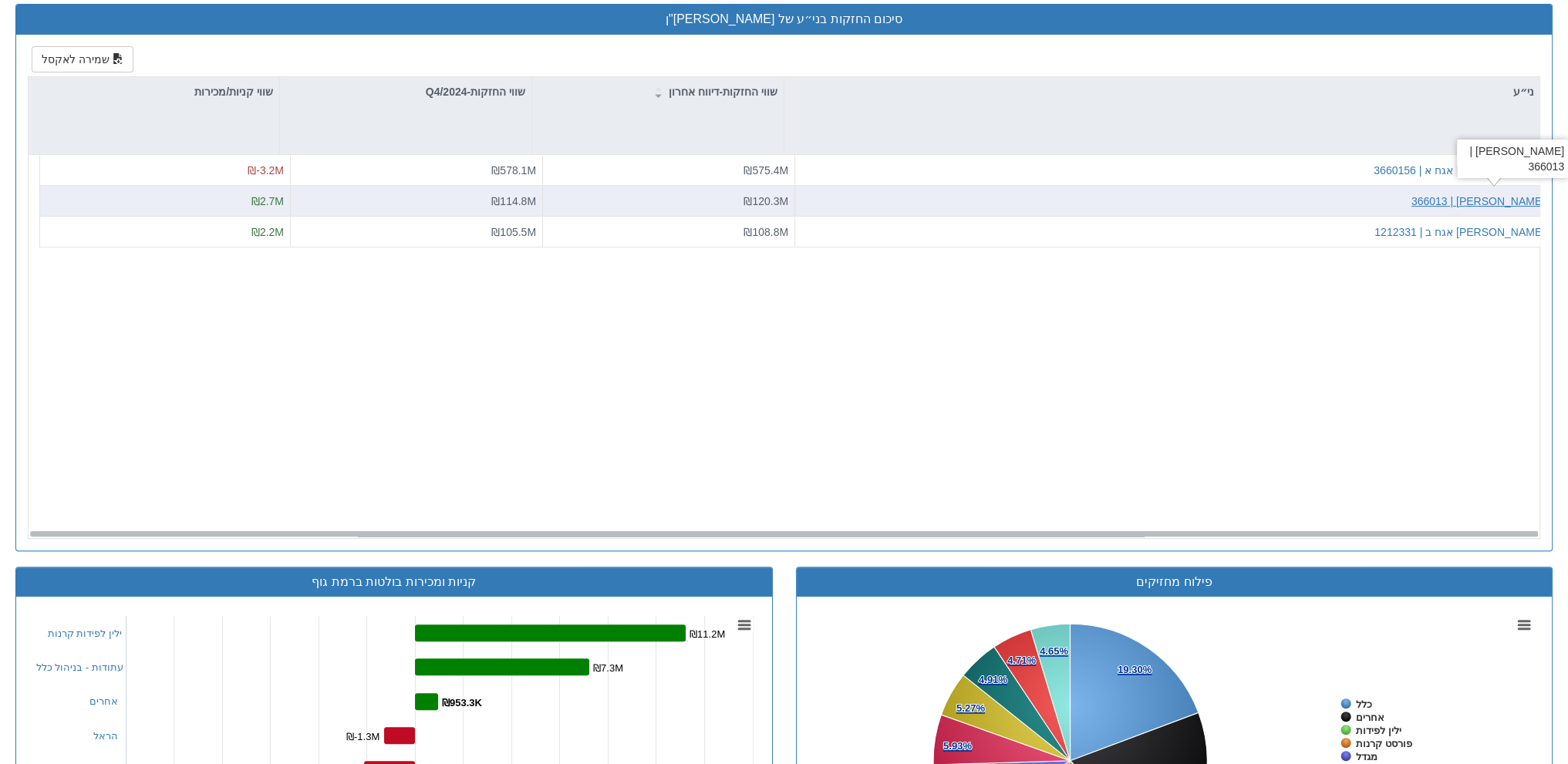
click at [1481, 197] on div "[PERSON_NAME] | 366013" at bounding box center [1477, 201] width 134 height 16
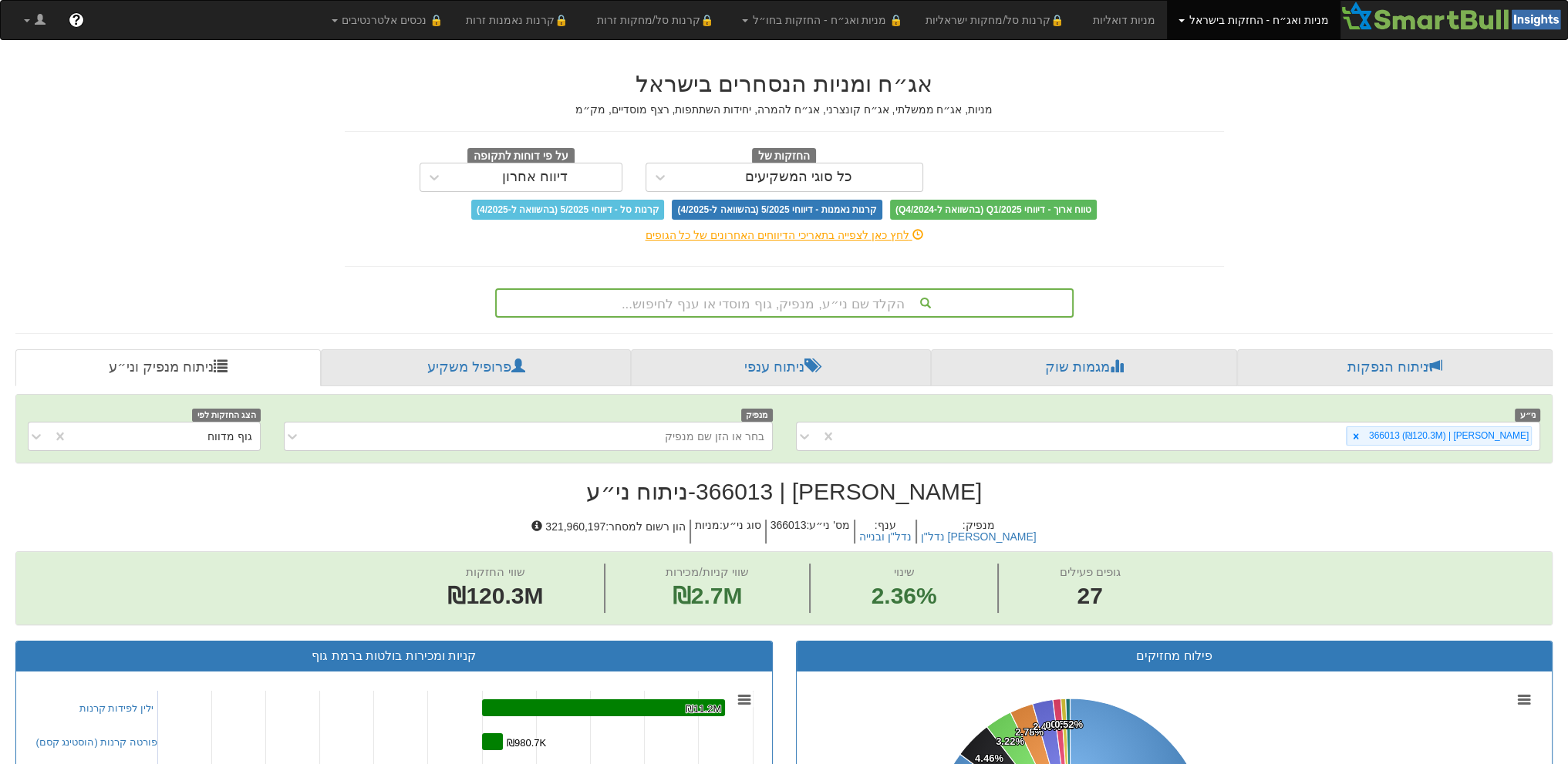
click at [716, 308] on div "הקלד שם ני״ע, מנפיק, גוף מוסדי או ענף לחיפוש..." at bounding box center [784, 303] width 576 height 27
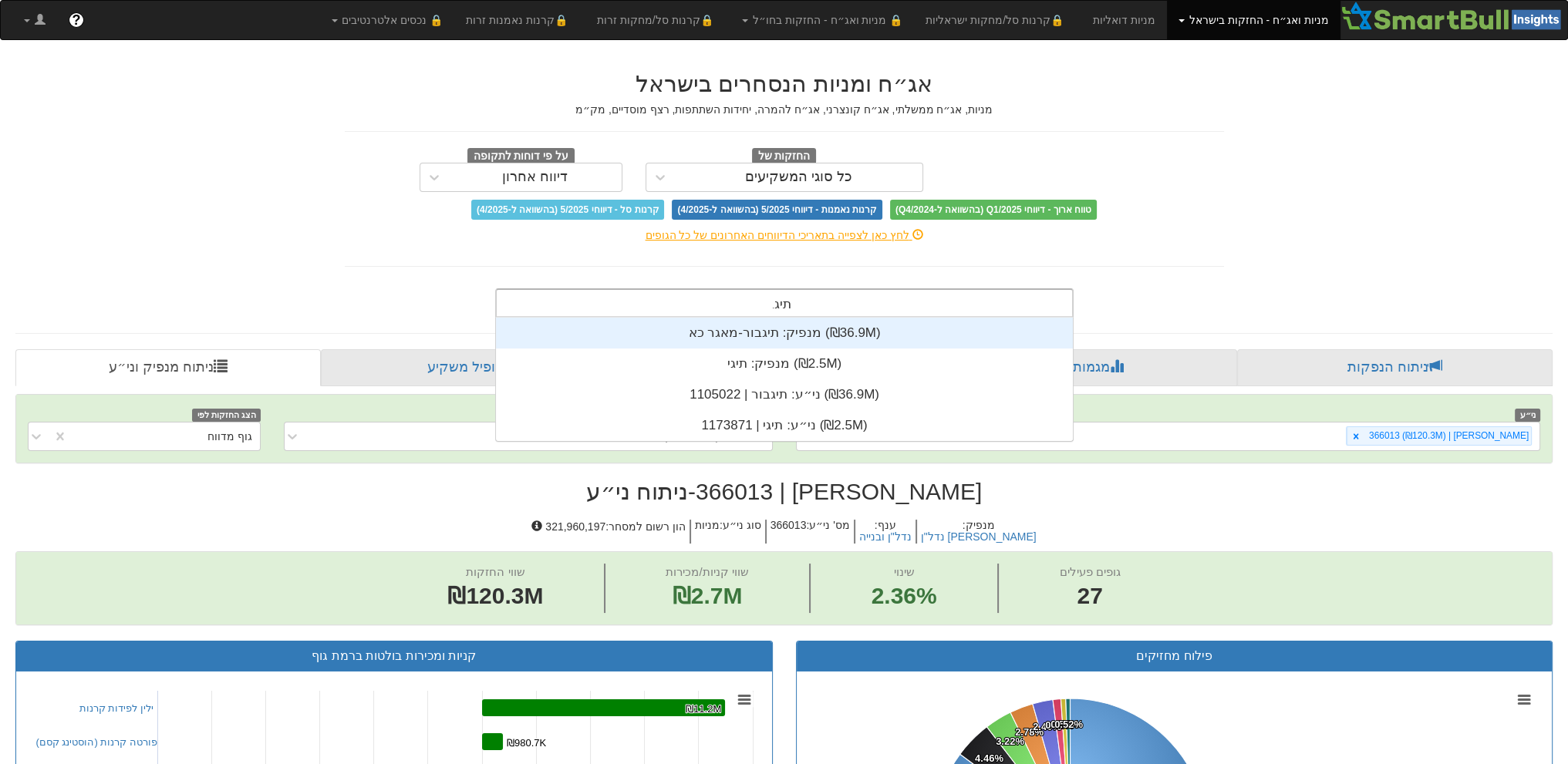
scroll to position [62, 0]
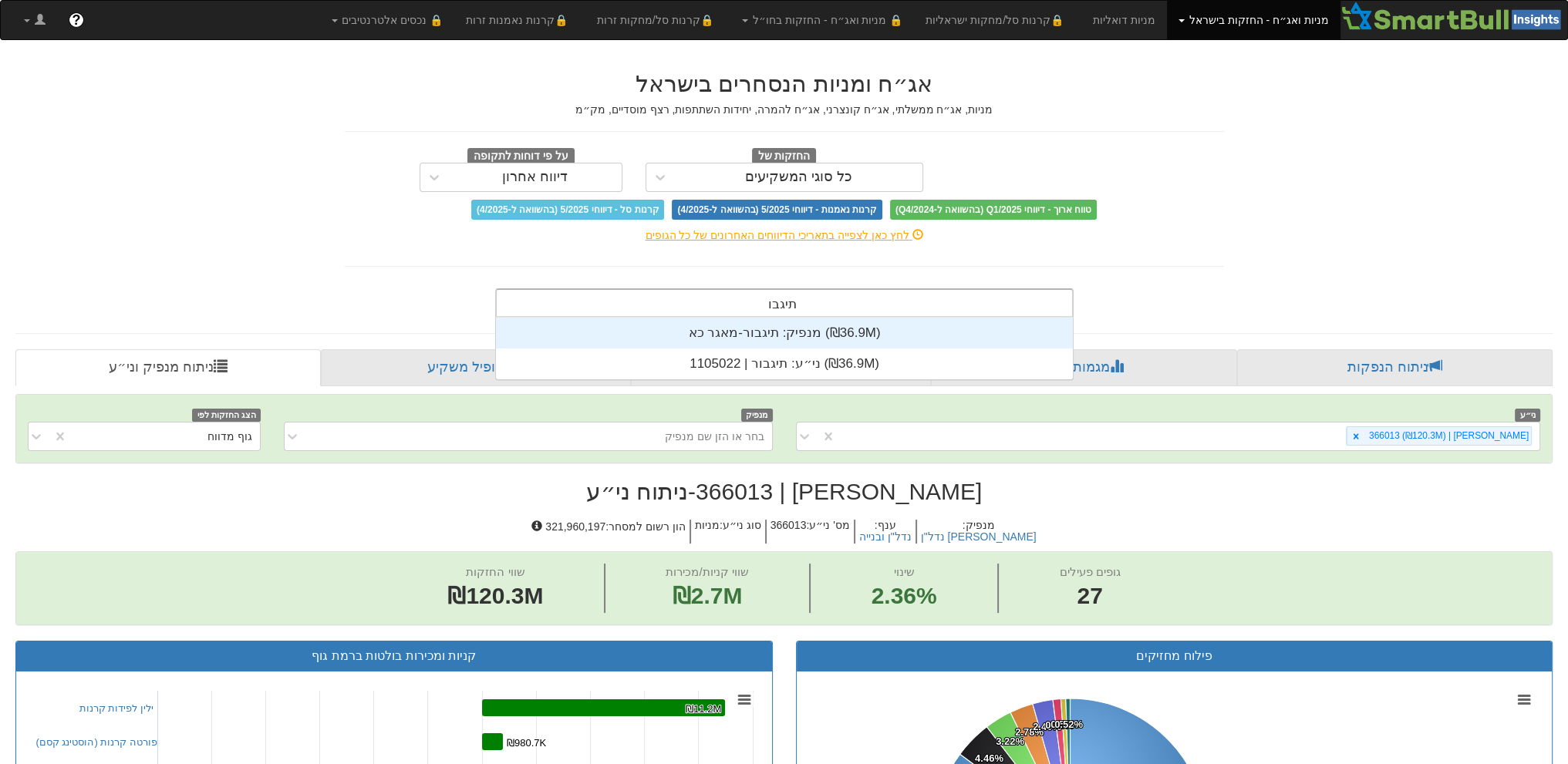
type input "תיגבור"
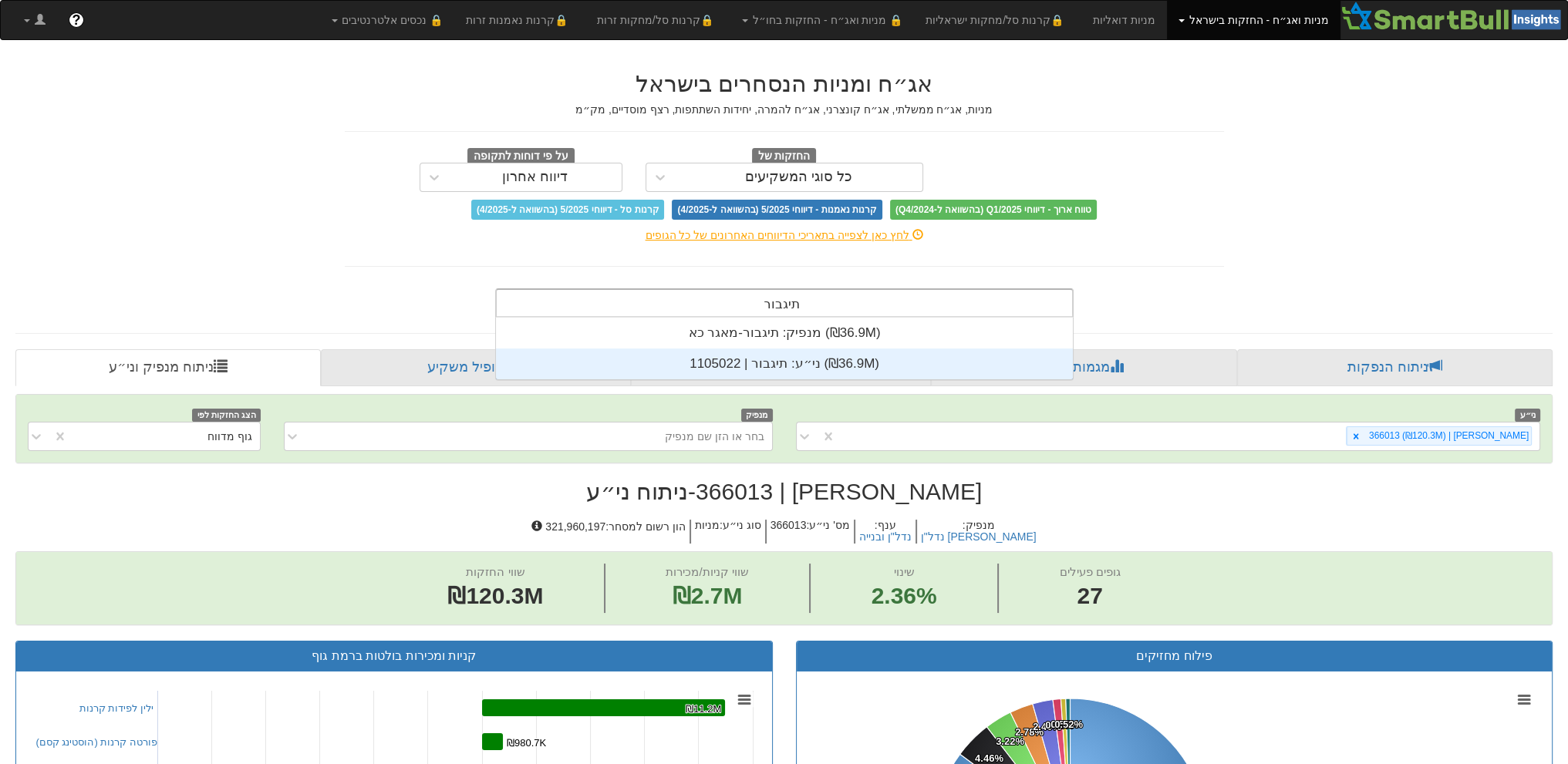
click at [772, 355] on div "ני״ע: ‏תיגבור | 1105022 ‎(₪36.9M)‎" at bounding box center [784, 364] width 577 height 31
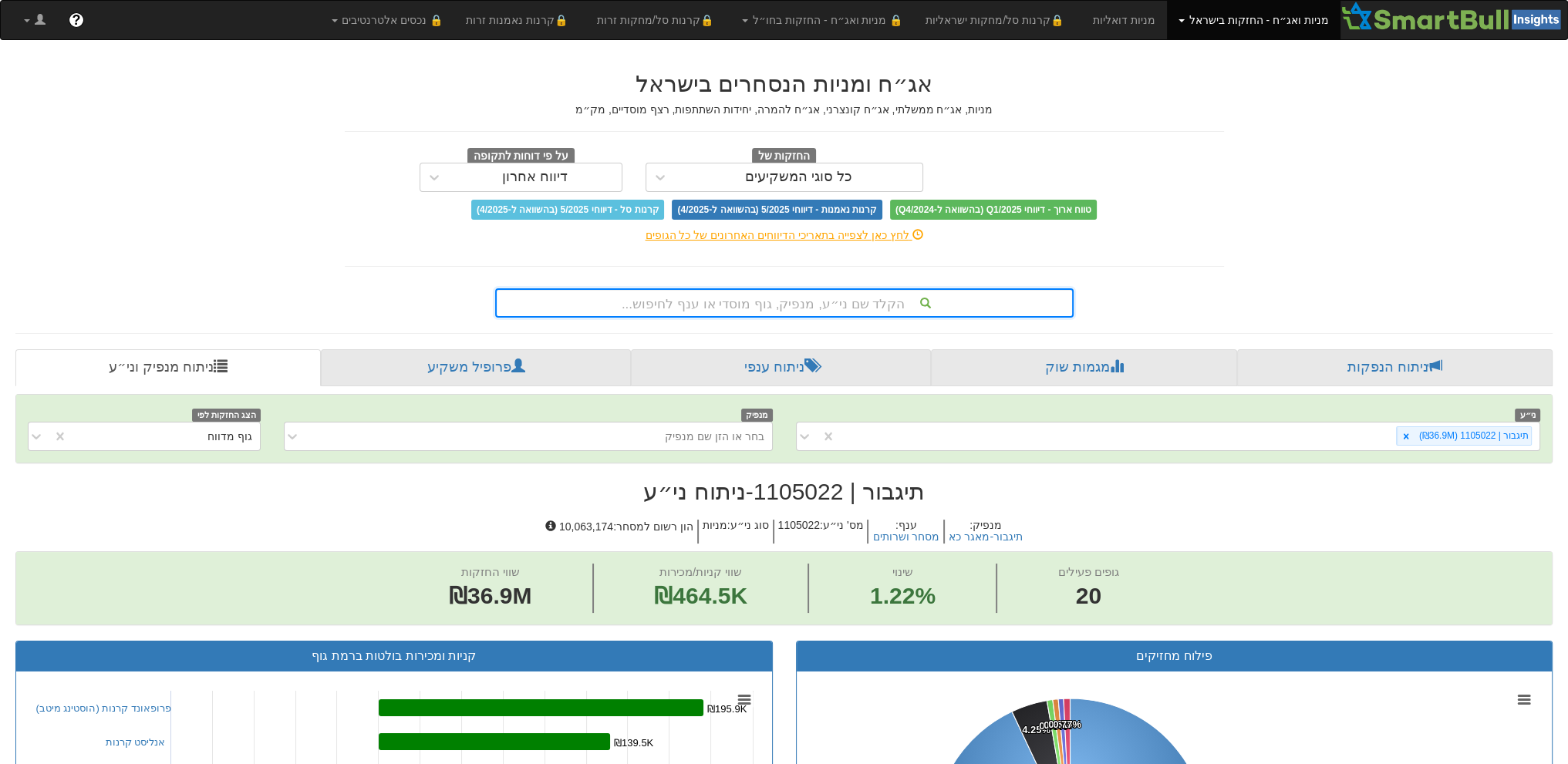
click at [754, 302] on div "הקלד שם ני״ע, מנפיק, גוף מוסדי או ענף לחיפוש..." at bounding box center [784, 303] width 576 height 27
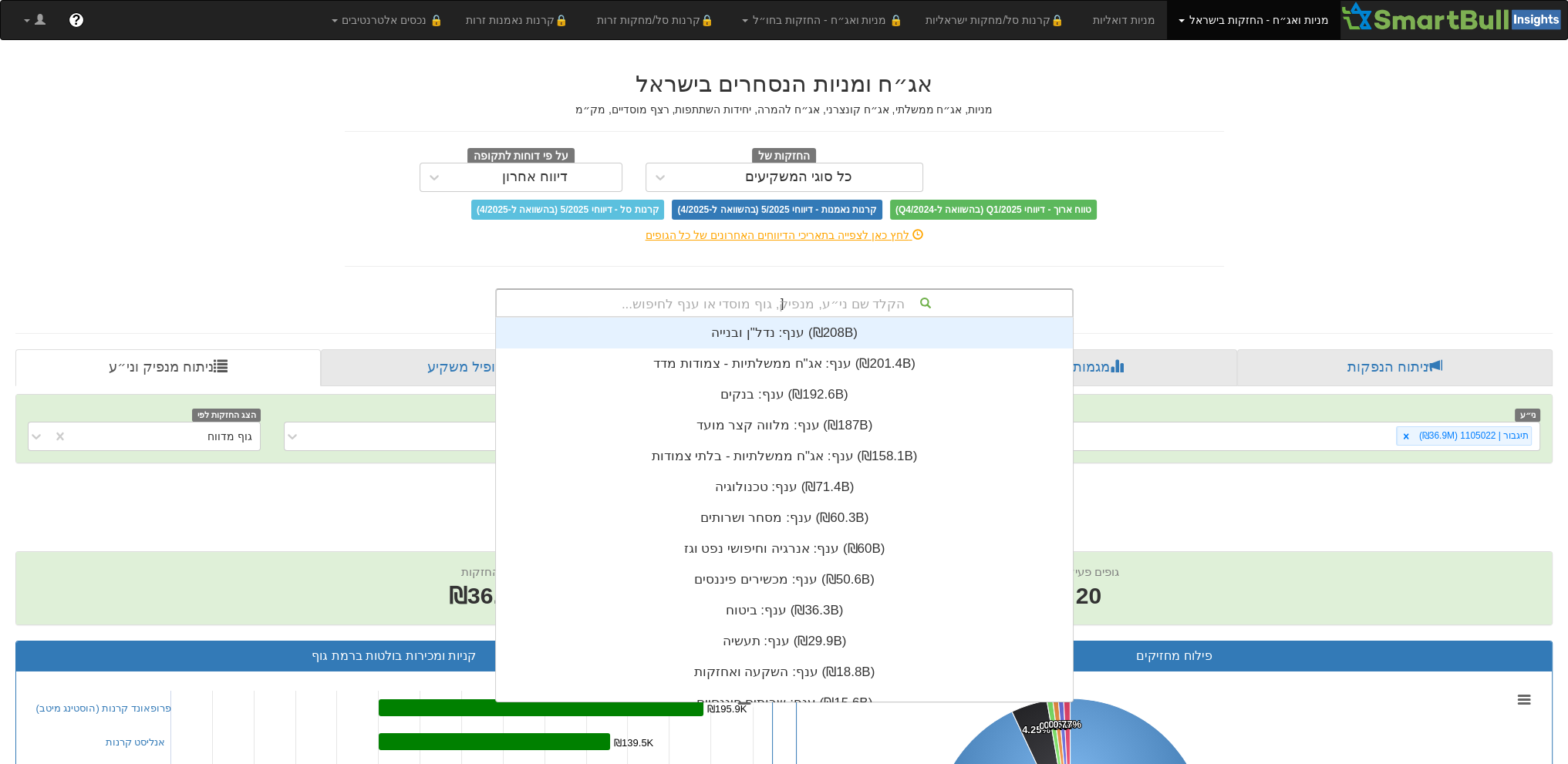
scroll to position [62, 0]
type input "[PERSON_NAME]"
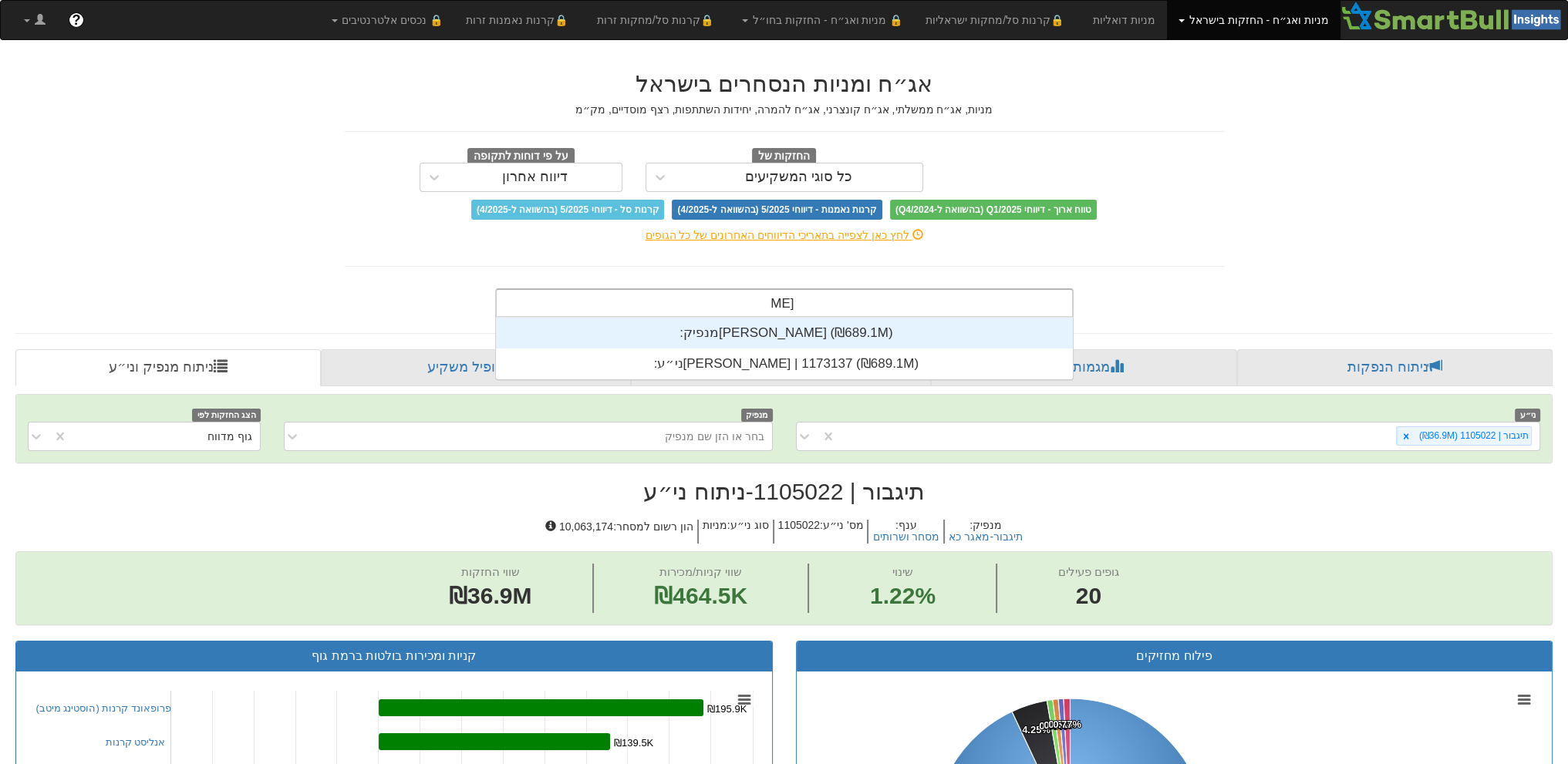
click at [704, 336] on div "מנפיק: ‏[PERSON_NAME] ‎(₪689.1M)‎" at bounding box center [784, 333] width 577 height 31
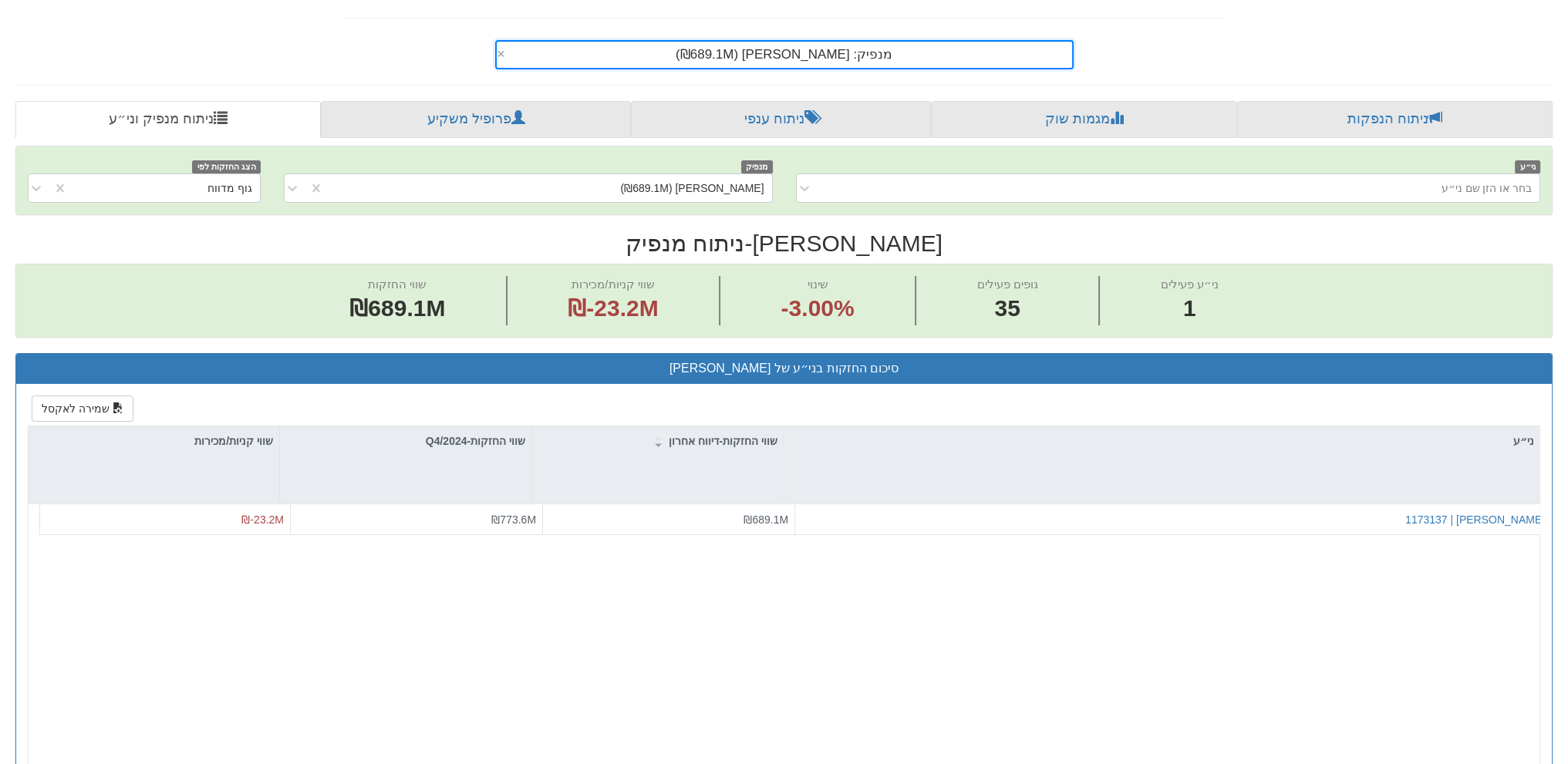
scroll to position [308, 0]
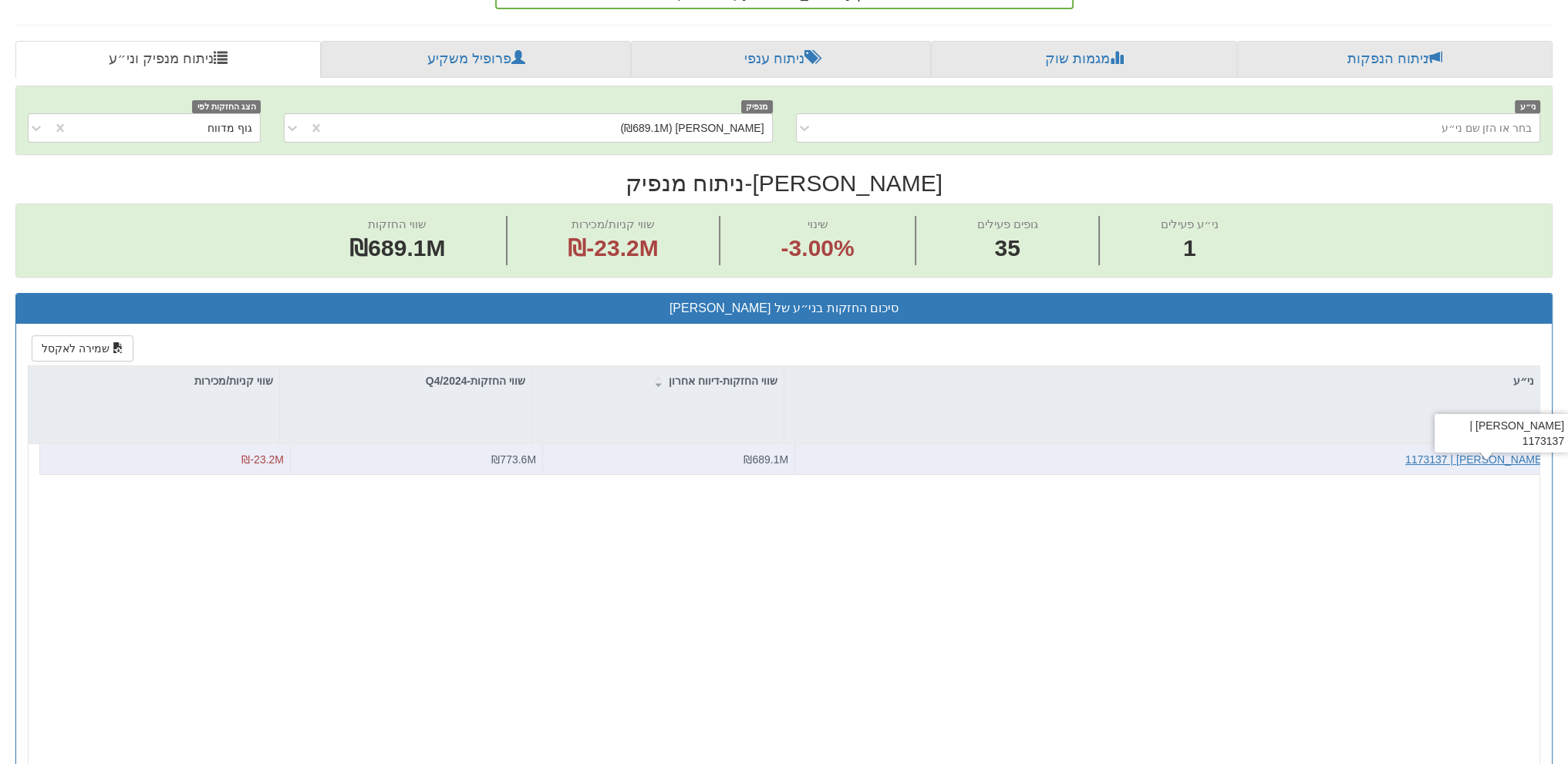
click at [1502, 453] on div "[PERSON_NAME] | 1173137" at bounding box center [1474, 460] width 140 height 16
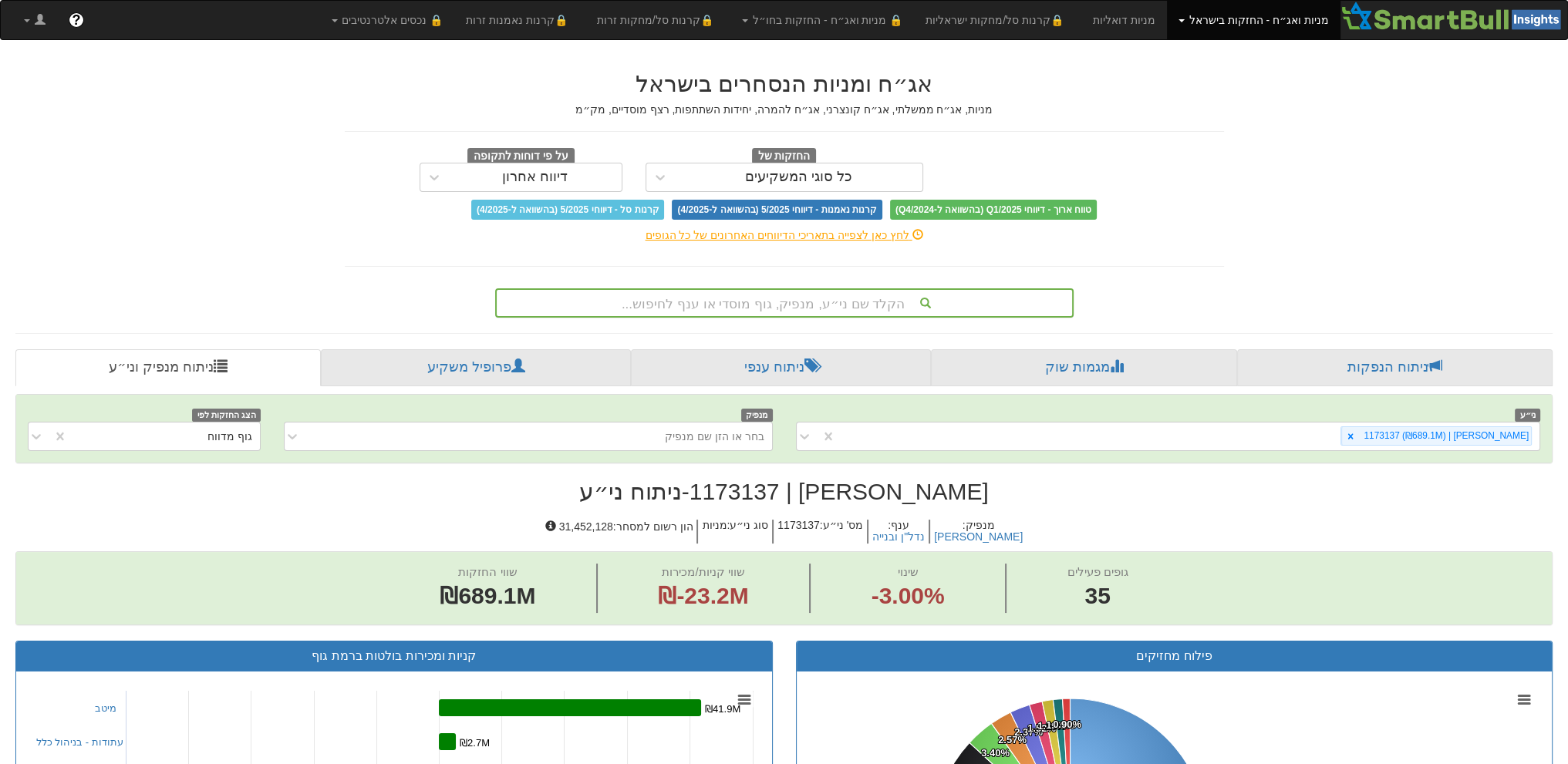
click at [760, 305] on div "הקלד שם ני״ע, מנפיק, גוף מוסדי או ענף לחיפוש..." at bounding box center [784, 303] width 576 height 27
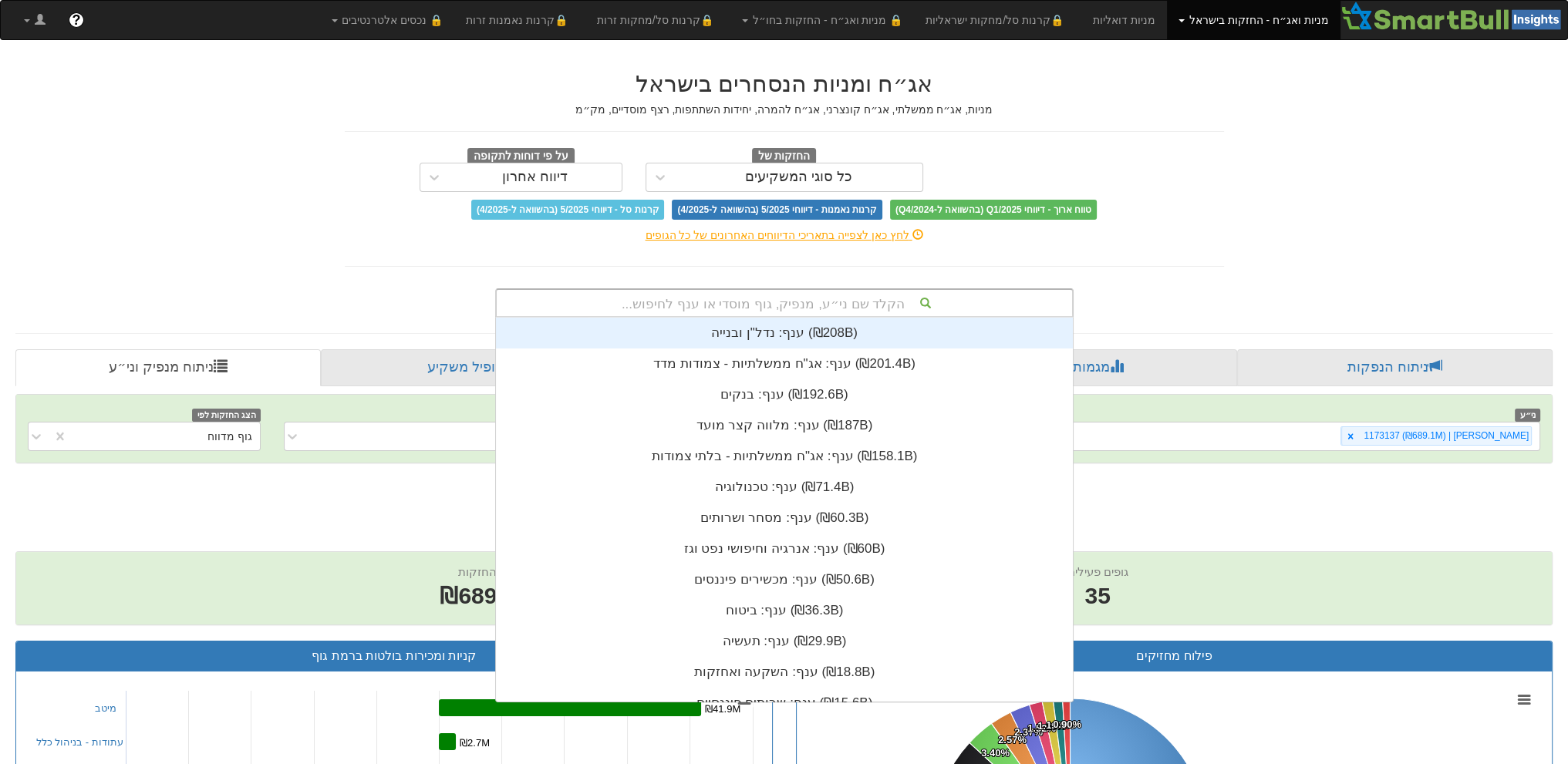
scroll to position [12, 0]
type input "שמן"
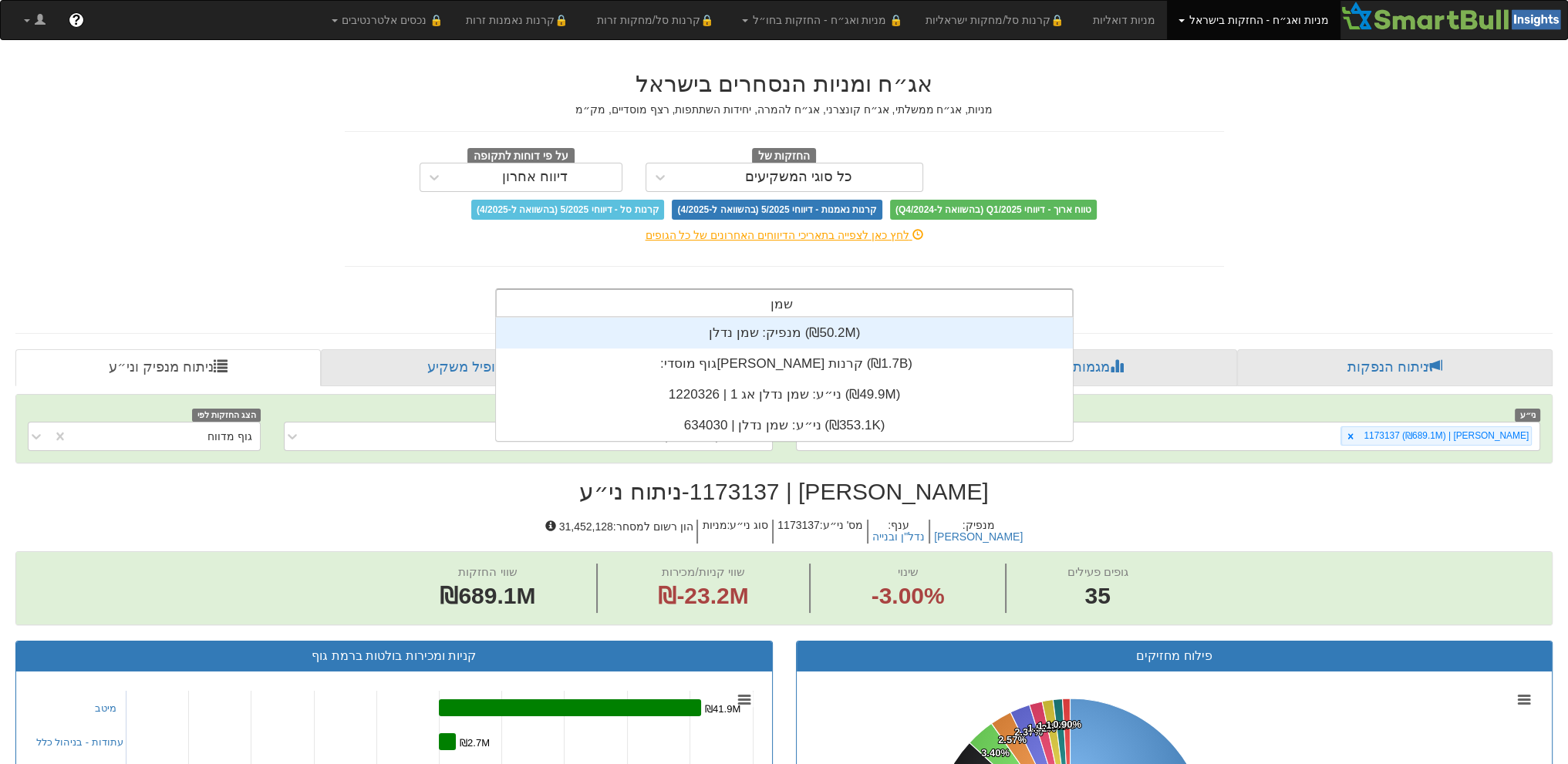
scroll to position [123, 0]
click at [779, 330] on div "מנפיק: ‏שמן נדלן ‎(₪50.2M)‎" at bounding box center [784, 333] width 577 height 31
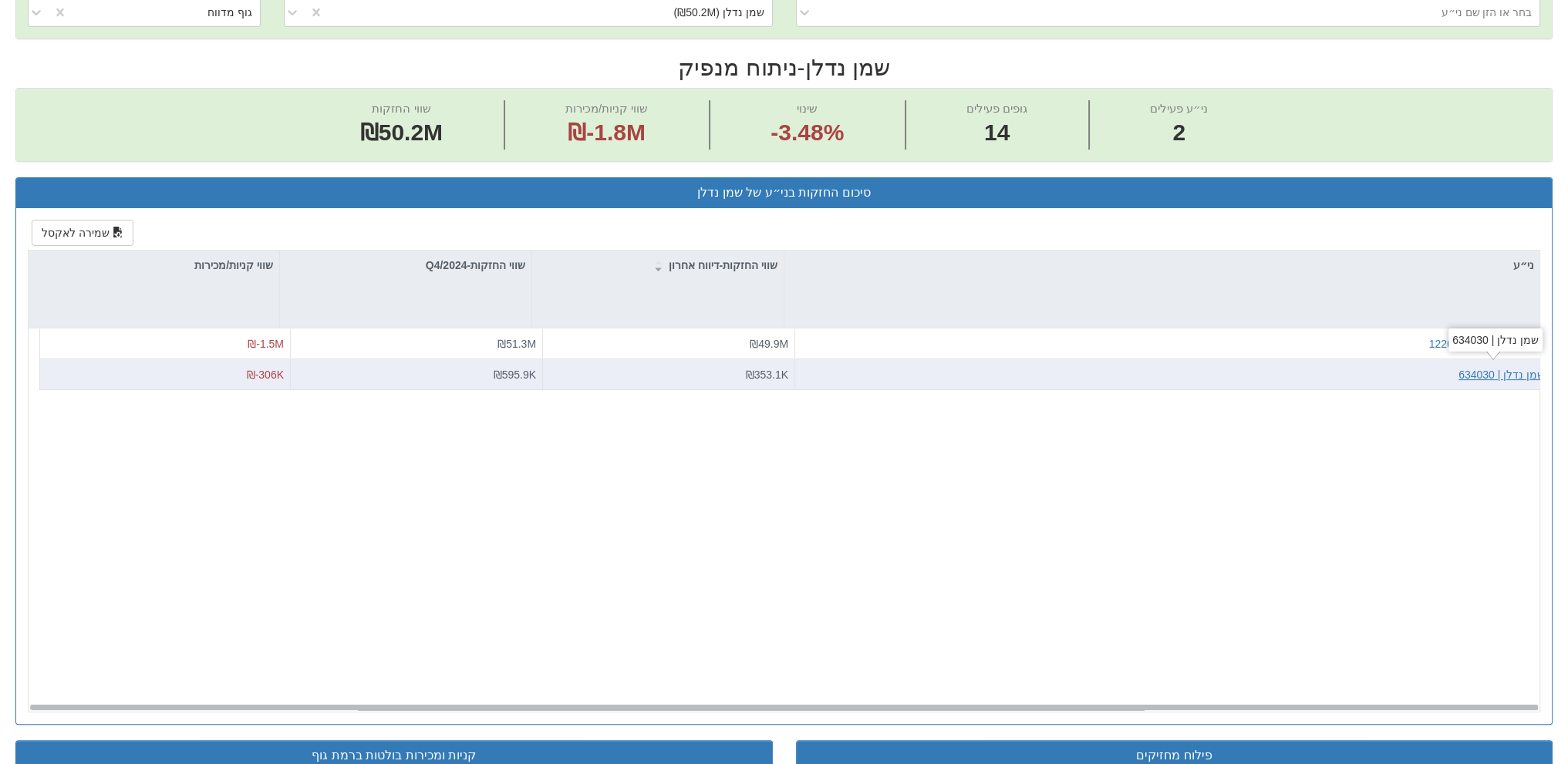
click at [1515, 374] on div "שמן נדלן | 634030" at bounding box center [1502, 374] width 87 height 16
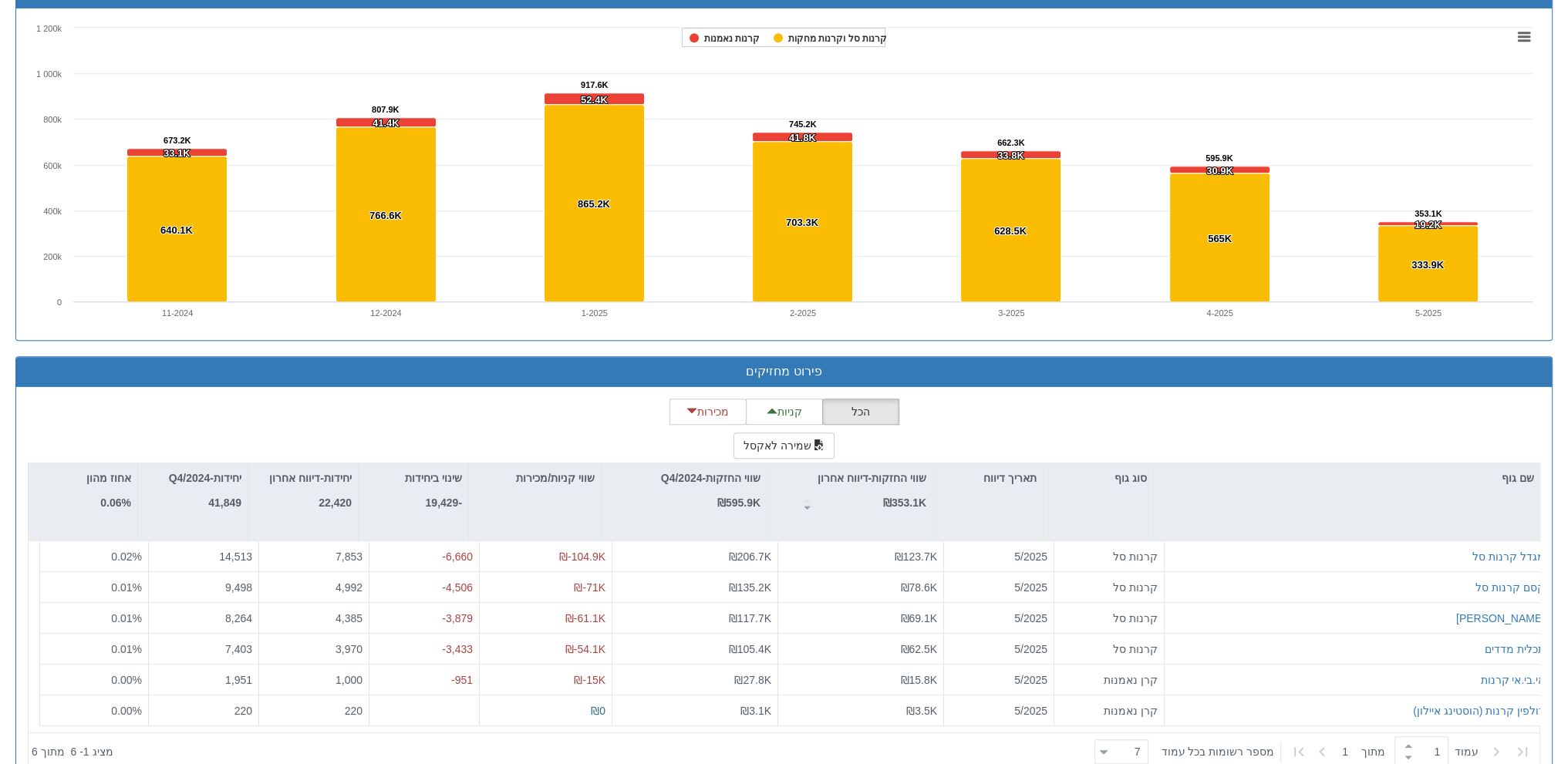
scroll to position [1035, 0]
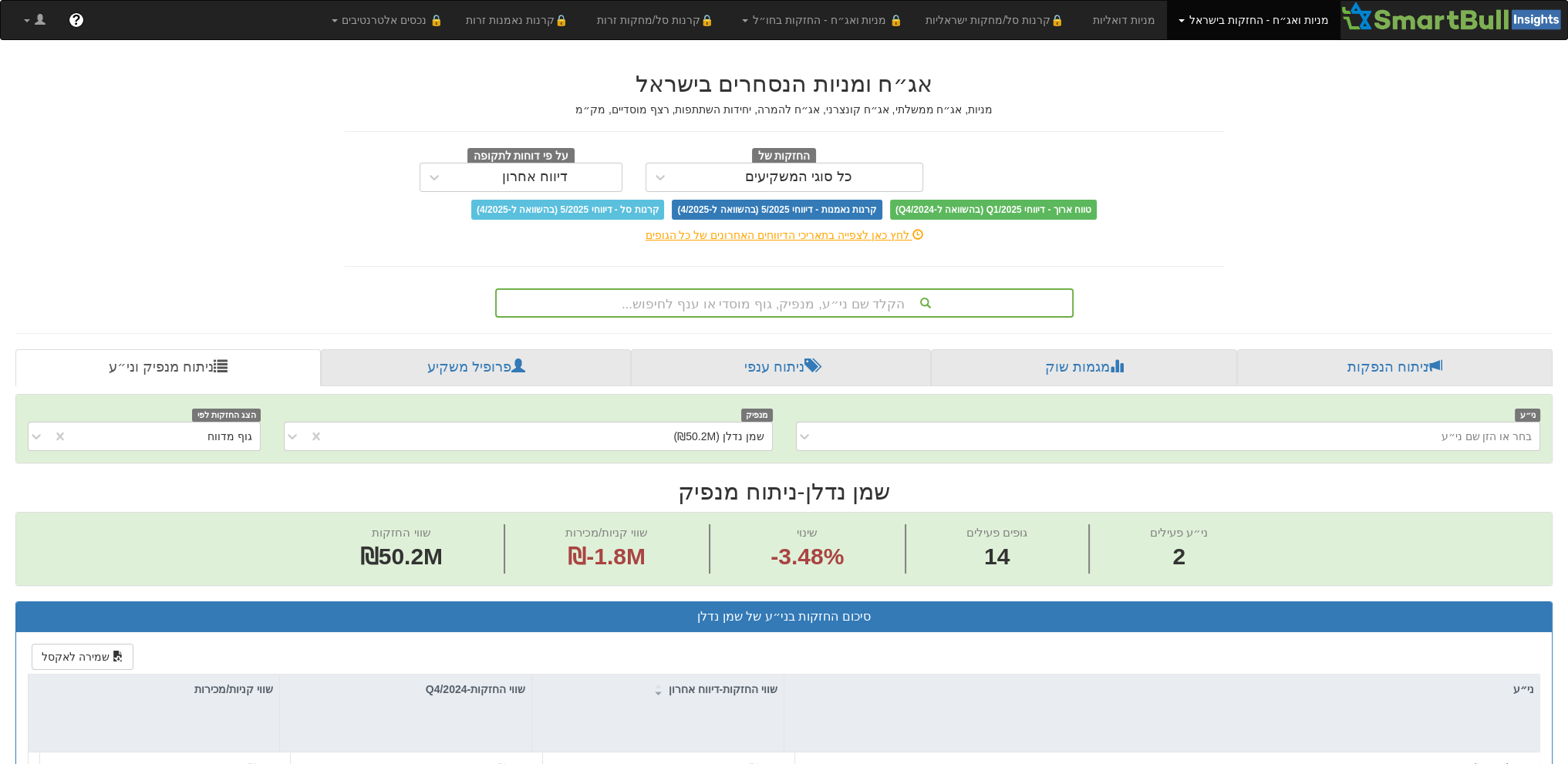
scroll to position [327, 0]
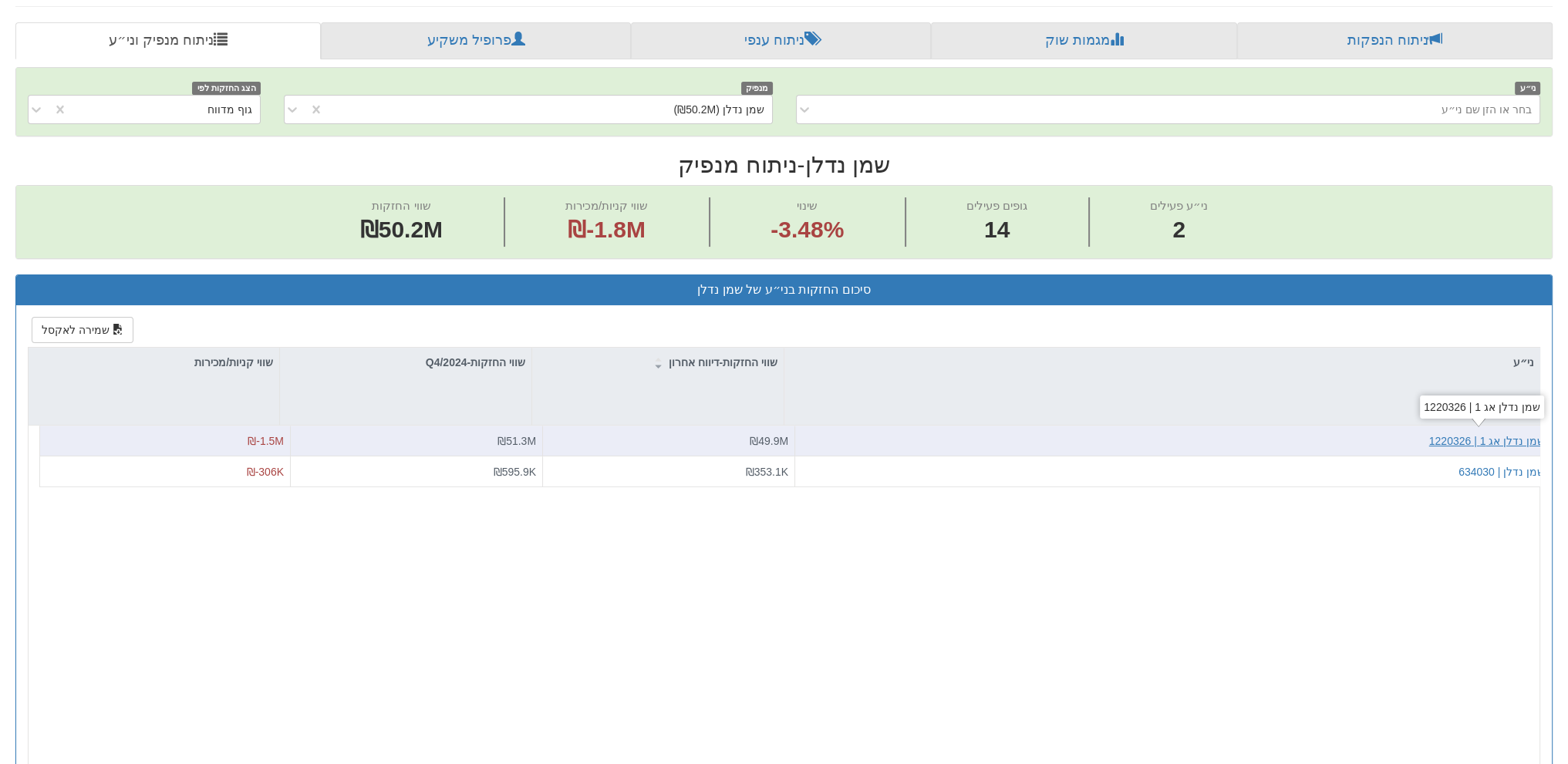
click at [1507, 435] on div "שמן נדלן אג 1 | 1220326" at bounding box center [1487, 441] width 116 height 16
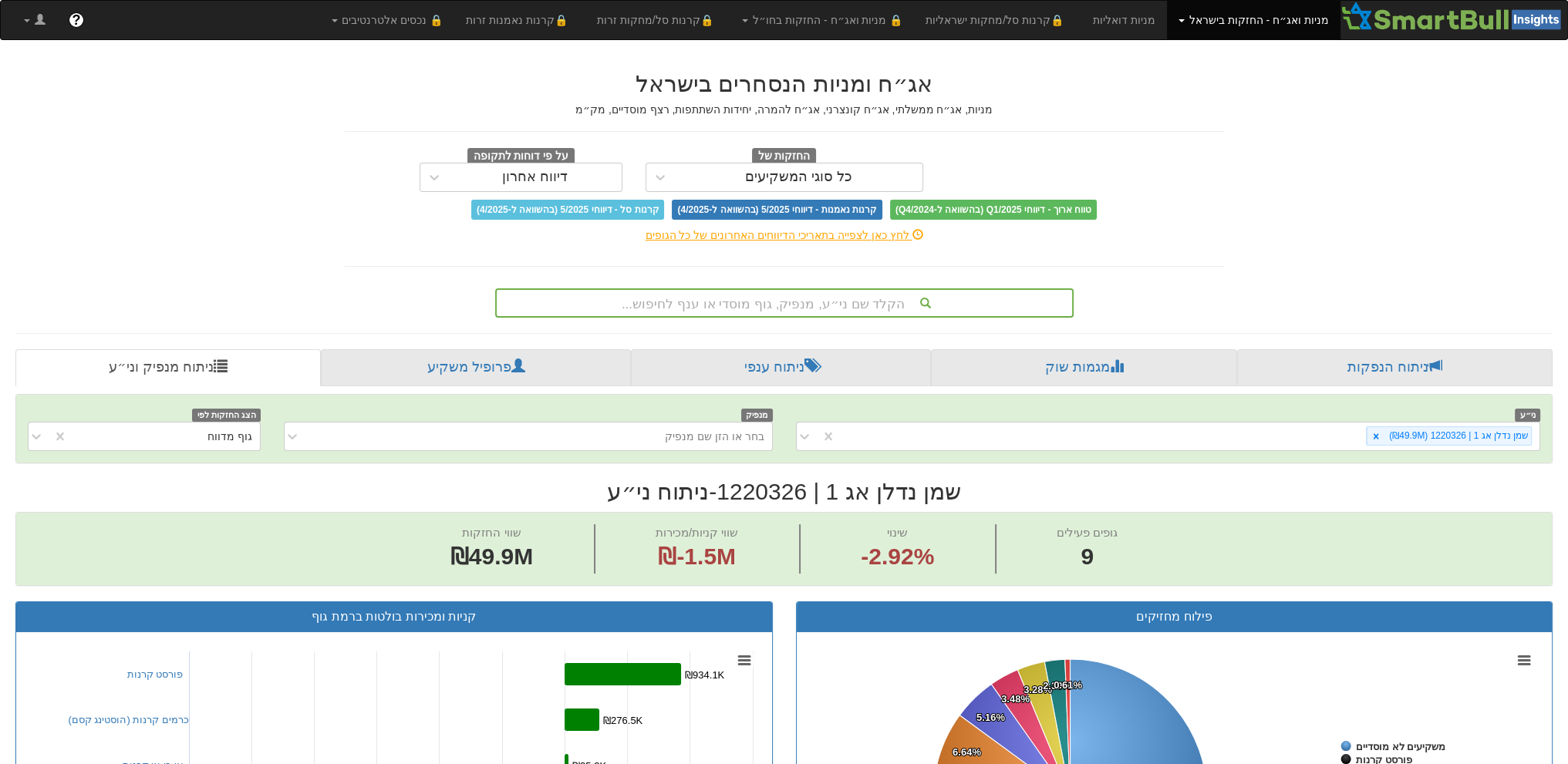
click at [722, 304] on div "הקלד שם ני״ע, מנפיק, גוף מוסדי או ענף לחיפוש..." at bounding box center [784, 303] width 576 height 27
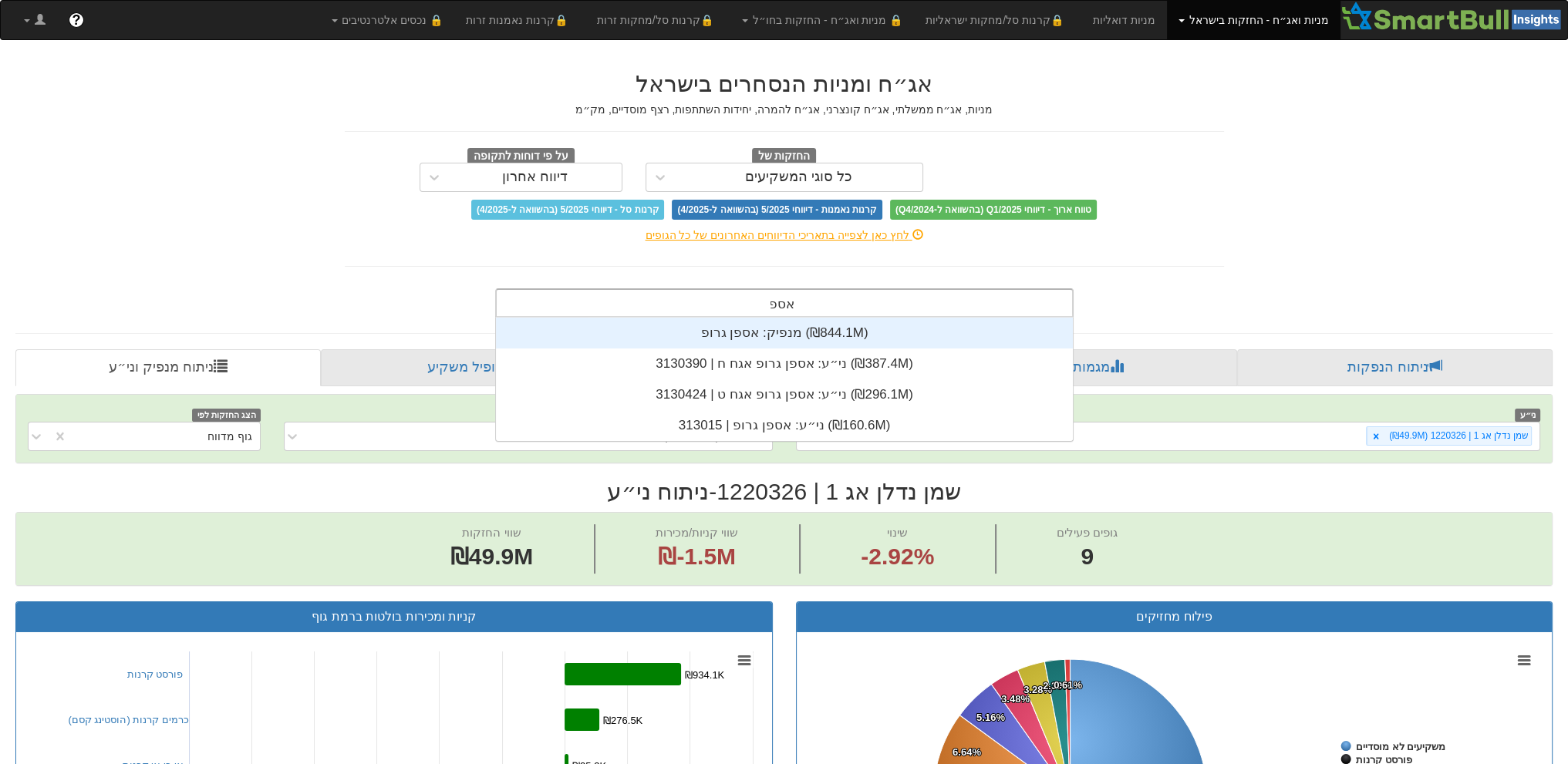
scroll to position [123, 0]
type input "אספן גרו"
click at [711, 339] on div "מנפיק: ‏אספן גרופ ‎(₪844.1M)‎" at bounding box center [784, 333] width 577 height 31
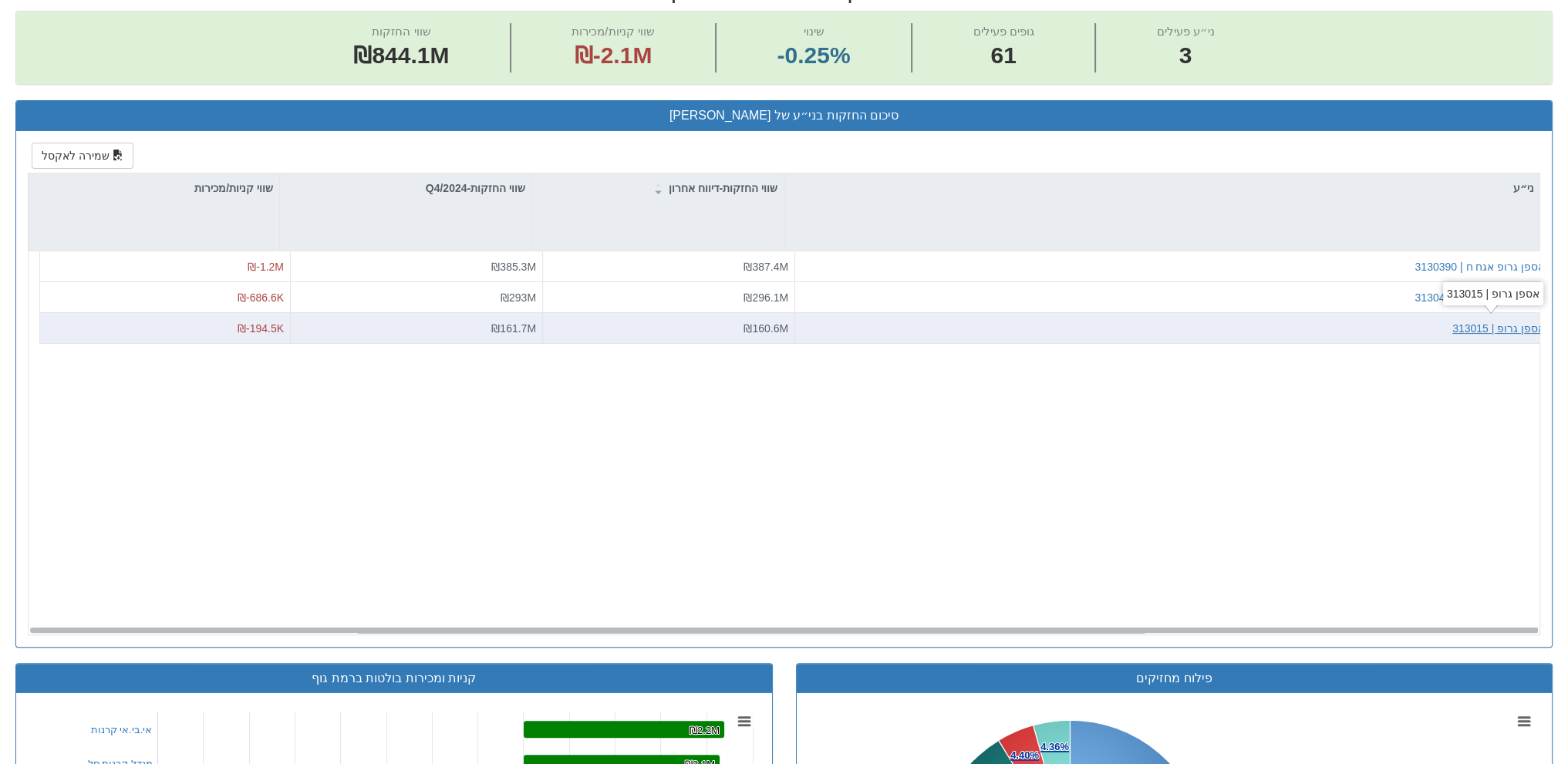
click at [1483, 320] on div "אספן גרופ | 313015" at bounding box center [1499, 328] width 93 height 16
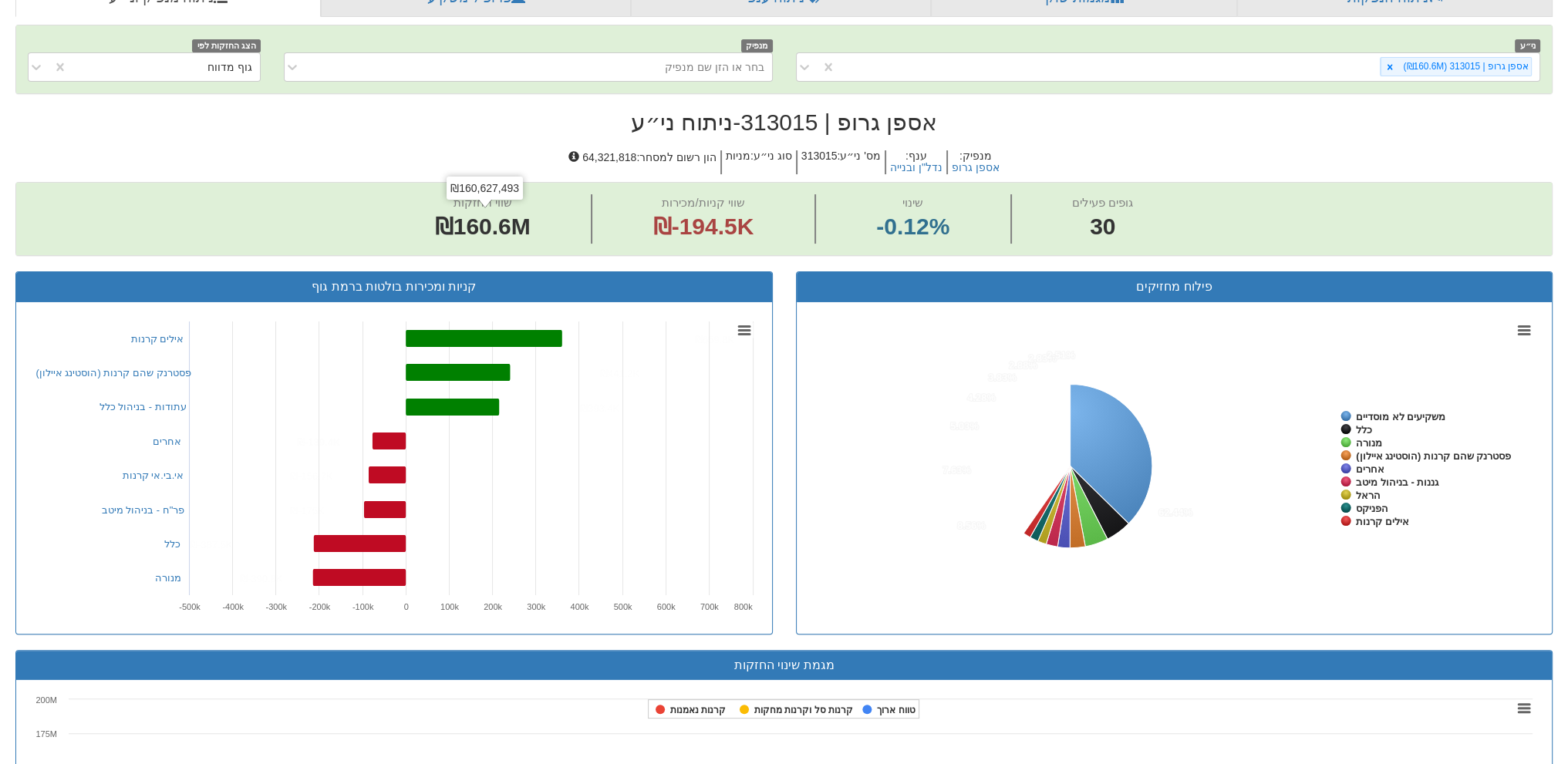
scroll to position [501, 0]
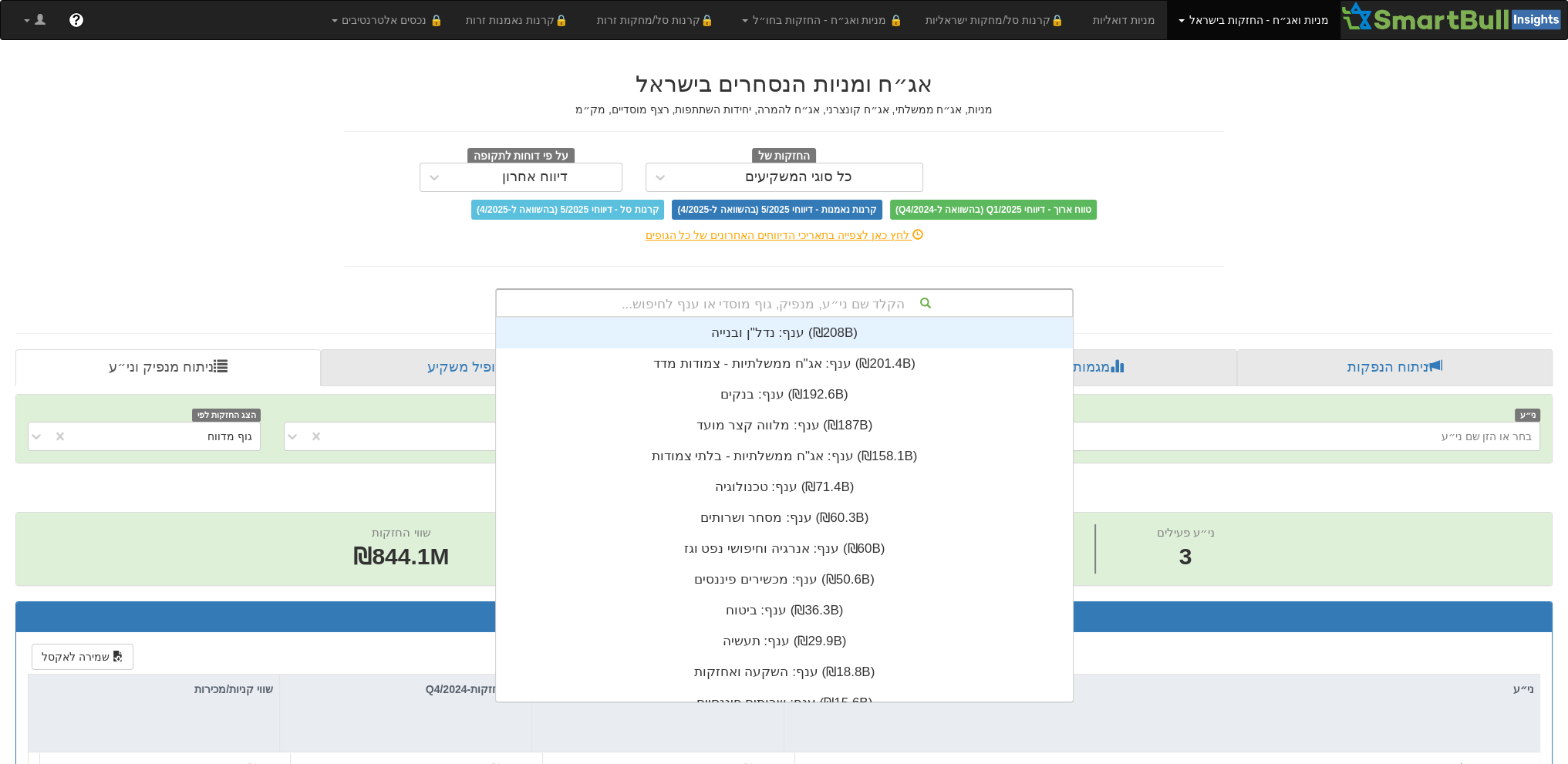
click at [772, 300] on div "הקלד שם ני״ע, מנפיק, גוף מוסדי או ענף לחיפוש..." at bounding box center [784, 303] width 576 height 27
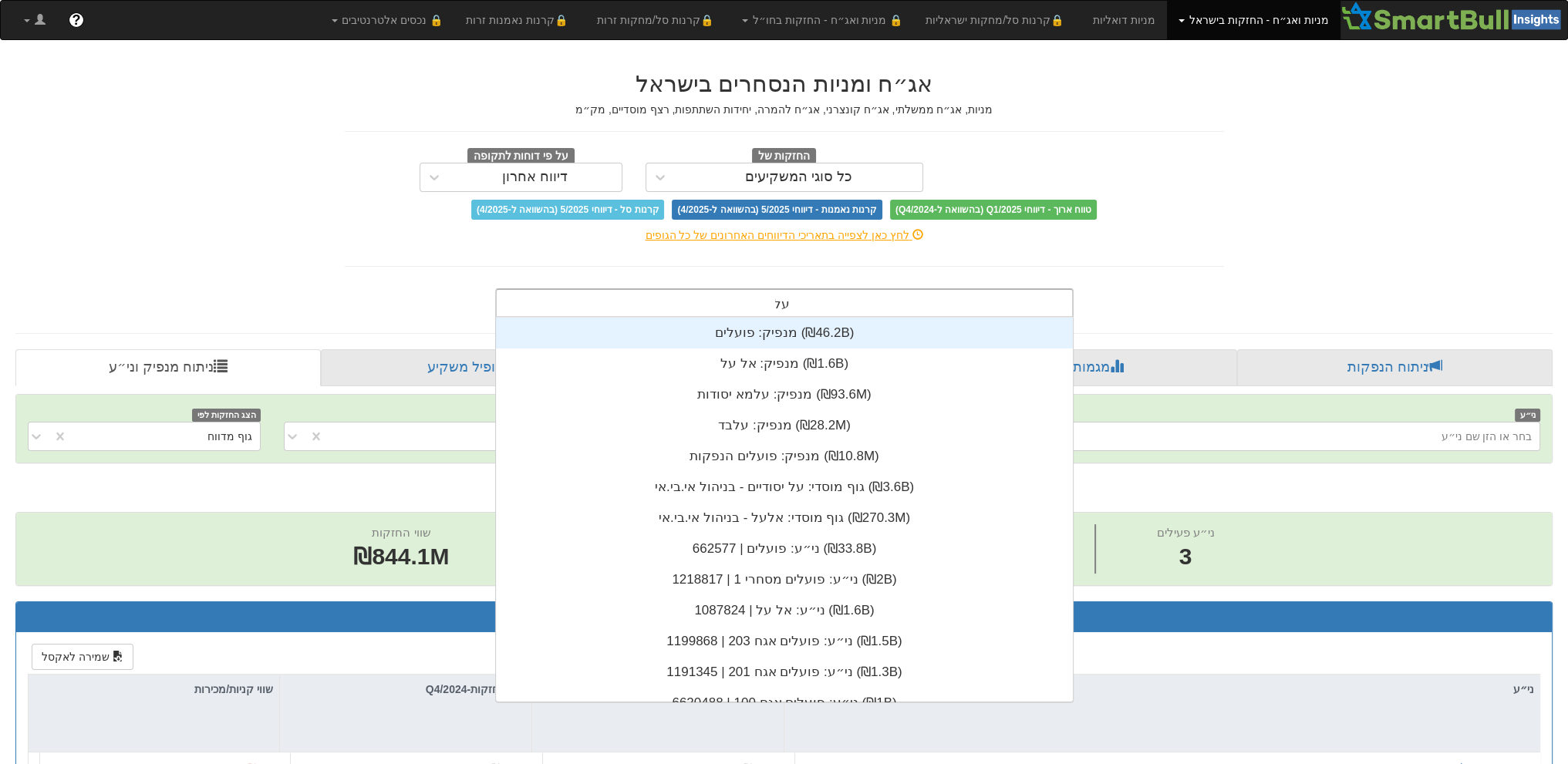
scroll to position [62, 0]
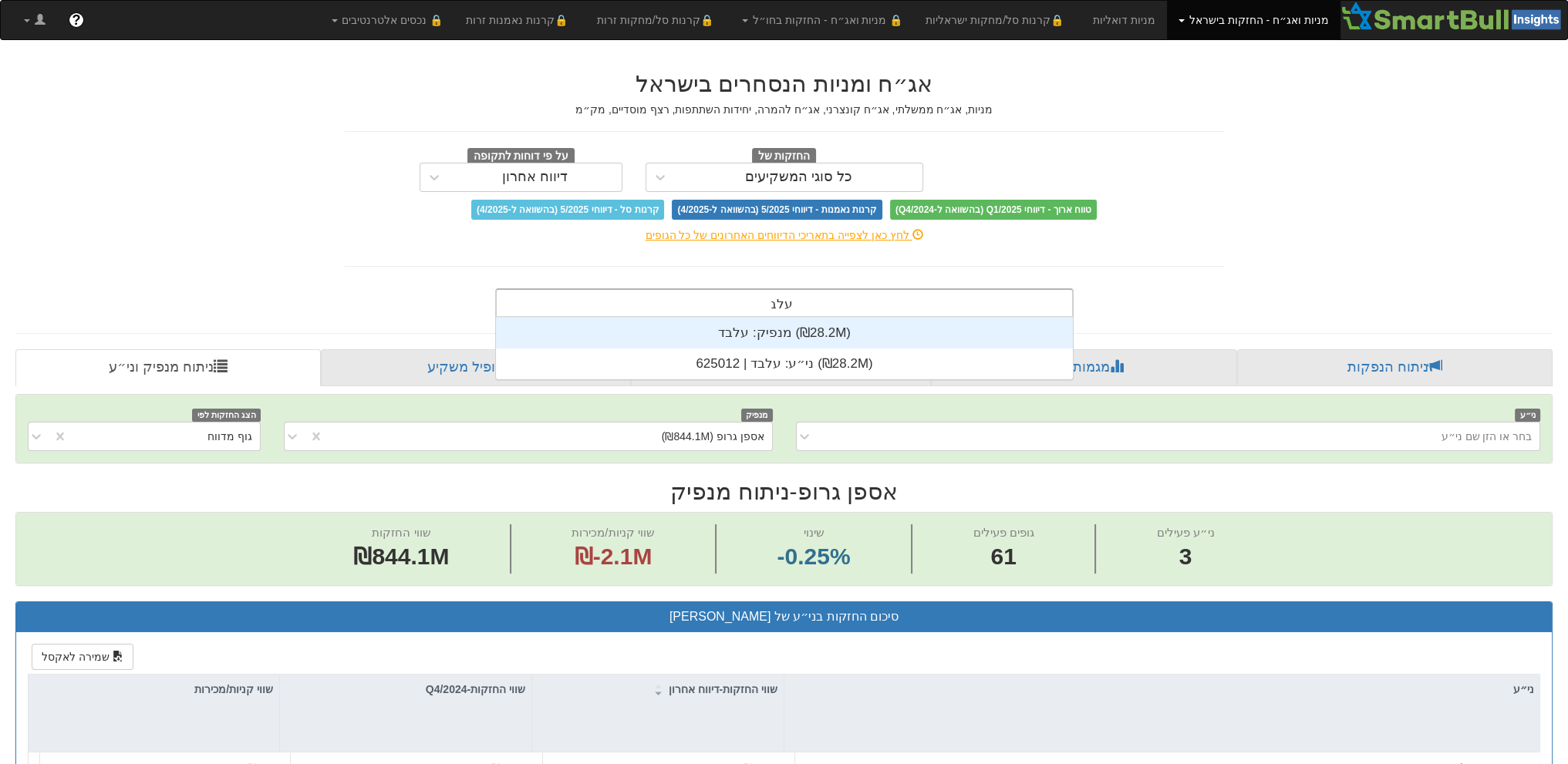
type input "עלבד"
click at [775, 342] on div "מנפיק: ‏עלבד ‎(₪28.2M)‎" at bounding box center [784, 333] width 577 height 31
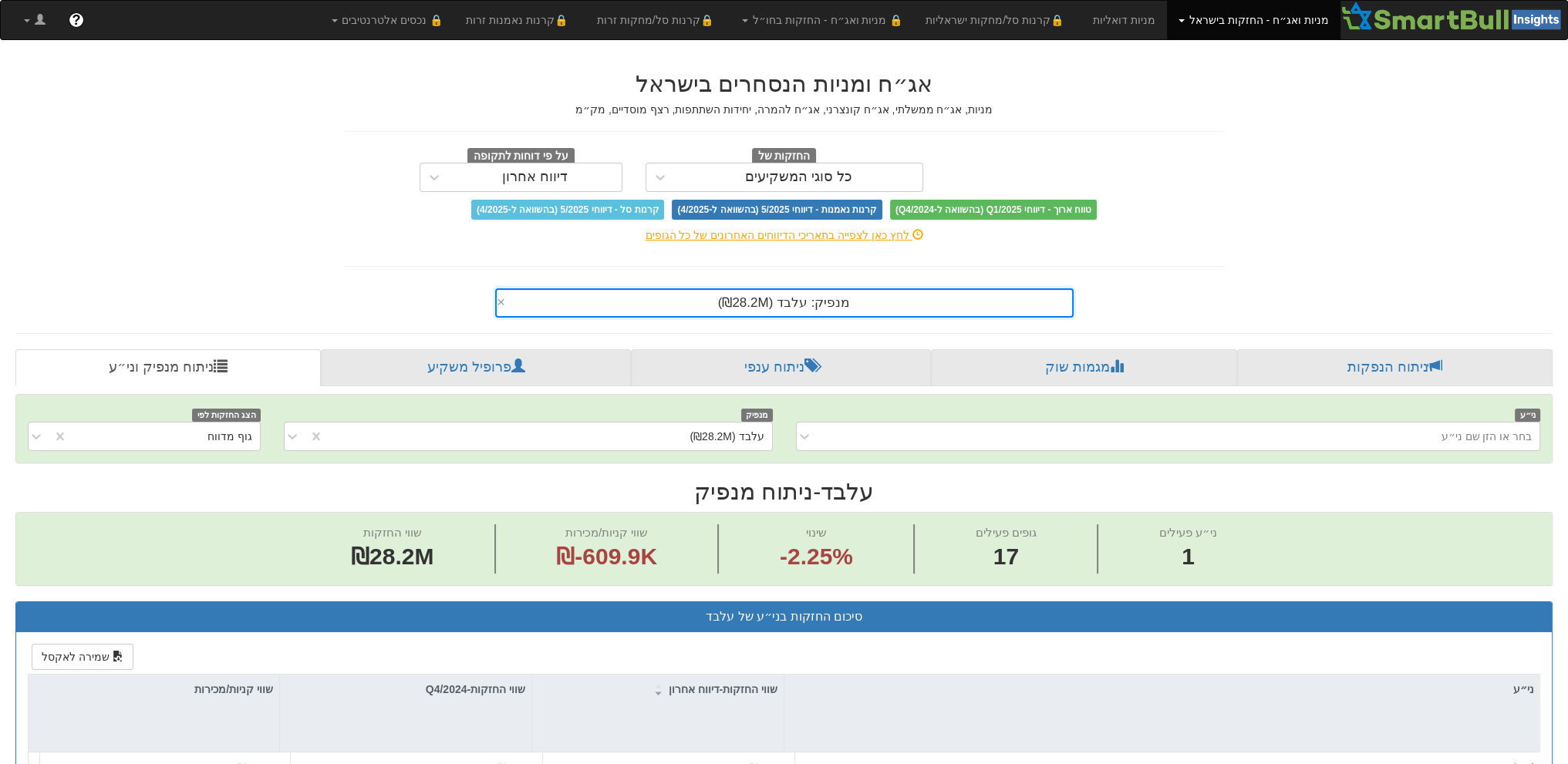
scroll to position [481, 0]
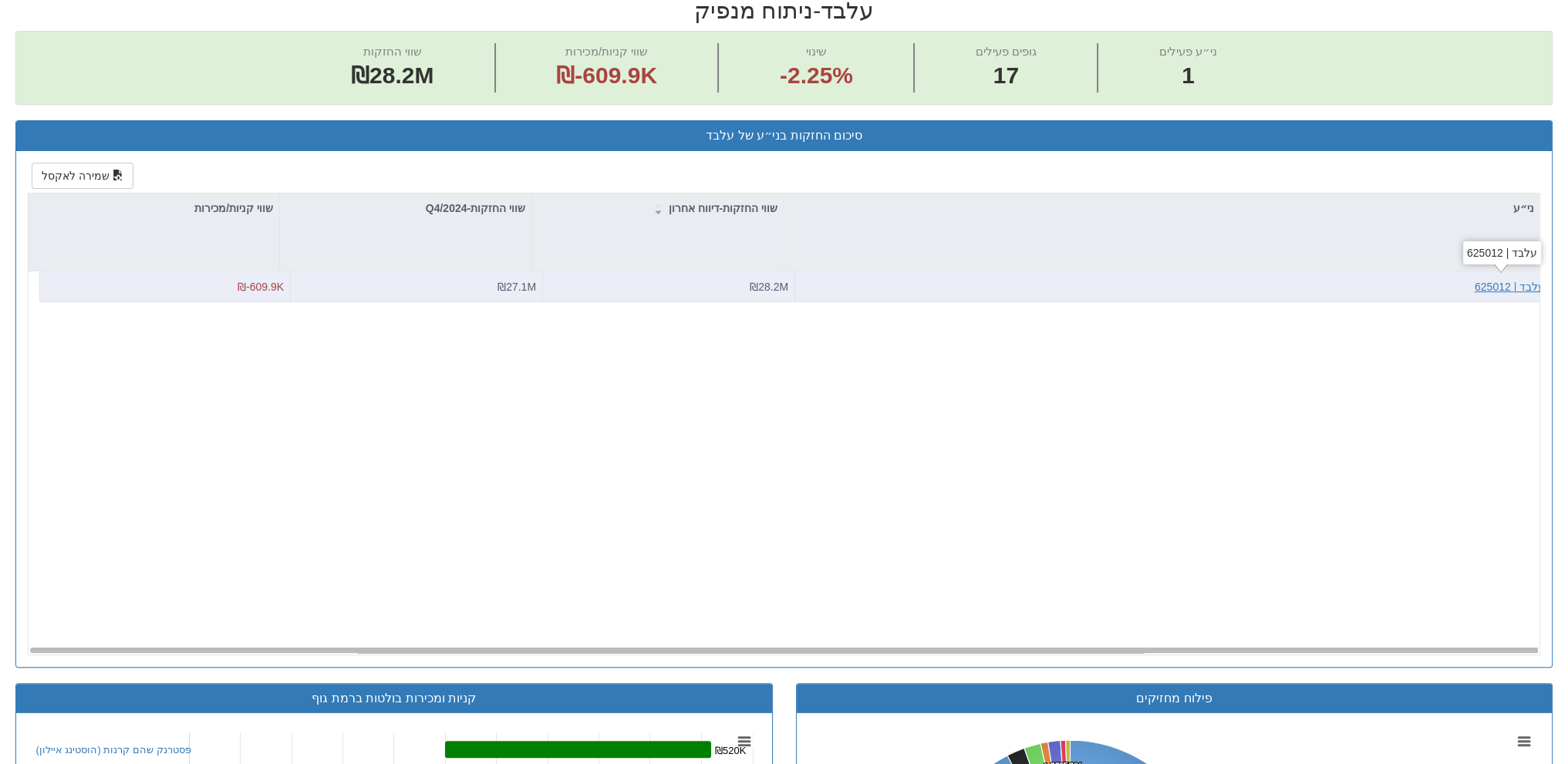
click at [1500, 283] on div "עלבד | 625012" at bounding box center [1509, 287] width 70 height 16
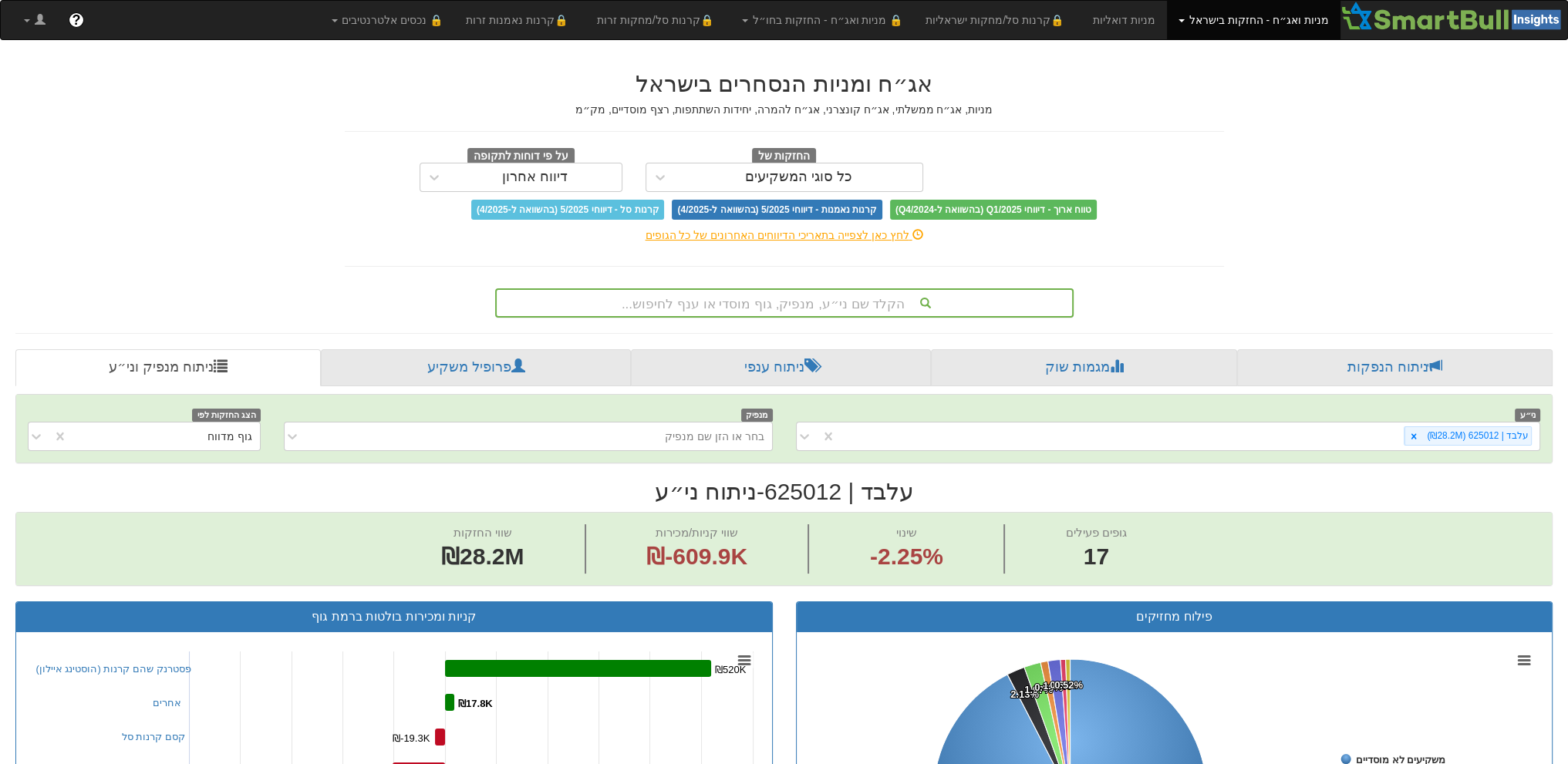
click at [663, 308] on div "הקלד שם ני״ע, מנפיק, גוף מוסדי או ענף לחיפוש..." at bounding box center [784, 303] width 576 height 27
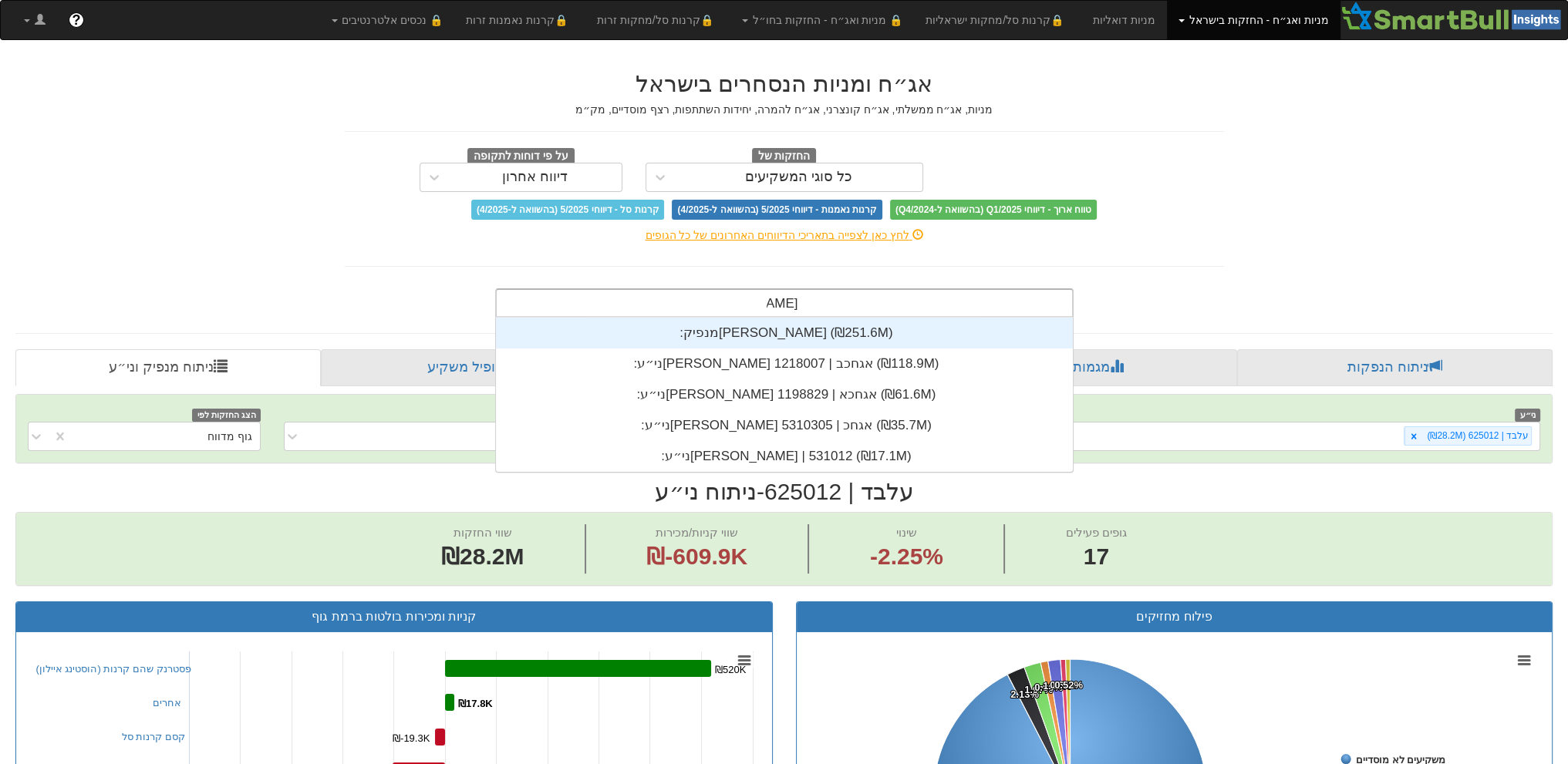
scroll to position [93, 0]
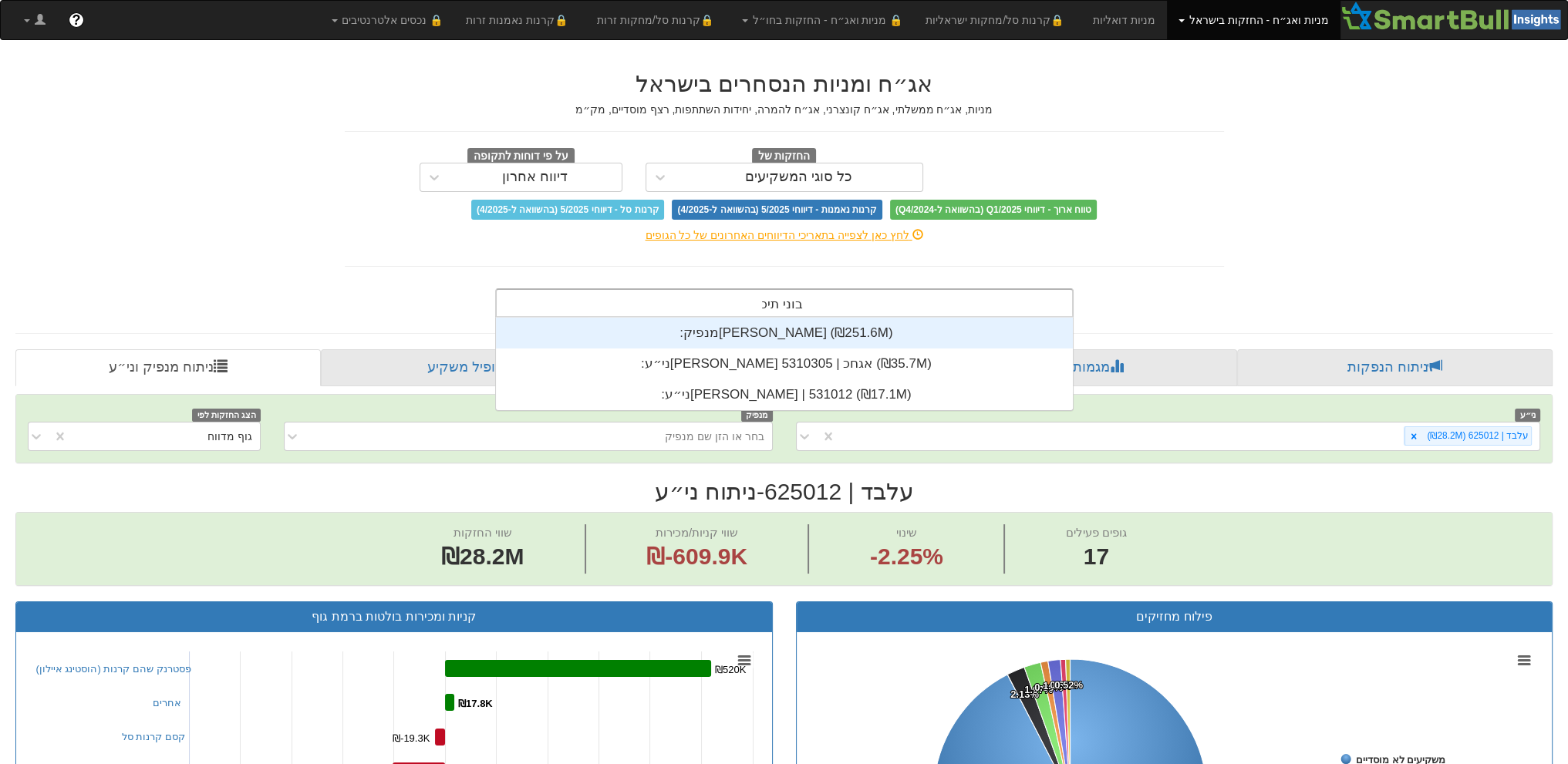
type input "[PERSON_NAME]"
click at [679, 342] on div "מנפיק: ‏[PERSON_NAME] ‎(₪251.6M)‎" at bounding box center [784, 333] width 577 height 31
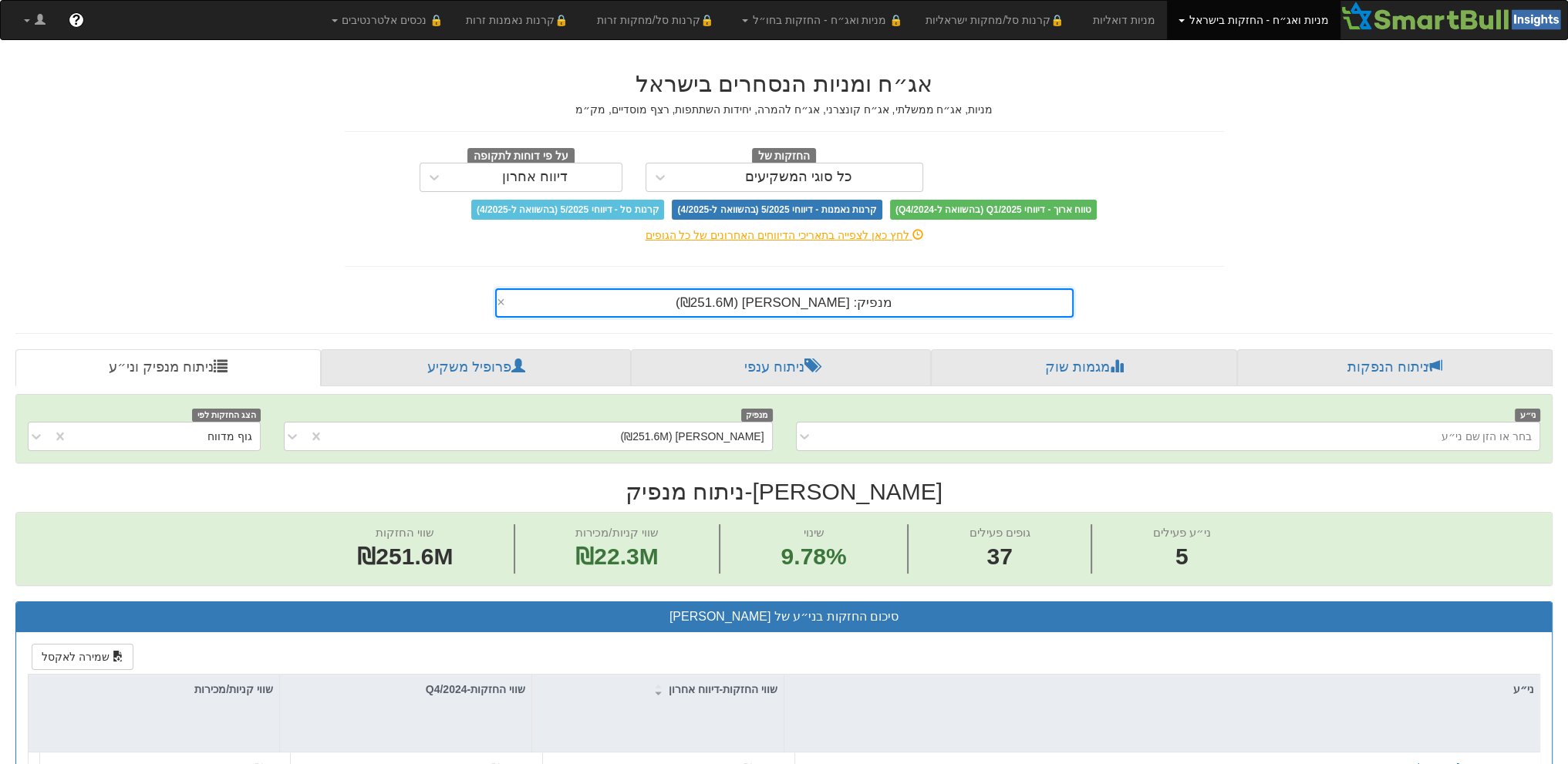
scroll to position [308, 0]
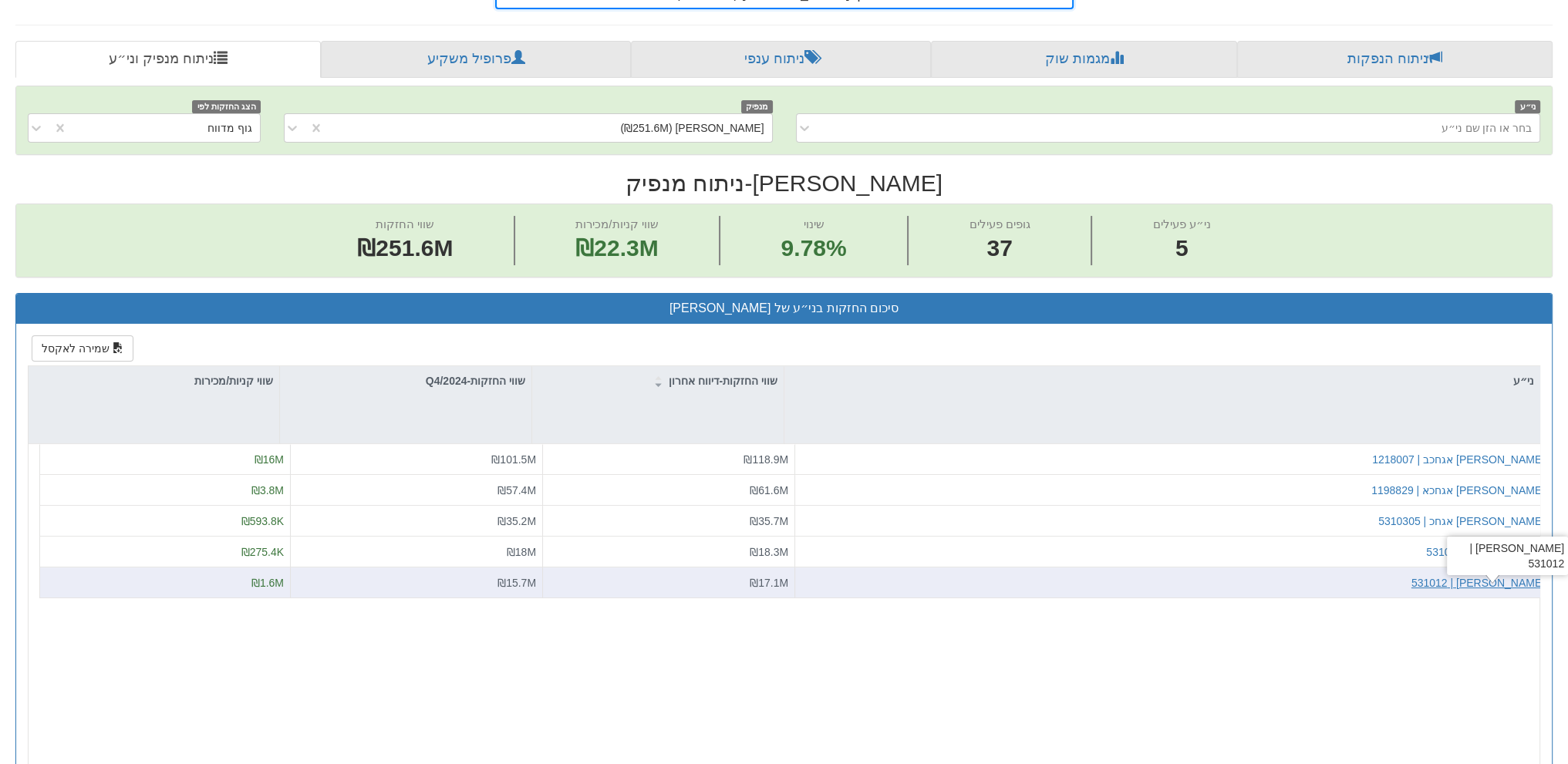
click at [1495, 574] on div "[PERSON_NAME] | 531012" at bounding box center [1477, 582] width 134 height 16
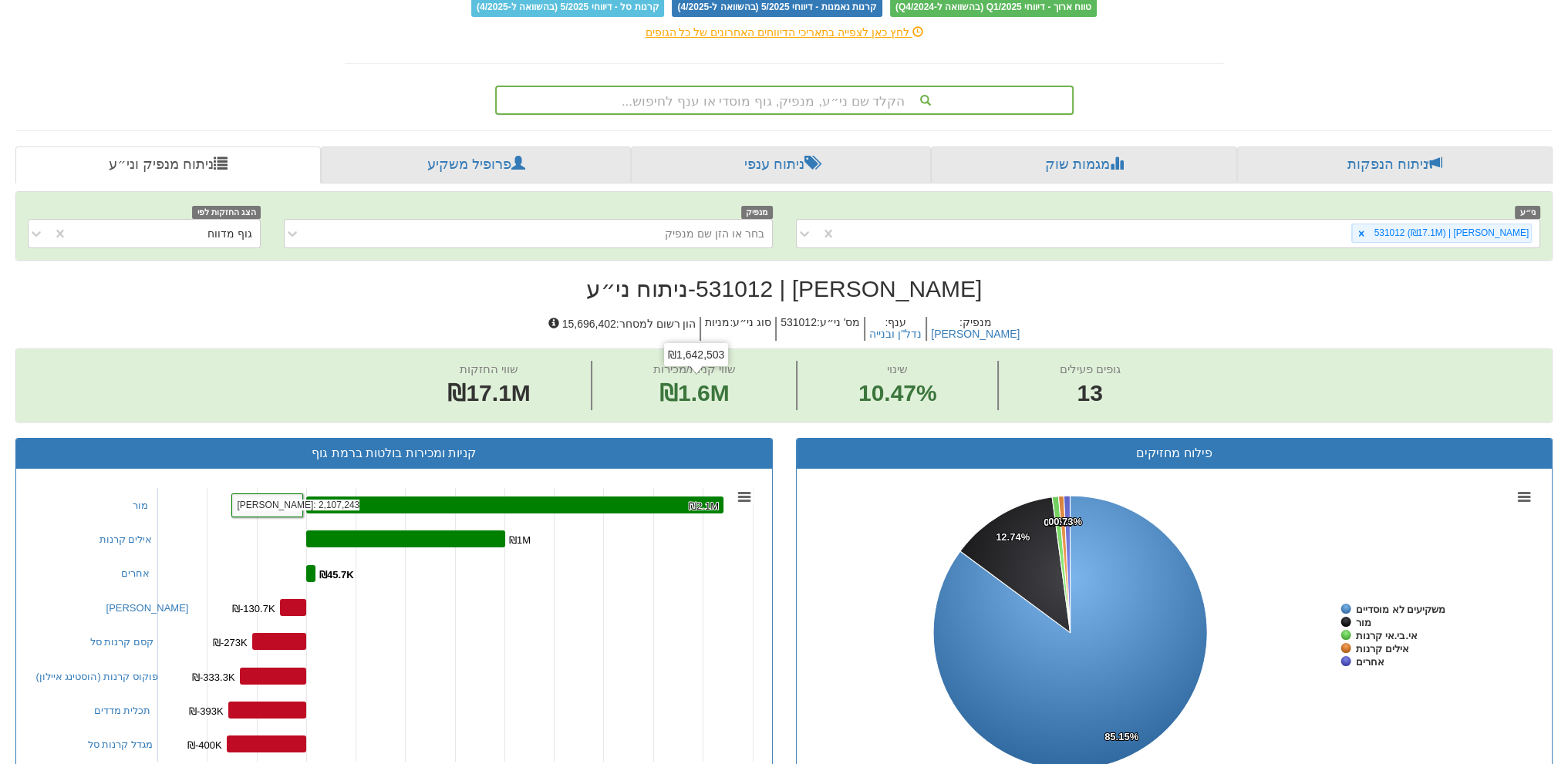
scroll to position [77, 0]
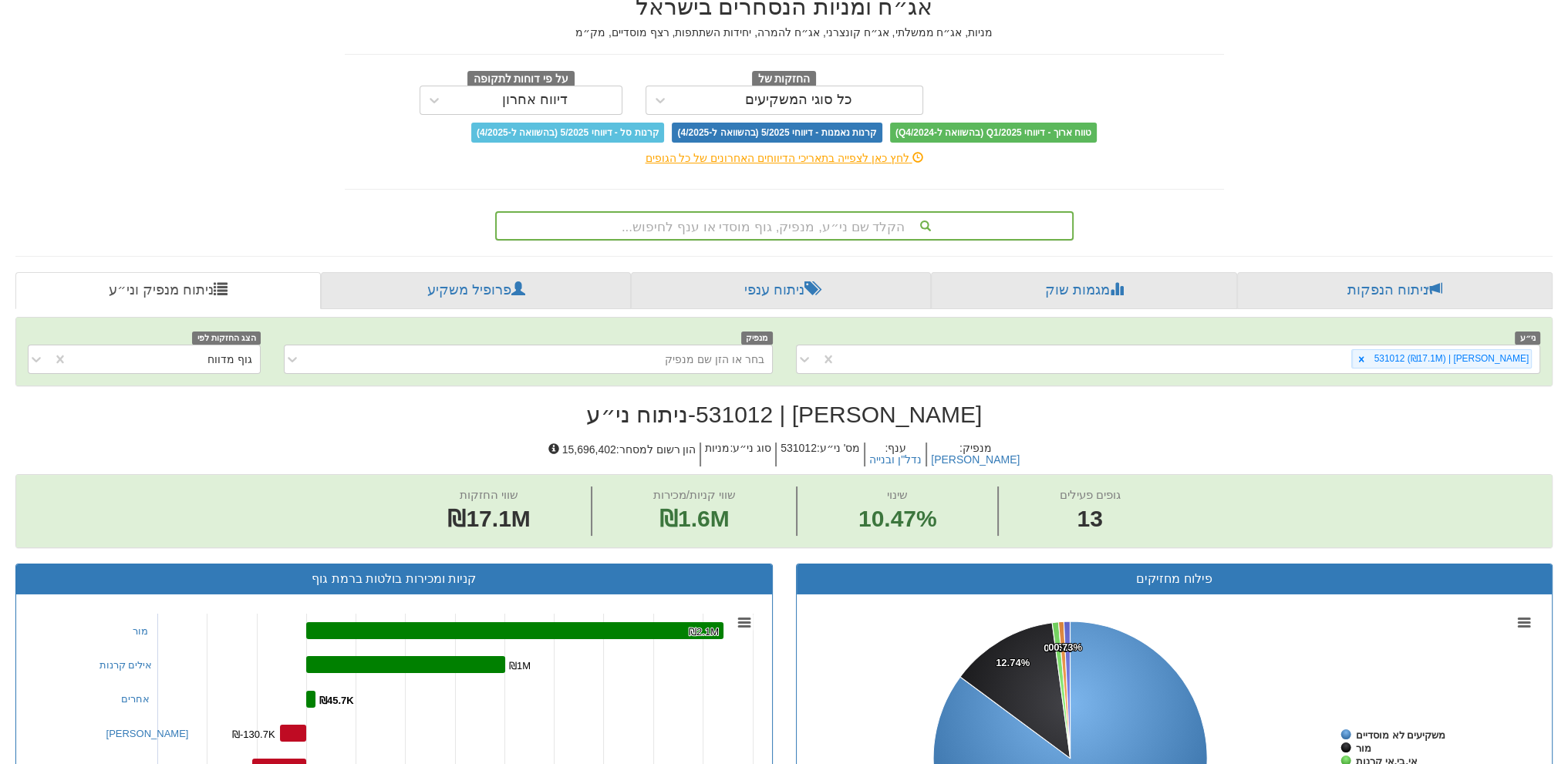
click at [831, 221] on div "הקלד שם ני״ע, מנפיק, גוף מוסדי או ענף לחיפוש..." at bounding box center [784, 226] width 576 height 27
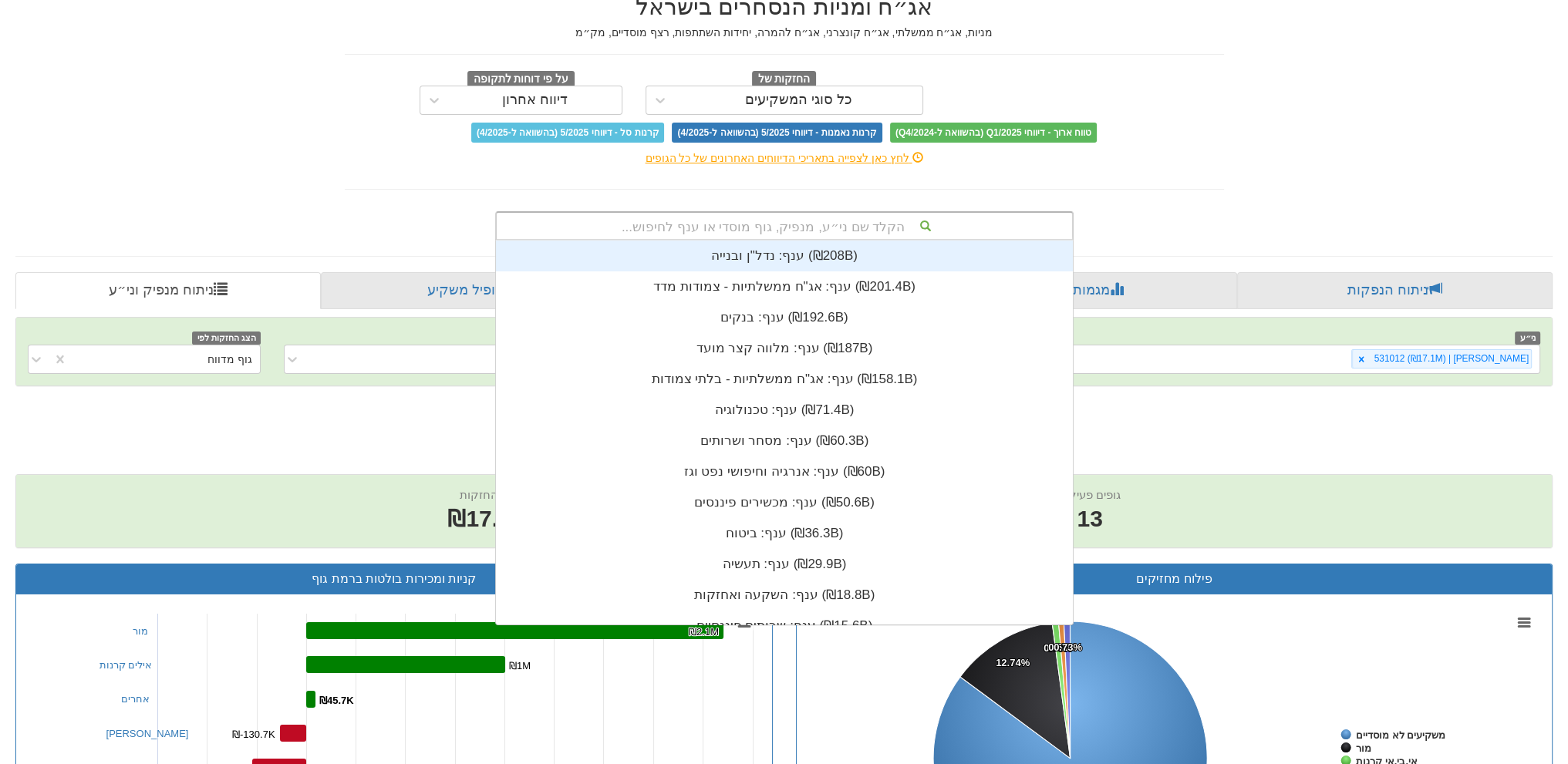
scroll to position [383, 0]
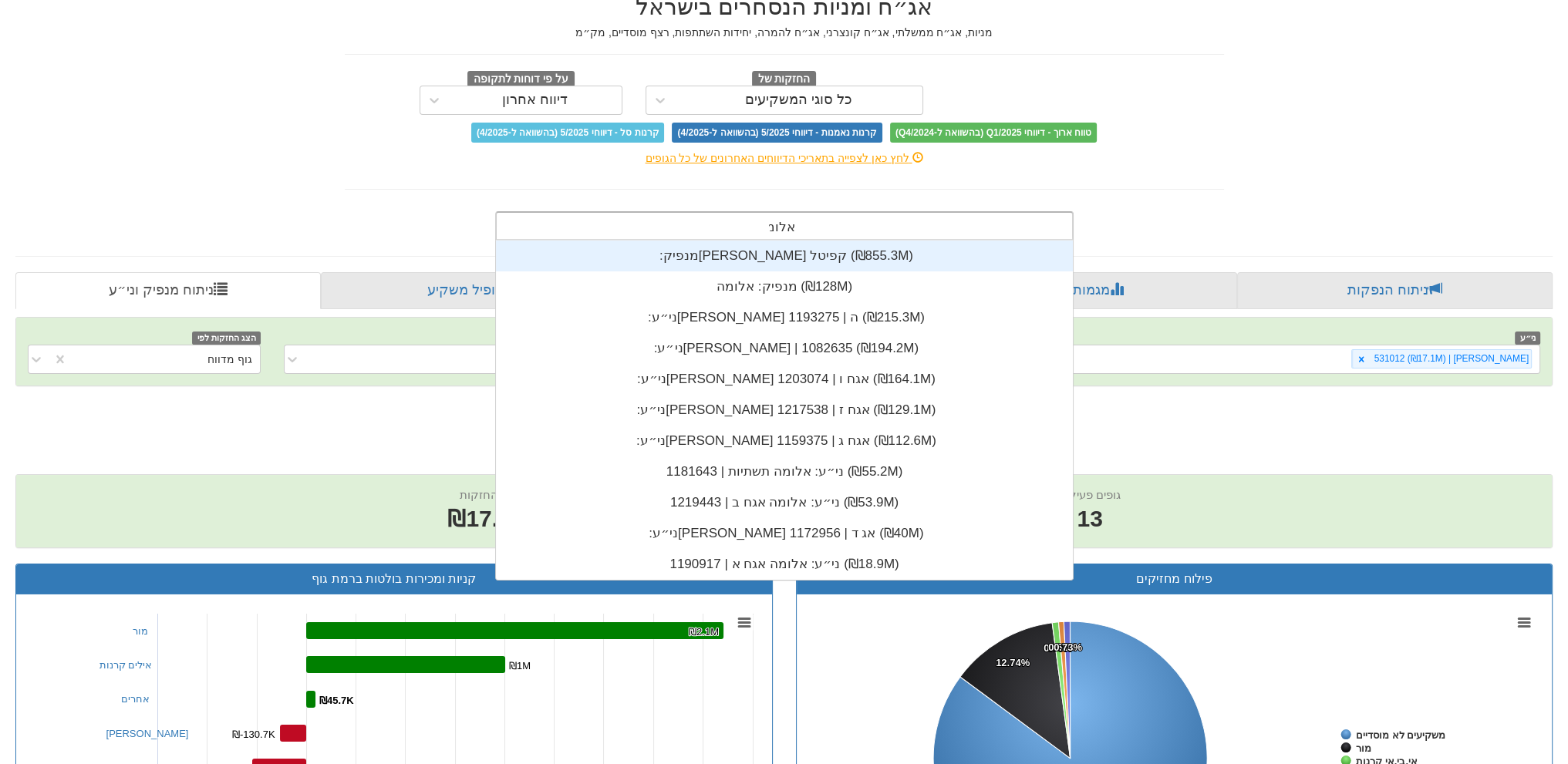
type input "אלומה"
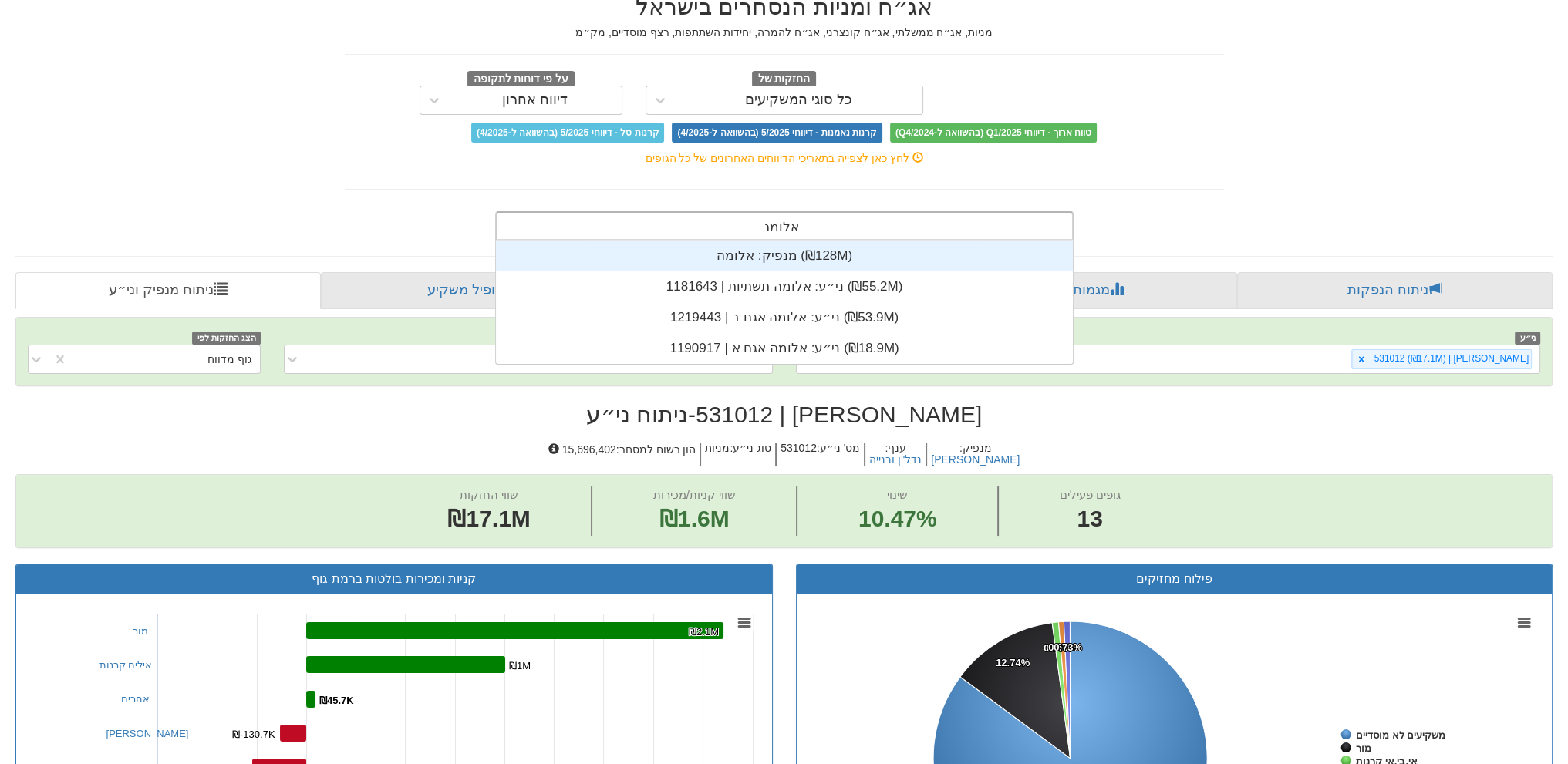
scroll to position [123, 0]
click at [751, 249] on div "מנפיק: ‏אלומה ‎(₪128M)‎" at bounding box center [784, 256] width 577 height 31
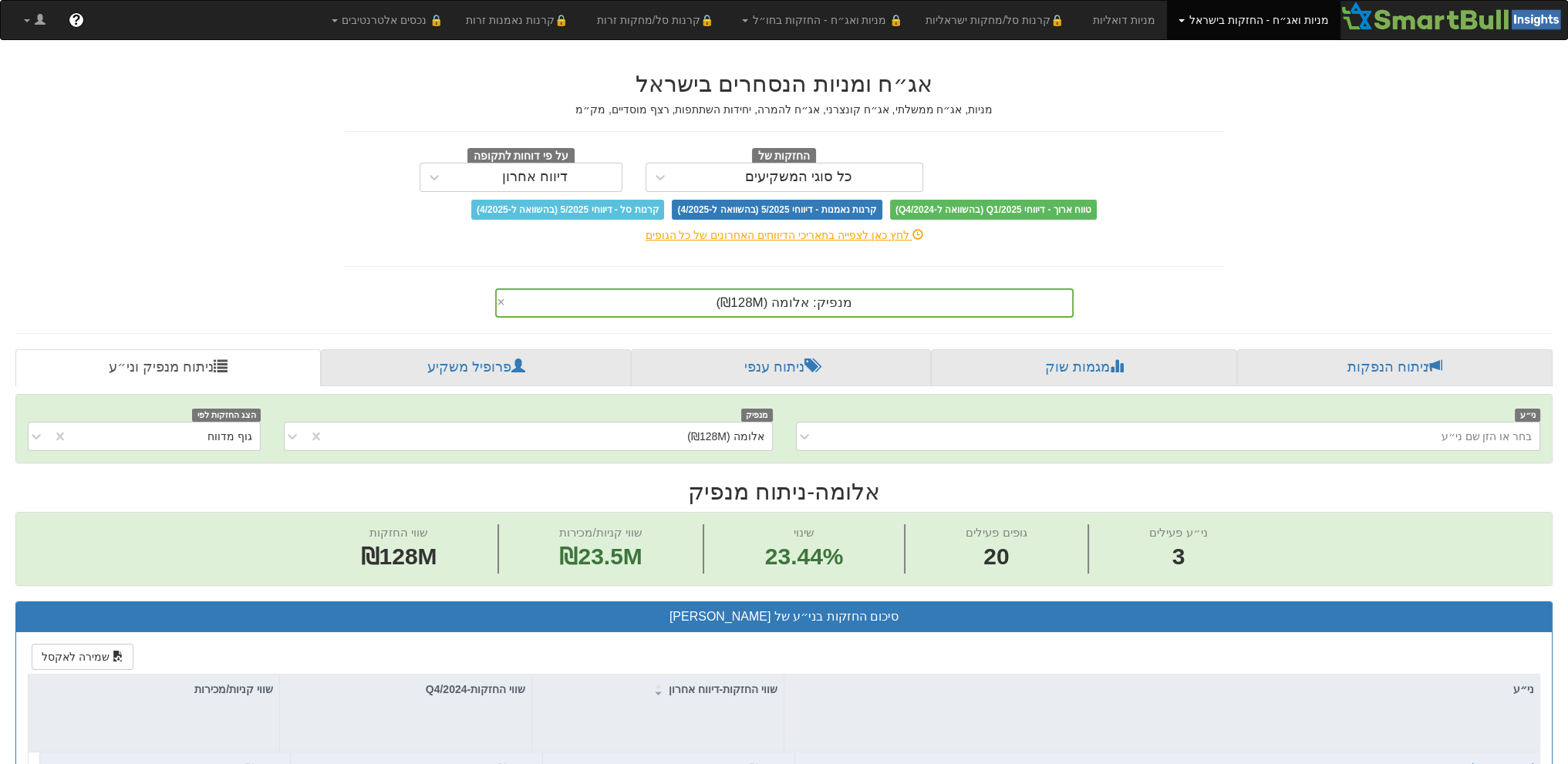
scroll to position [424, 0]
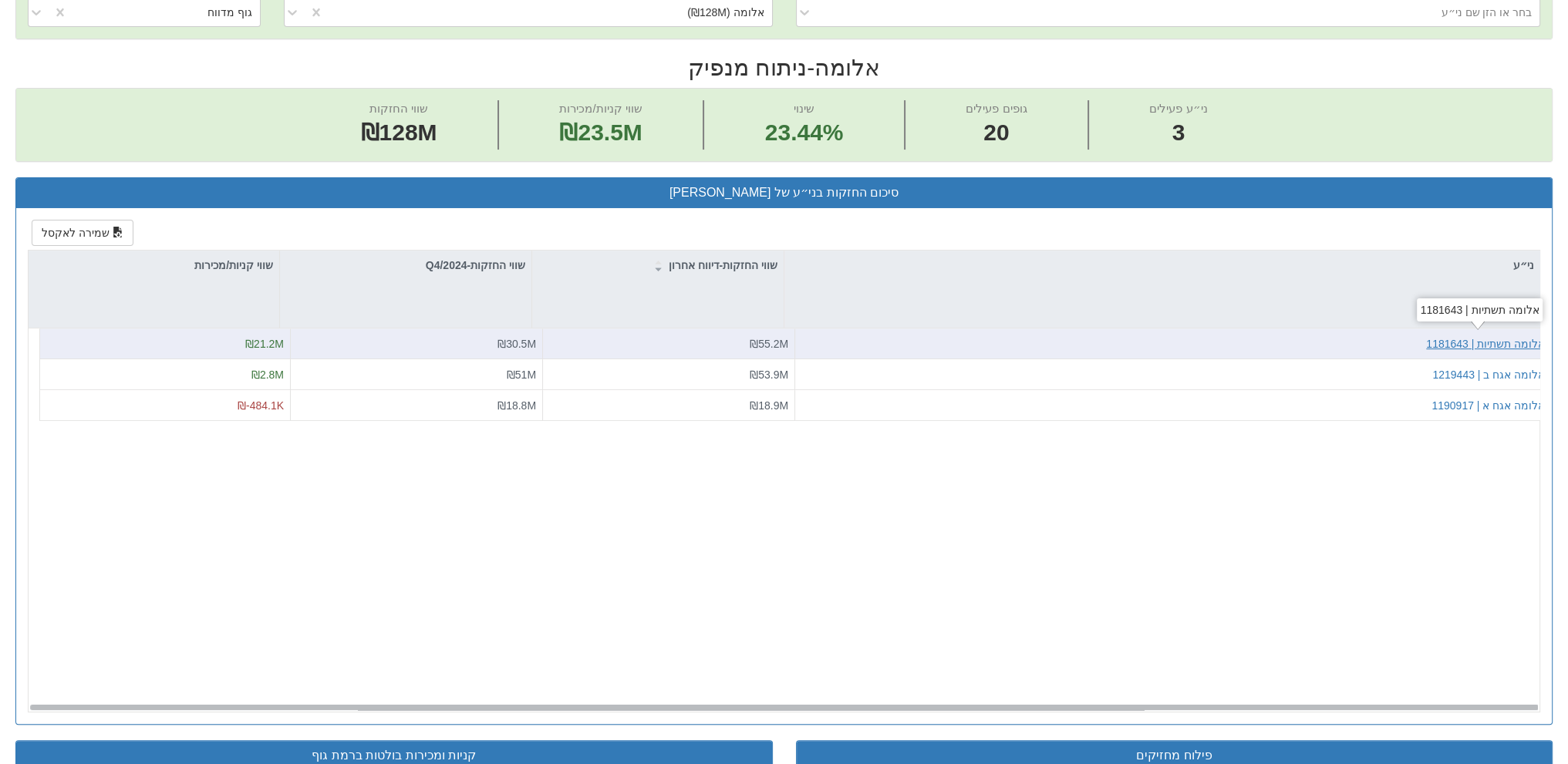
click at [1499, 336] on div "אלומה תשתיות | 1181643" at bounding box center [1485, 344] width 119 height 16
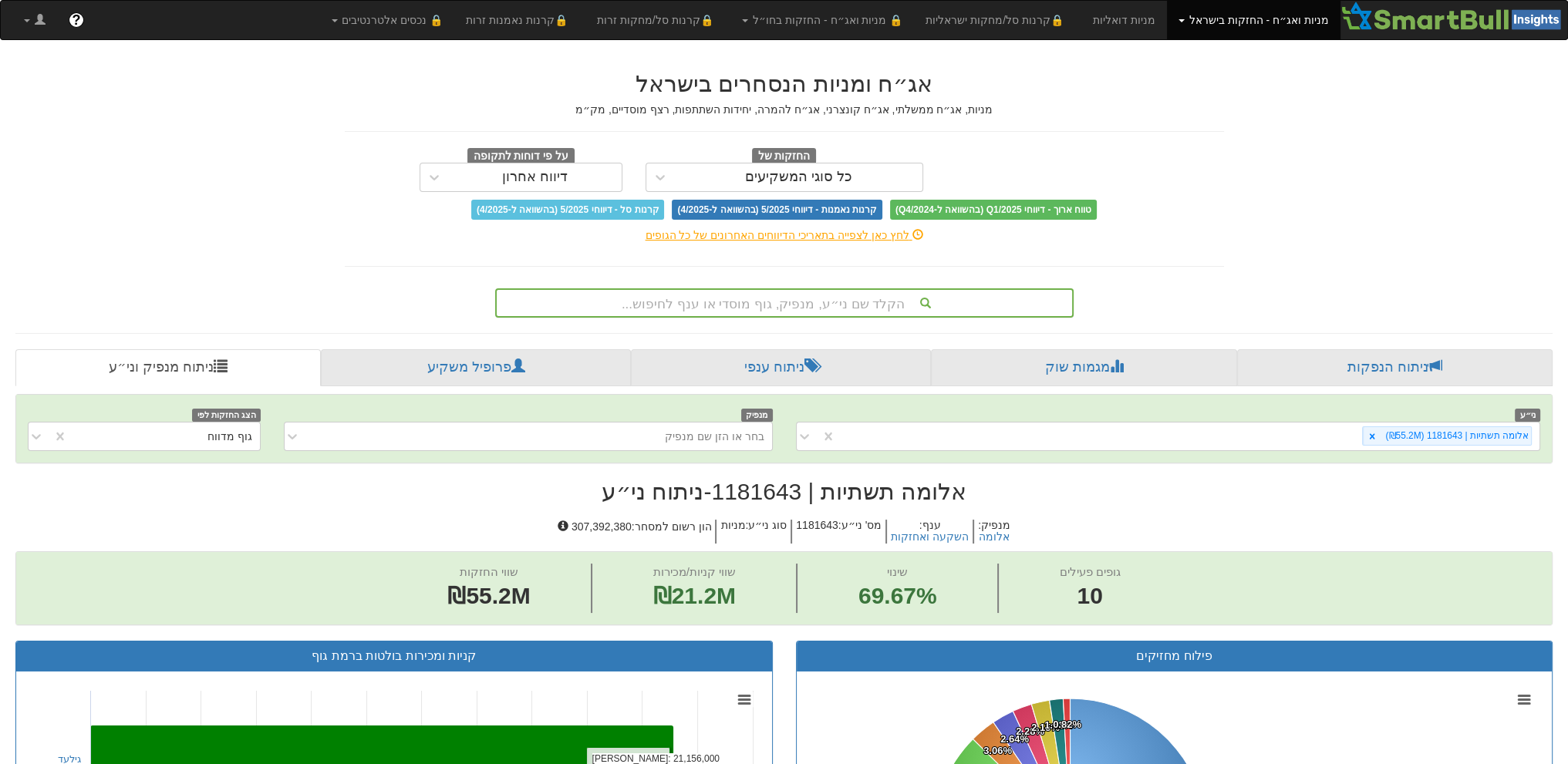
scroll to position [231, 0]
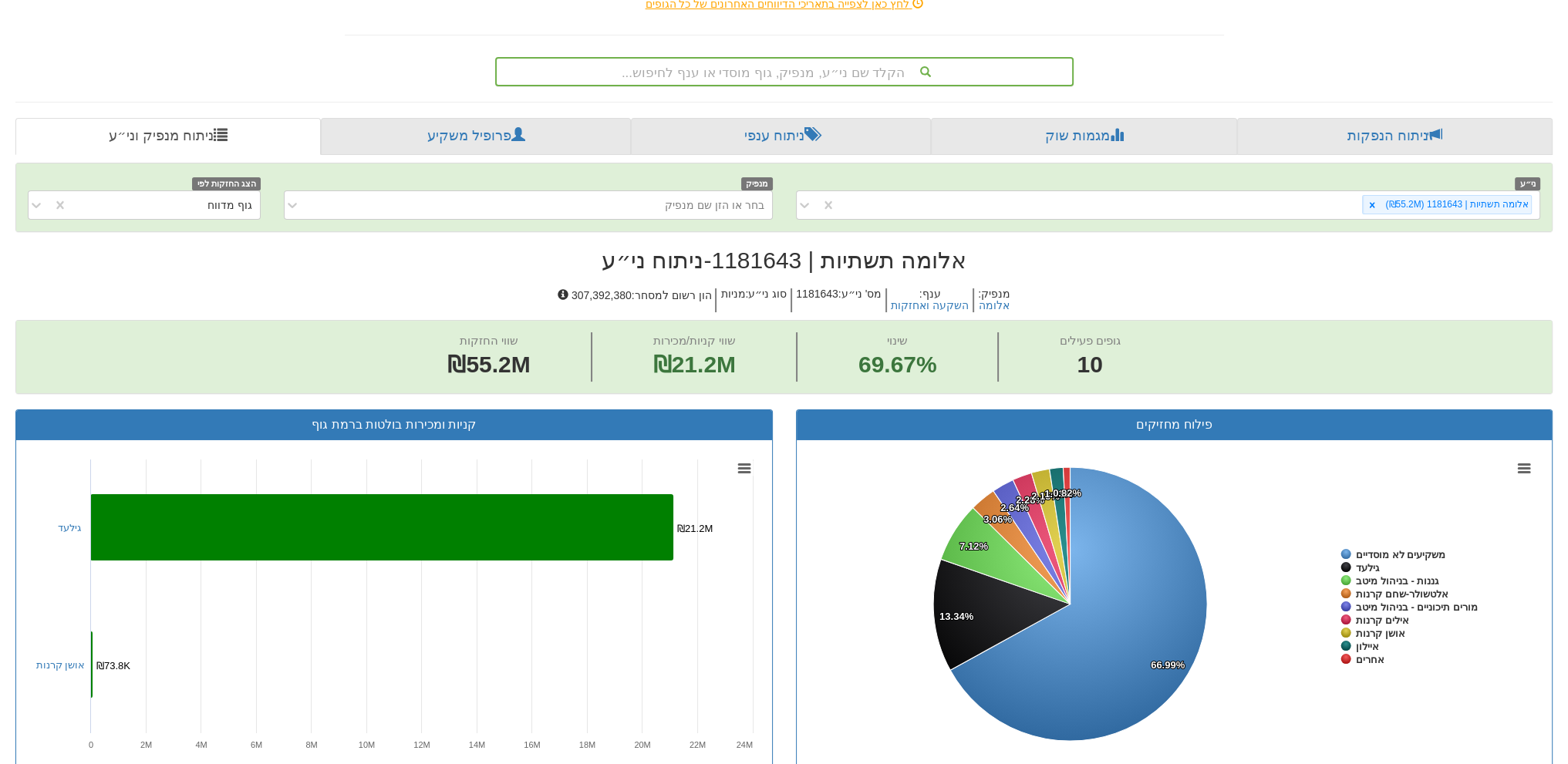
click at [272, 41] on div "אג״ח ומניות הנסחרים בישראל מניות, אג״ח ממשלתי, אג״ח קונצרני, אג״ח להמרה, יחידות…" at bounding box center [784, 716] width 1560 height 1783
click at [479, 258] on h2 "אלומה תשתיות | 1181643 - ניתוח ני״ע" at bounding box center [784, 260] width 1537 height 26
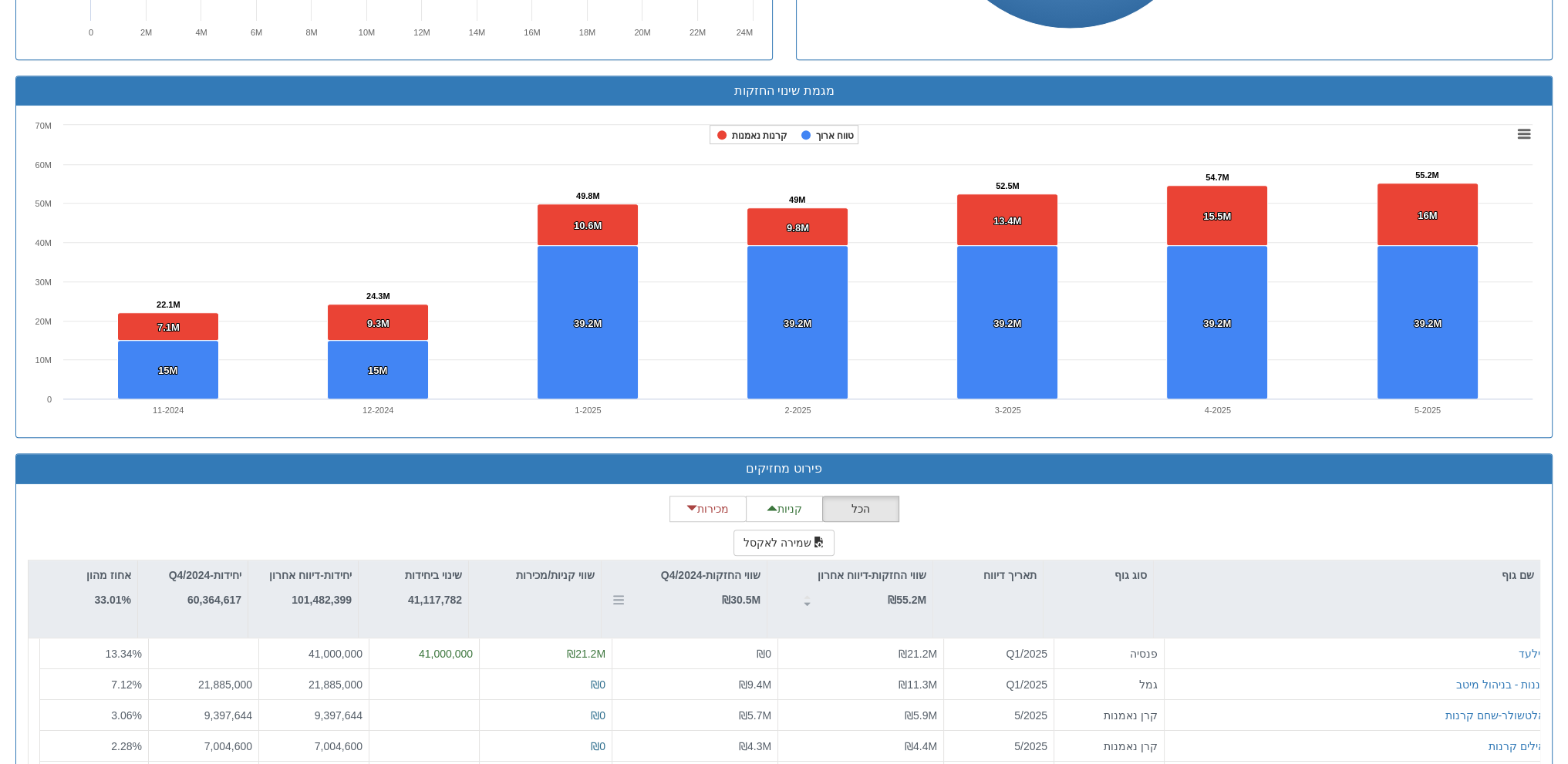
scroll to position [1074, 0]
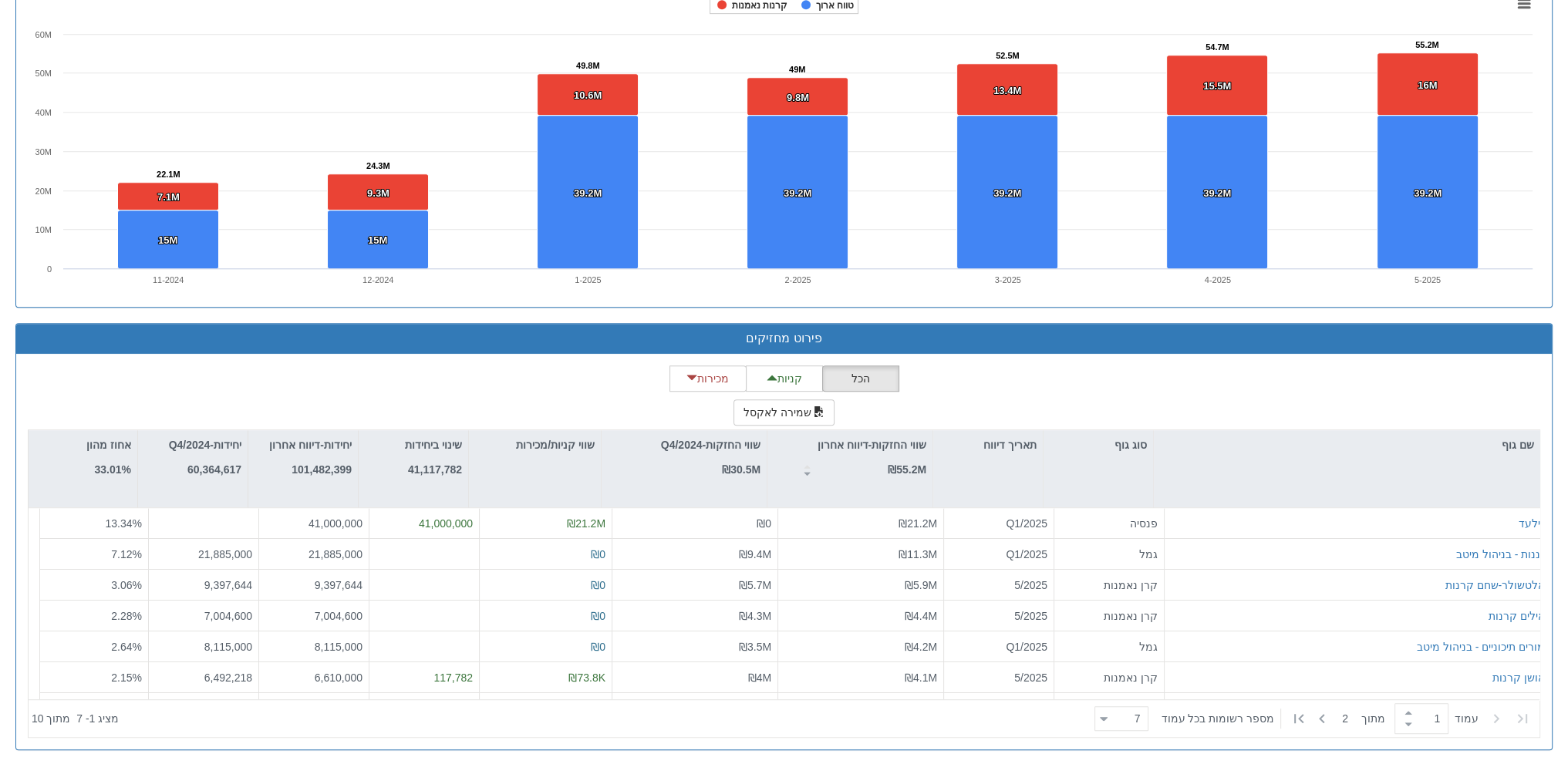
click at [522, 385] on div "הכל קניות מכירות שמירה לאקסל שם גוף סוג גוף תאריך דיווח שווי החזקות-דיווח אחרון…" at bounding box center [784, 551] width 1513 height 372
